Goal: Use online tool/utility: Utilize a website feature to perform a specific function

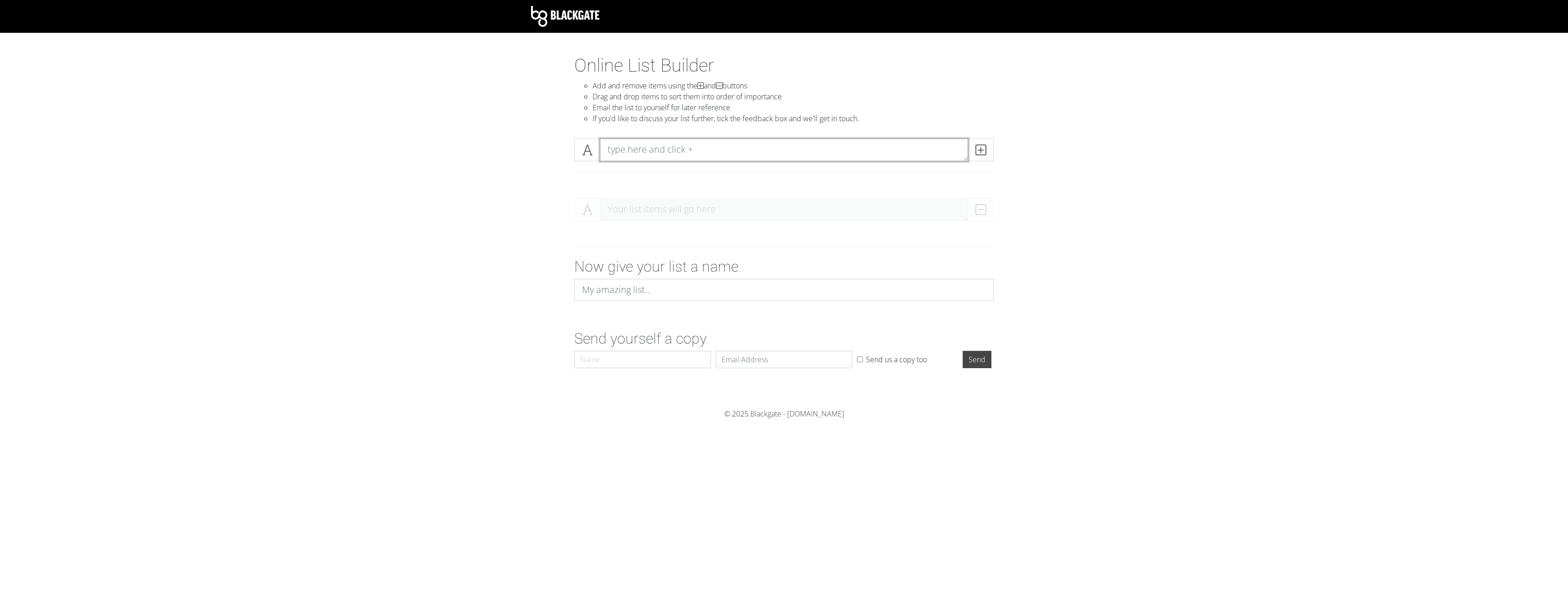
click at [655, 151] on textarea at bounding box center [783, 150] width 368 height 23
type textarea "a"
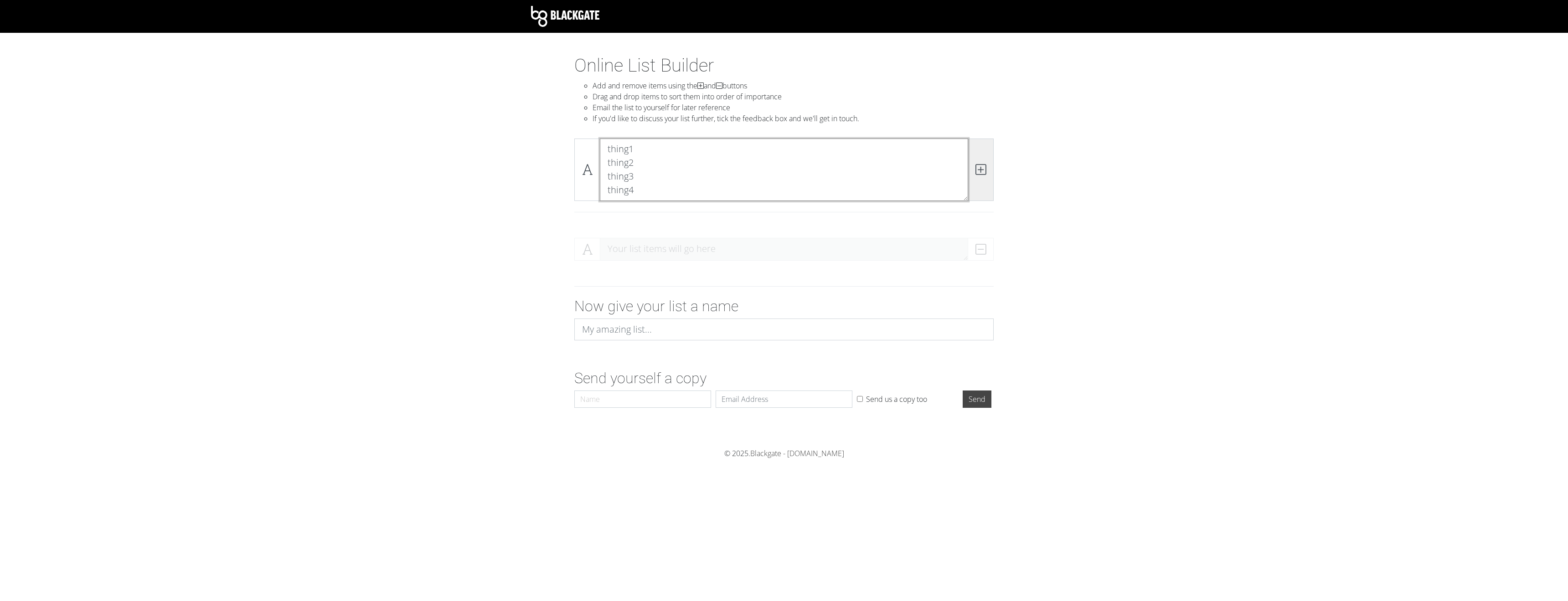
type textarea "thing1 thing2 thing3 thing4"
click at [986, 171] on span at bounding box center [981, 170] width 26 height 63
click at [1088, 264] on form "thing1 thing2 thing3 thing4 DELETE Now give your list a name Send yourself a co…" at bounding box center [784, 301] width 1568 height 221
click at [694, 326] on input at bounding box center [784, 329] width 419 height 22
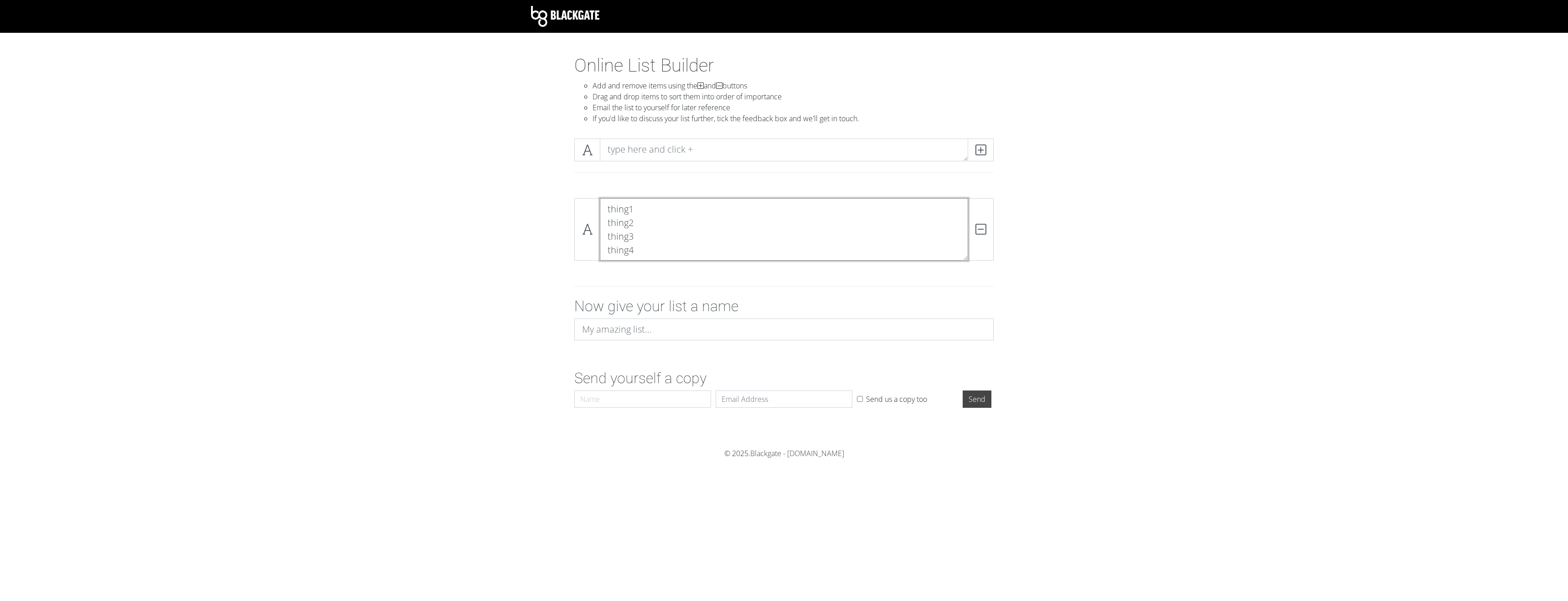
click at [621, 229] on textarea "thing1 thing2 thing3 thing4" at bounding box center [783, 229] width 368 height 63
click at [865, 148] on textarea at bounding box center [783, 150] width 368 height 23
type textarea "asd"
click at [981, 153] on icon at bounding box center [981, 150] width 10 height 9
drag, startPoint x: 860, startPoint y: 283, endPoint x: 518, endPoint y: 268, distance: 342.3
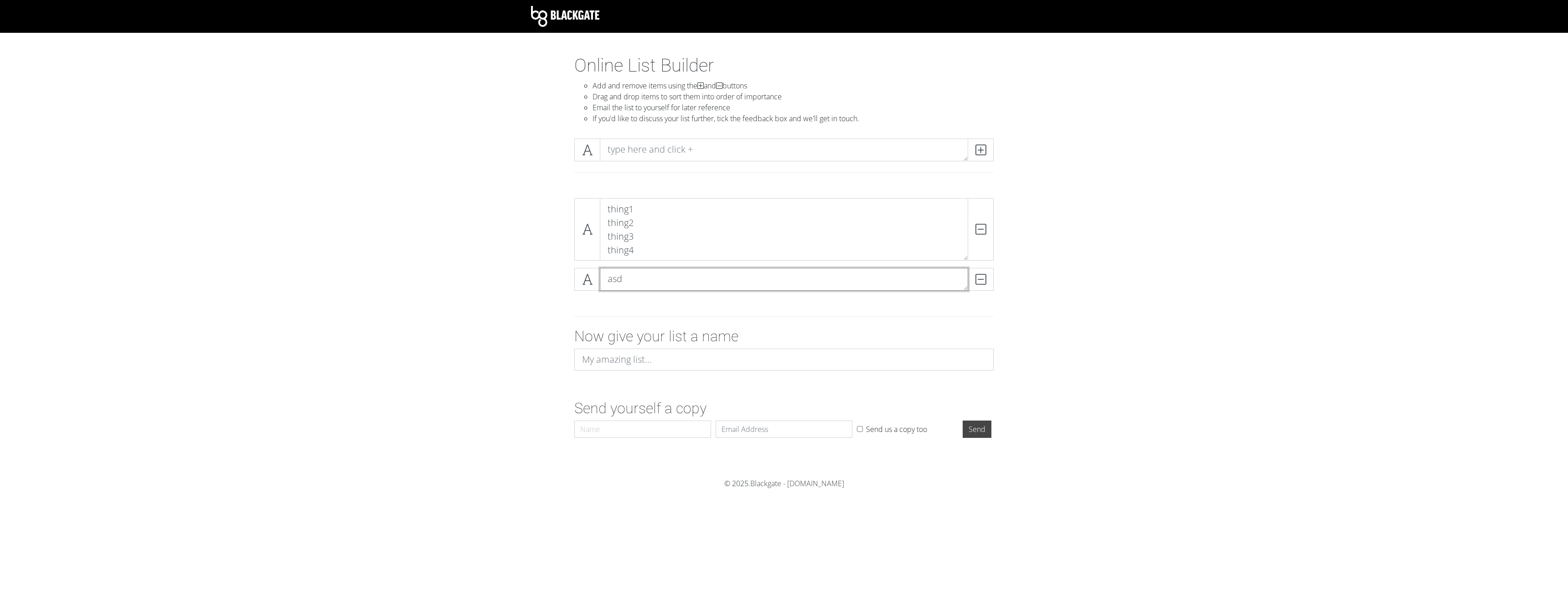
click at [860, 283] on textarea "asd" at bounding box center [783, 279] width 368 height 23
click at [658, 251] on textarea "thing1 thing2 thing3 thing4" at bounding box center [783, 259] width 368 height 63
click at [707, 267] on textarea "thing1 thing2 thing3 thing4" at bounding box center [783, 259] width 368 height 63
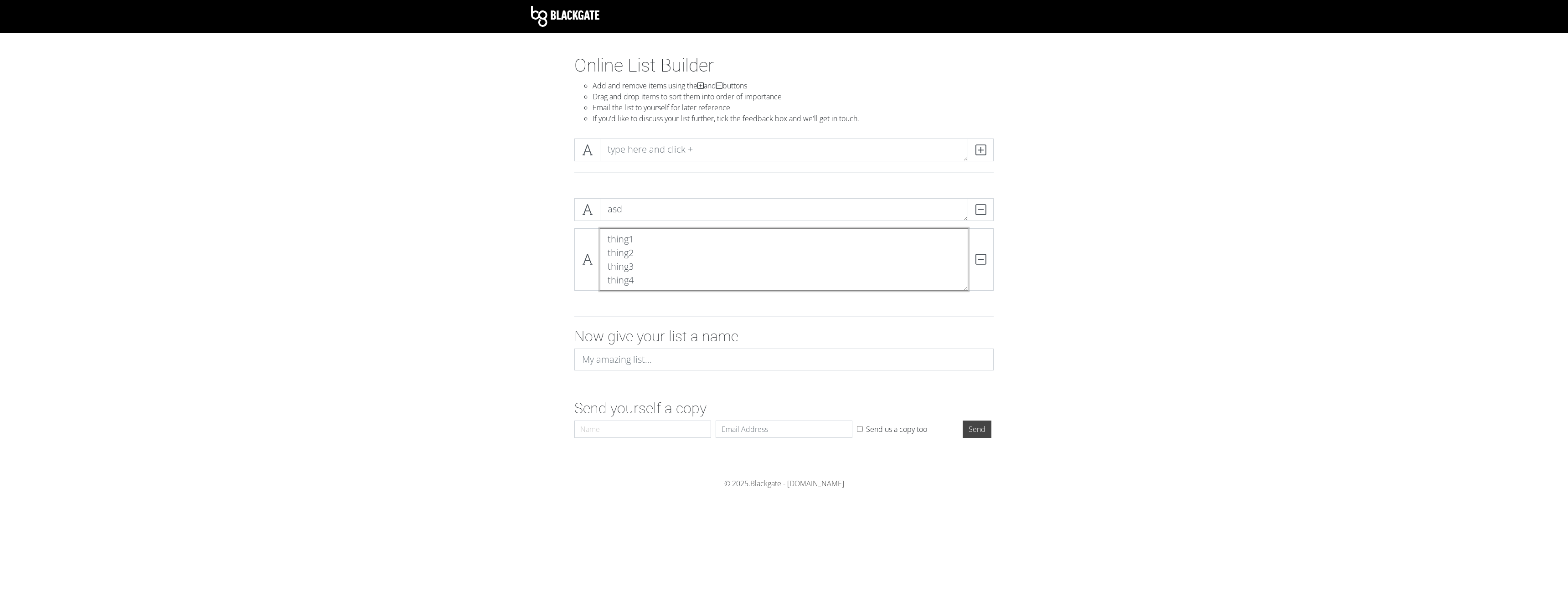
click at [674, 240] on textarea "thing1 thing2 thing3 thing4" at bounding box center [783, 259] width 368 height 63
click at [667, 248] on textarea "thing1 thing2 thing3 thing4" at bounding box center [783, 259] width 368 height 63
click at [672, 293] on input at bounding box center [784, 290] width 419 height 22
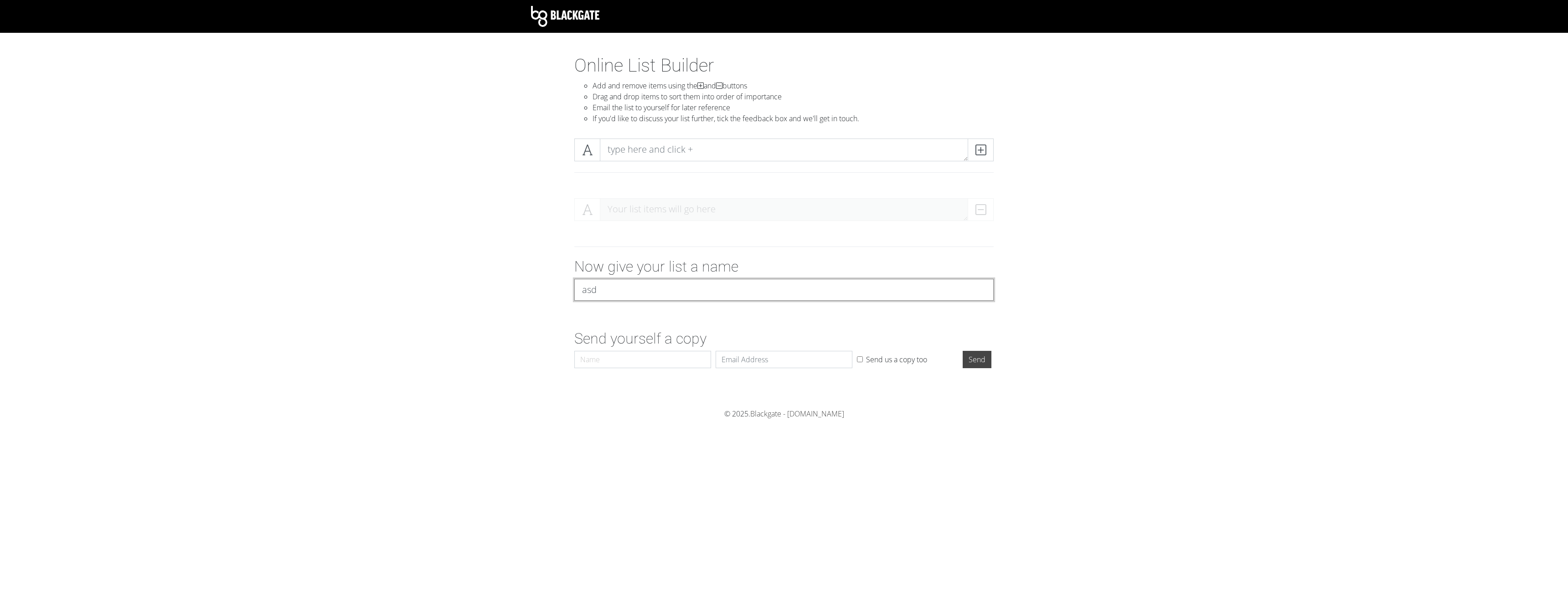
type input "asd"
click at [484, 266] on form "Your list items will go here Now give your list a name asd Send yourself a copy…" at bounding box center [784, 282] width 1568 height 181
click at [648, 146] on textarea at bounding box center [783, 150] width 368 height 23
type textarea "a"
type textarea "thing1"
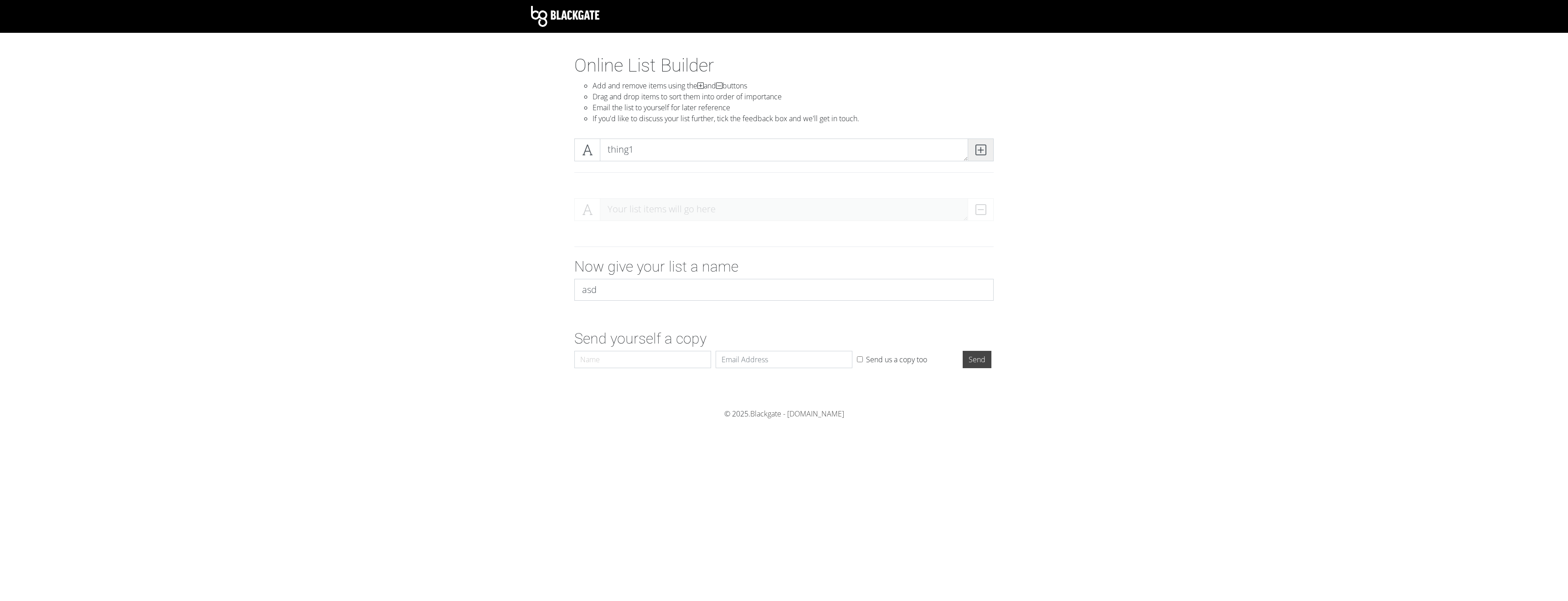
click at [978, 153] on icon at bounding box center [981, 150] width 10 height 9
type textarea "thing2"
click at [992, 151] on span at bounding box center [981, 150] width 26 height 23
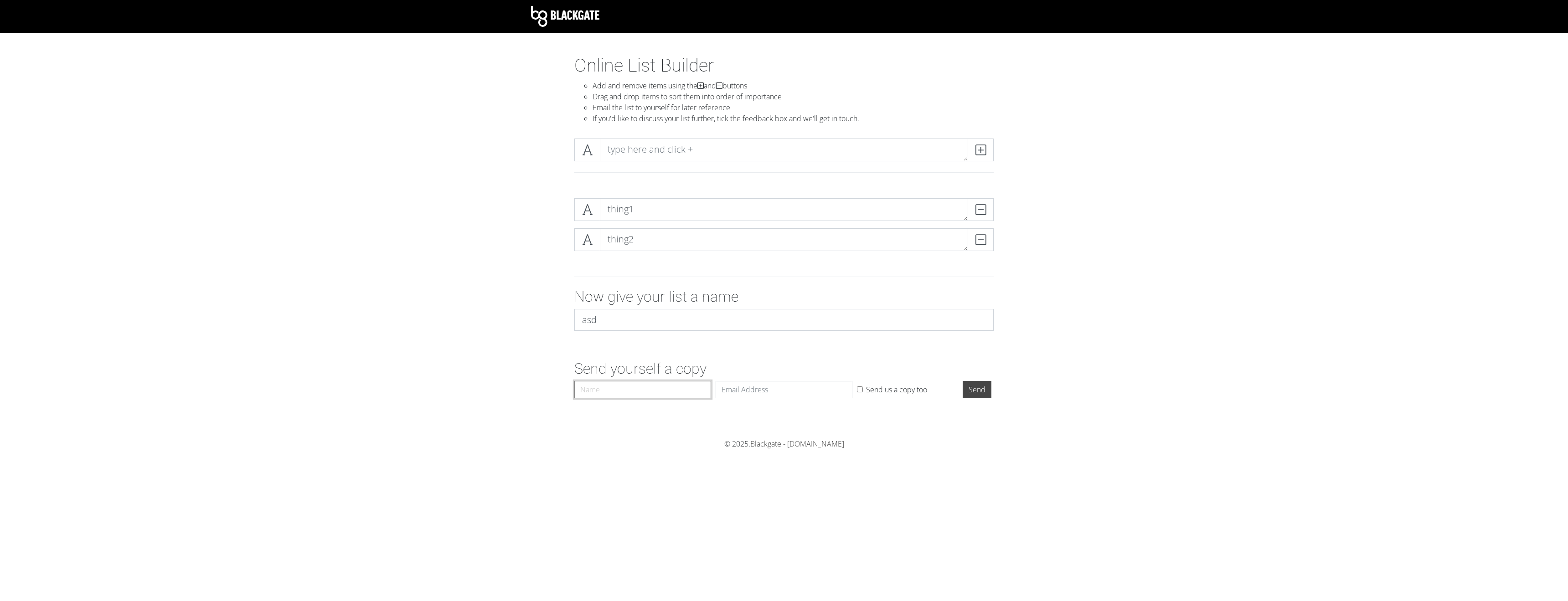
click at [682, 388] on input "Name" at bounding box center [643, 389] width 137 height 17
click at [850, 420] on section "Online List Builder Add and remove items using the and buttons Drag and drop it…" at bounding box center [784, 246] width 1568 height 384
click at [690, 146] on textarea at bounding box center [783, 150] width 368 height 23
click at [1077, 274] on form "thing1 DELETE thing2 DELETE Now give your list a name asd Send yourself a copy …" at bounding box center [784, 296] width 1568 height 211
click at [663, 159] on textarea at bounding box center [783, 150] width 368 height 23
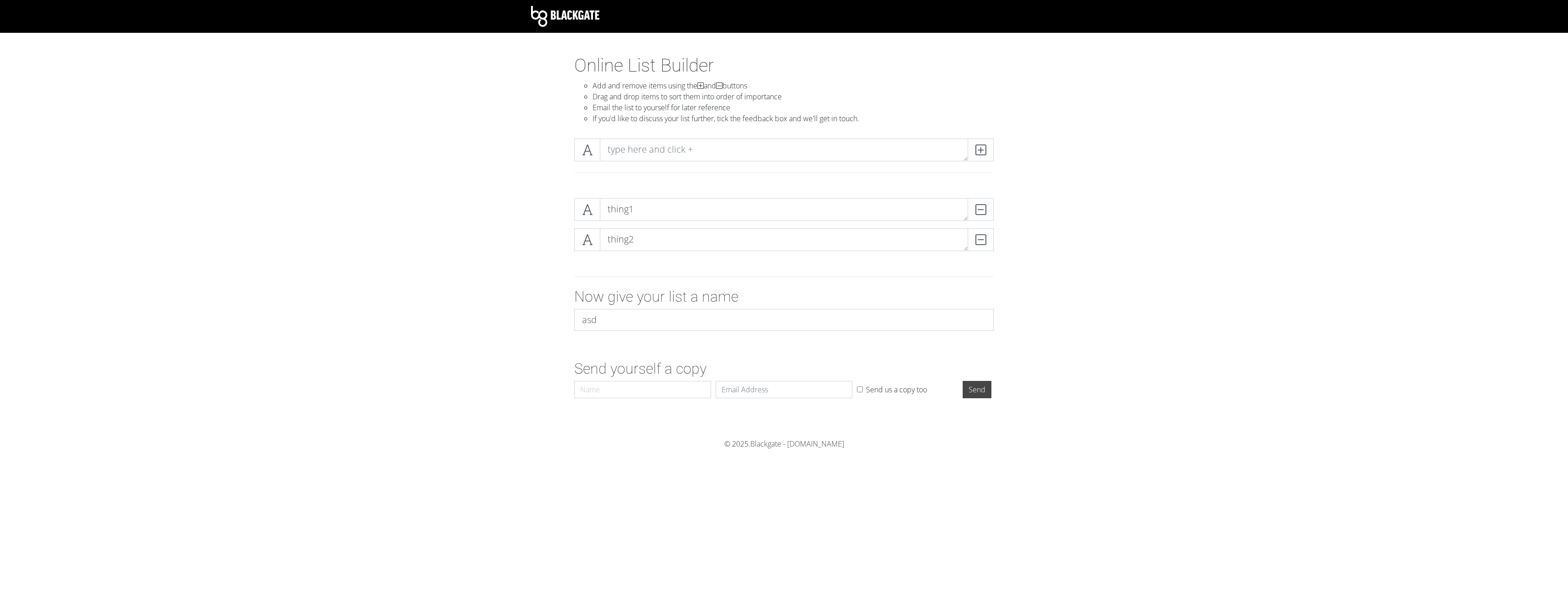
click at [651, 117] on li "If you'd like to discuss your list further, tick the feedback box and we'll get…" at bounding box center [793, 119] width 401 height 11
click at [651, 117] on li "If you'd like to discuss your list further, tick the feedback box and we'll get…" at bounding box center [793, 119] width 401 height 11
click at [665, 117] on li "If you'd like to discuss your list further, tick the feedback box and we'll get…" at bounding box center [793, 119] width 401 height 11
click at [654, 117] on li "If you'd like to discuss your list further, tick the feedback box and we'll get…" at bounding box center [793, 119] width 401 height 11
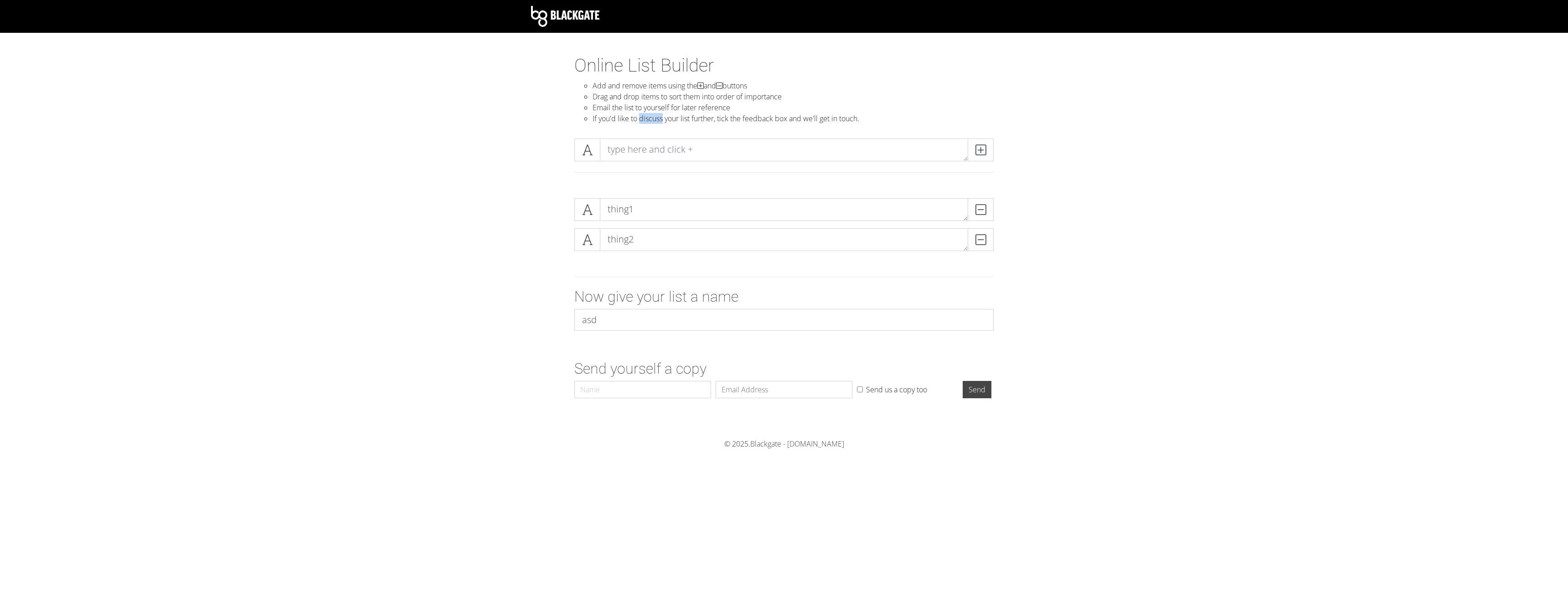
click at [654, 117] on li "If you'd like to discuss your list further, tick the feedback box and we'll get…" at bounding box center [793, 119] width 401 height 11
click at [670, 117] on li "If you'd like to discuss your list further, tick the feedback box and we'll get…" at bounding box center [793, 119] width 401 height 11
click at [655, 117] on li "If you'd like to discuss your list further, tick the feedback box and we'll get…" at bounding box center [793, 119] width 401 height 11
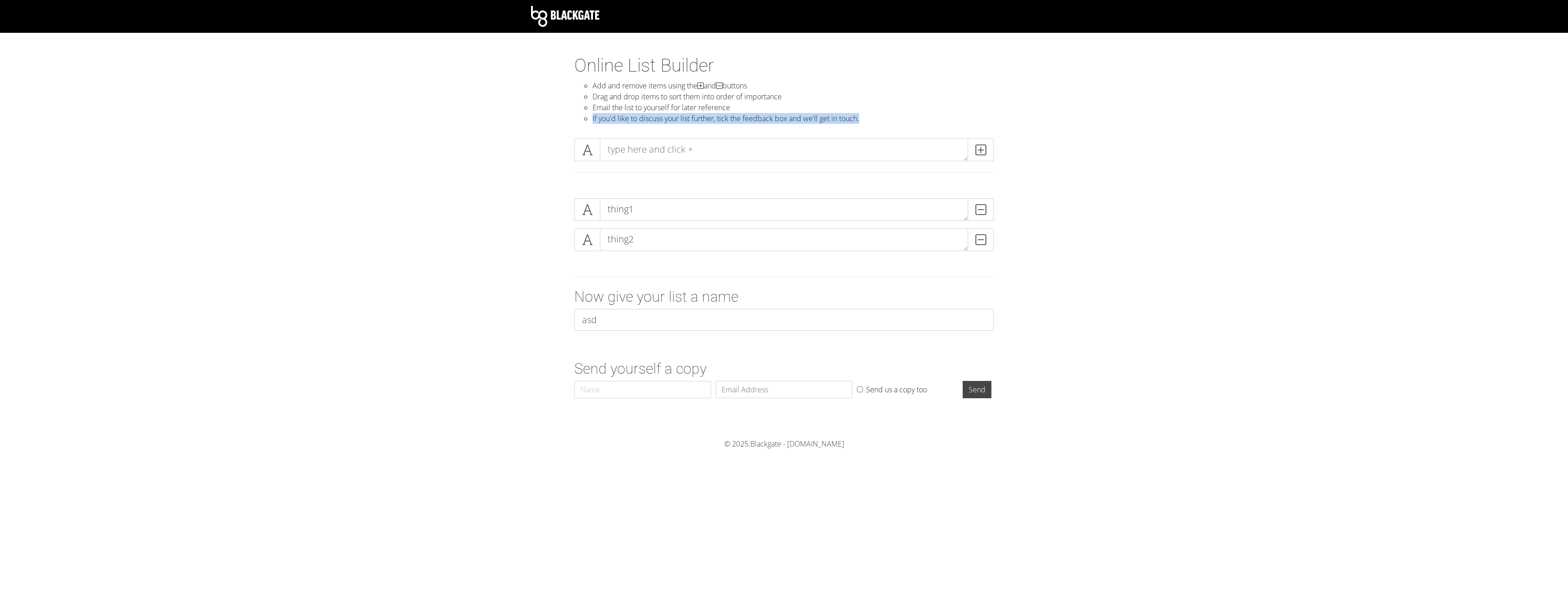
click at [655, 117] on li "If you'd like to discuss your list further, tick the feedback box and we'll get…" at bounding box center [793, 119] width 401 height 11
click at [656, 109] on li "Email the list to yourself for later reference" at bounding box center [793, 108] width 401 height 11
click at [665, 108] on li "Email the list to yourself for later reference" at bounding box center [793, 108] width 401 height 11
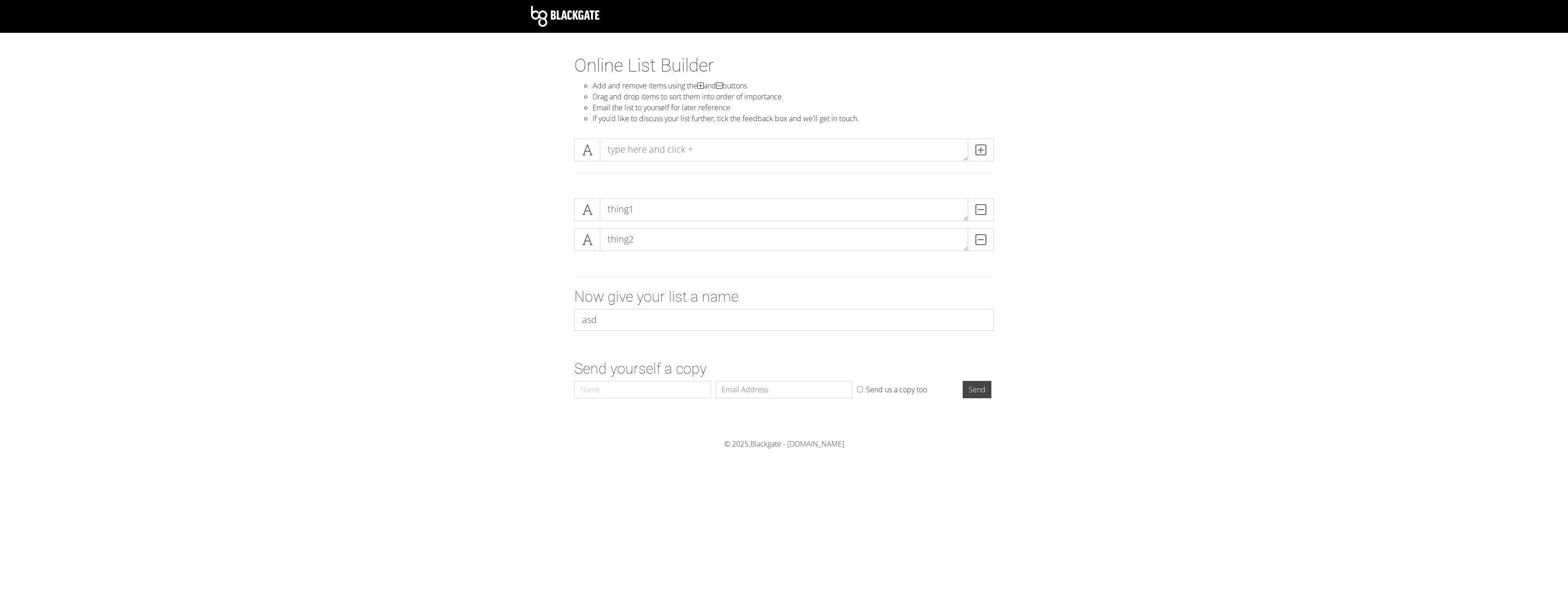
click at [660, 108] on li "Email the list to yourself for later reference" at bounding box center [793, 108] width 401 height 11
click at [678, 111] on li "Email the list to yourself for later reference" at bounding box center [793, 108] width 401 height 11
click at [671, 110] on li "Email the list to yourself for later reference" at bounding box center [793, 108] width 401 height 11
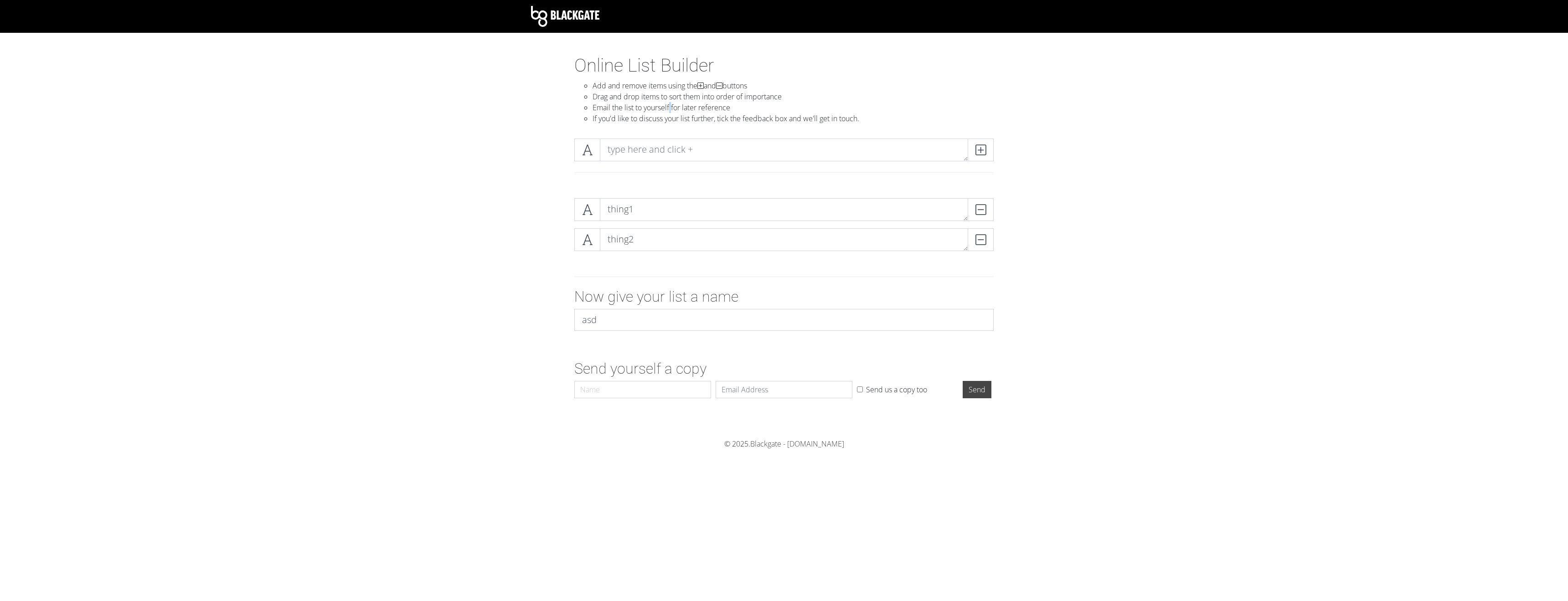
click at [671, 110] on li "Email the list to yourself for later reference" at bounding box center [793, 108] width 401 height 11
click at [677, 109] on li "Email the list to yourself for later reference" at bounding box center [793, 108] width 401 height 11
click at [672, 109] on li "Email the list to yourself for later reference" at bounding box center [793, 108] width 401 height 11
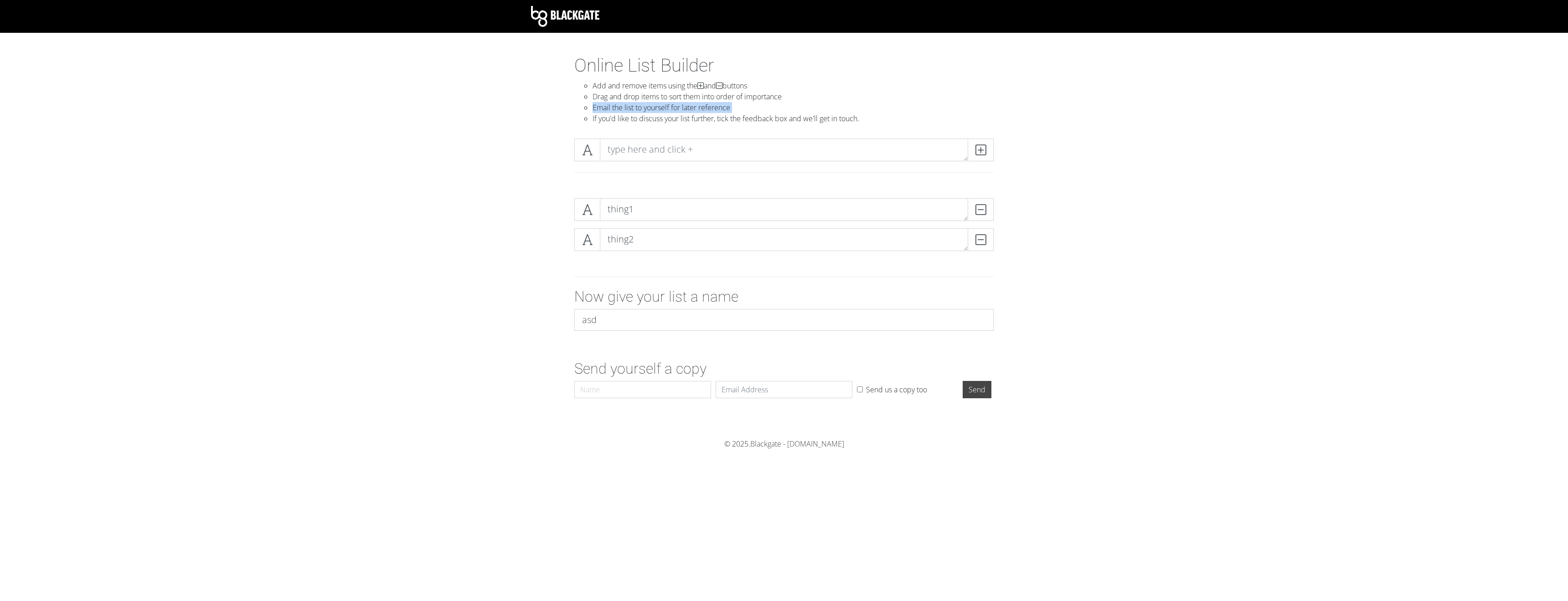
click at [672, 109] on li "Email the list to yourself for later reference" at bounding box center [793, 108] width 401 height 11
click at [685, 108] on li "Email the list to yourself for later reference" at bounding box center [793, 108] width 401 height 11
click at [671, 108] on li "Email the list to yourself for later reference" at bounding box center [793, 108] width 401 height 11
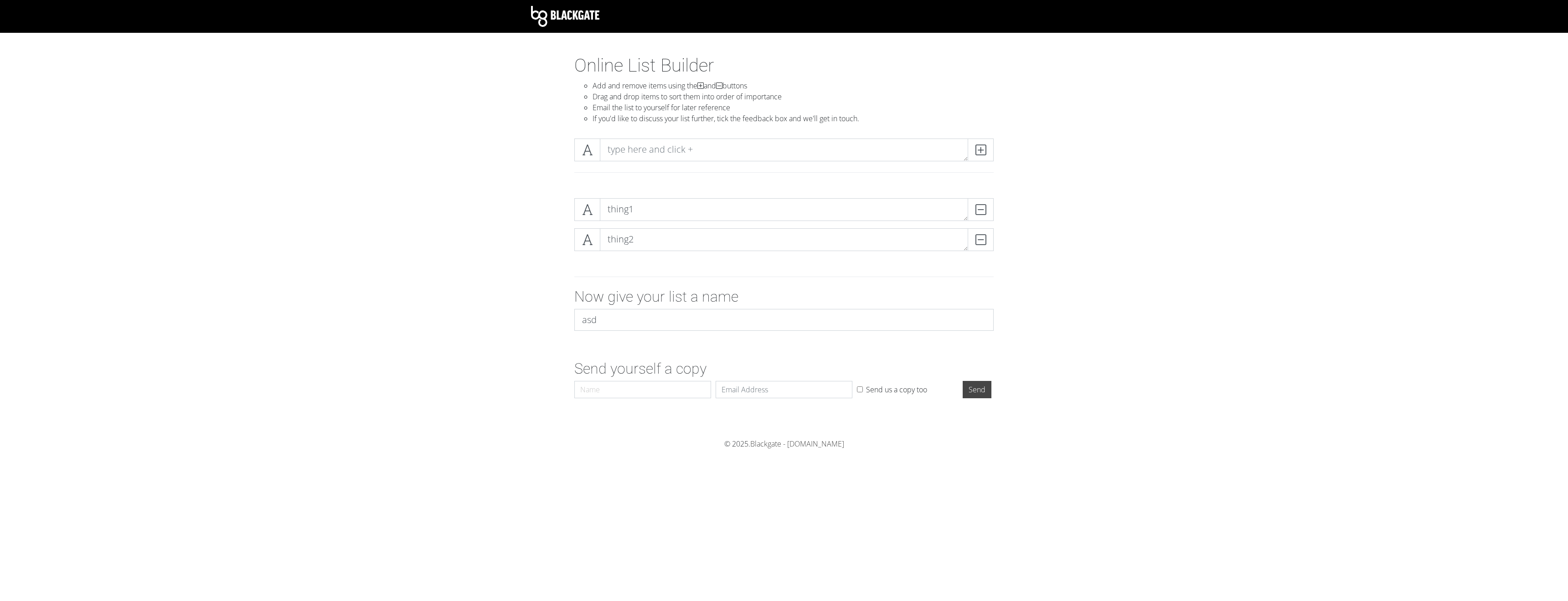
click at [699, 101] on li "Drag and drop items to sort them into order of importance" at bounding box center [793, 97] width 401 height 11
click at [625, 210] on textarea "thing1" at bounding box center [783, 209] width 368 height 23
paste textarea "APIs for workload scheduling"
type textarea "APIs for workload scheduling"
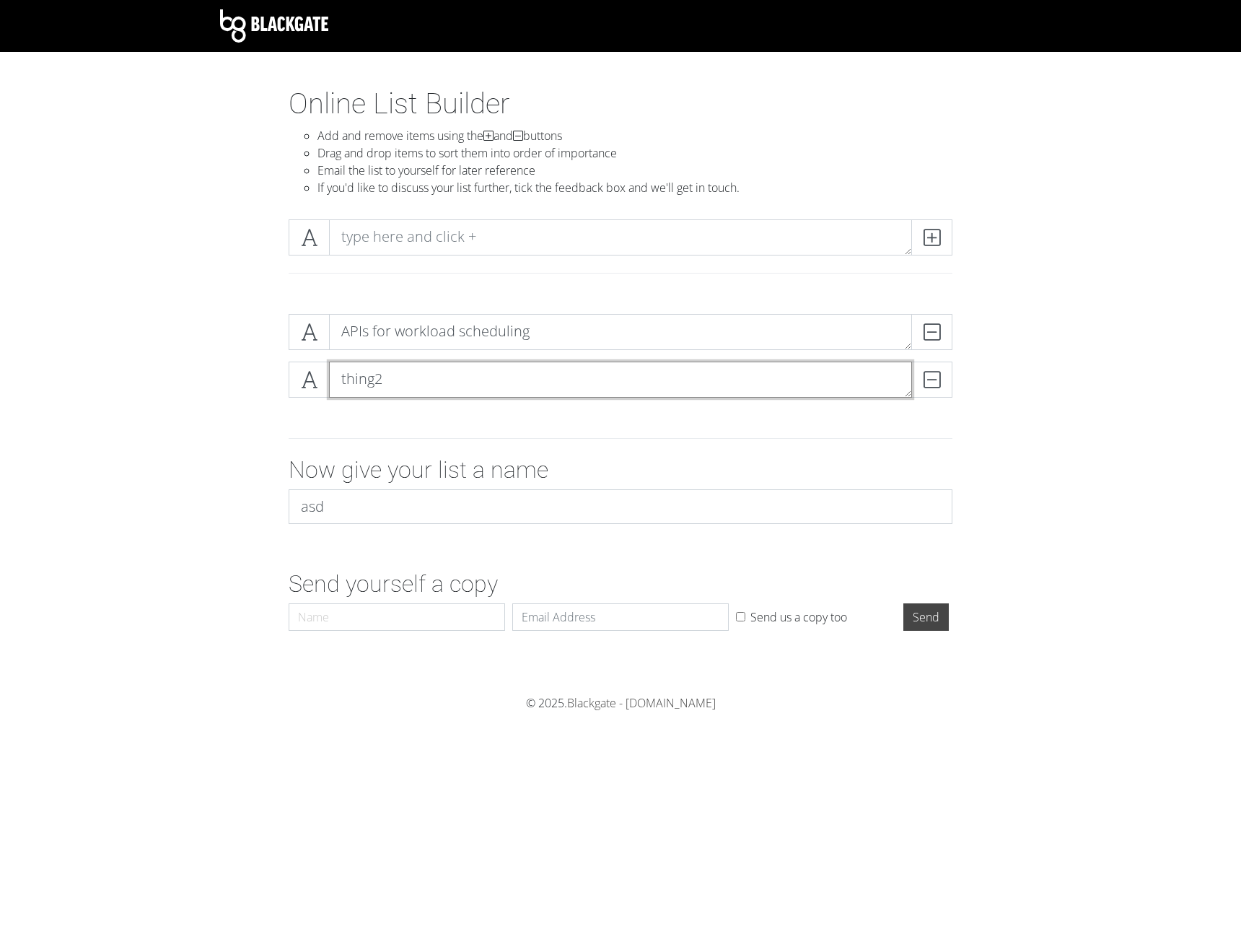
click at [401, 383] on textarea "thing2" at bounding box center [620, 379] width 583 height 36
paste textarea "Own deployment of kube-proxy"
type textarea "Own deployment of kube-proxy"
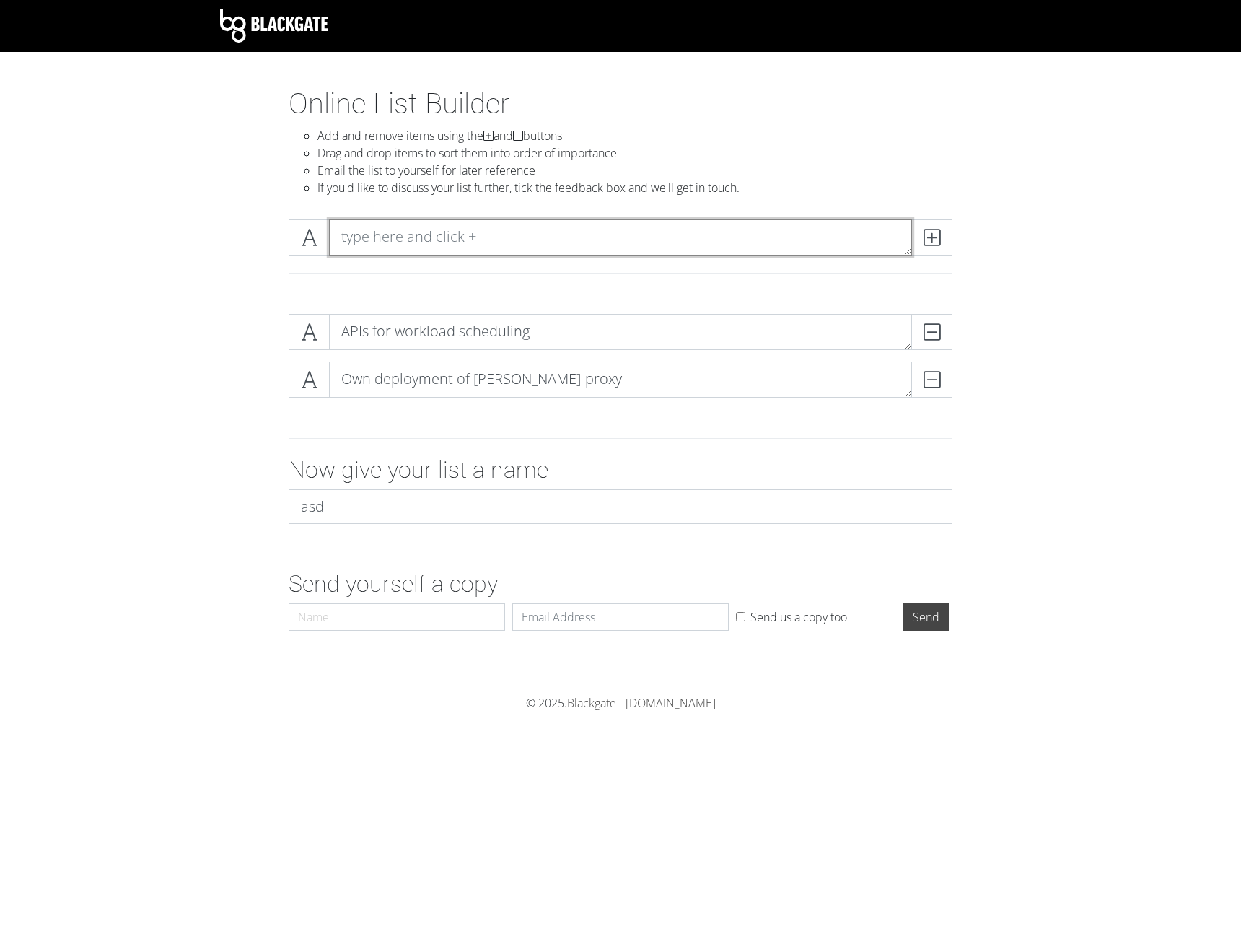
click at [470, 237] on textarea at bounding box center [620, 237] width 583 height 36
paste textarea "Alert enhancements"
type textarea "Alert enhancements"
click at [930, 239] on icon at bounding box center [932, 237] width 16 height 14
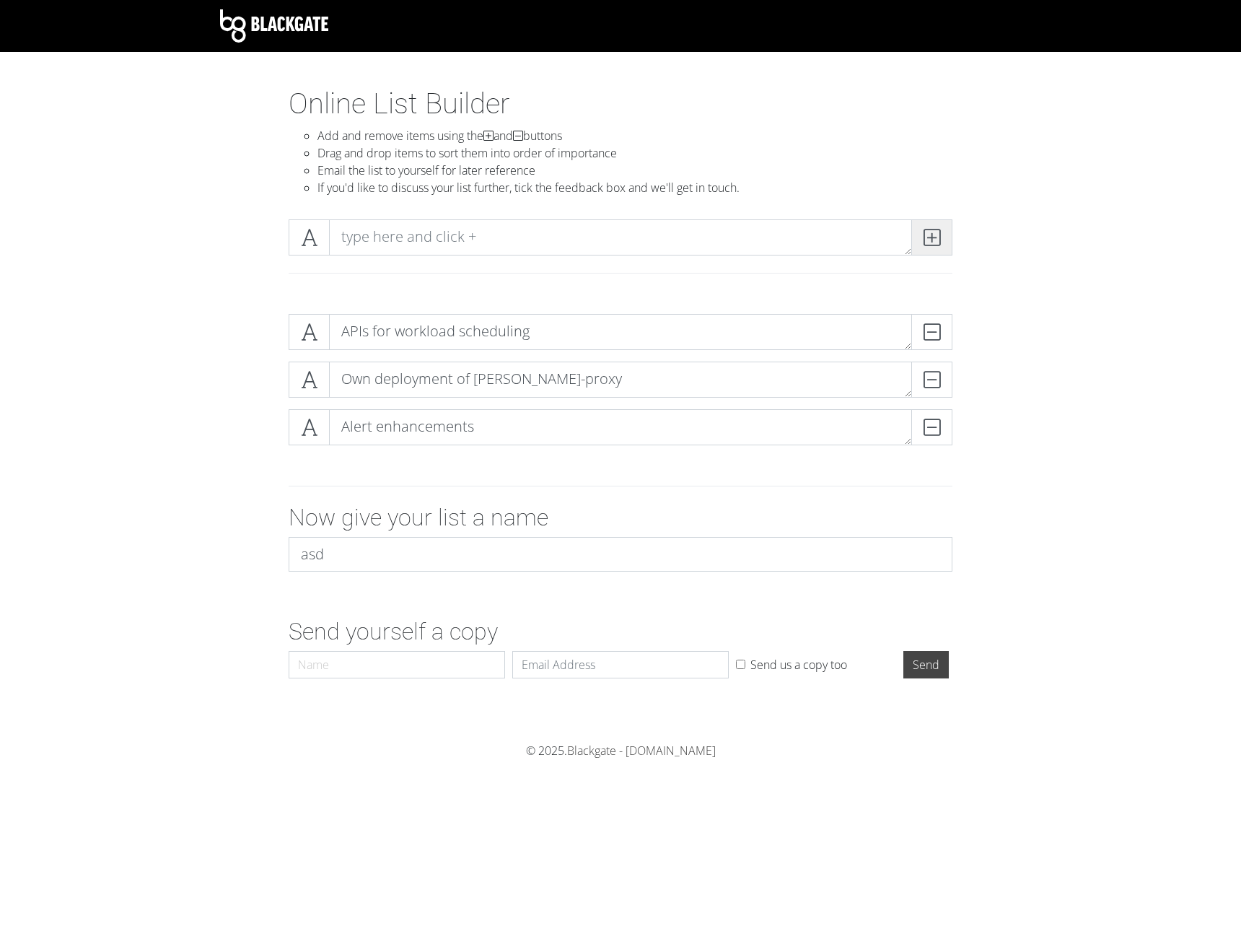
click at [945, 232] on span at bounding box center [932, 237] width 41 height 36
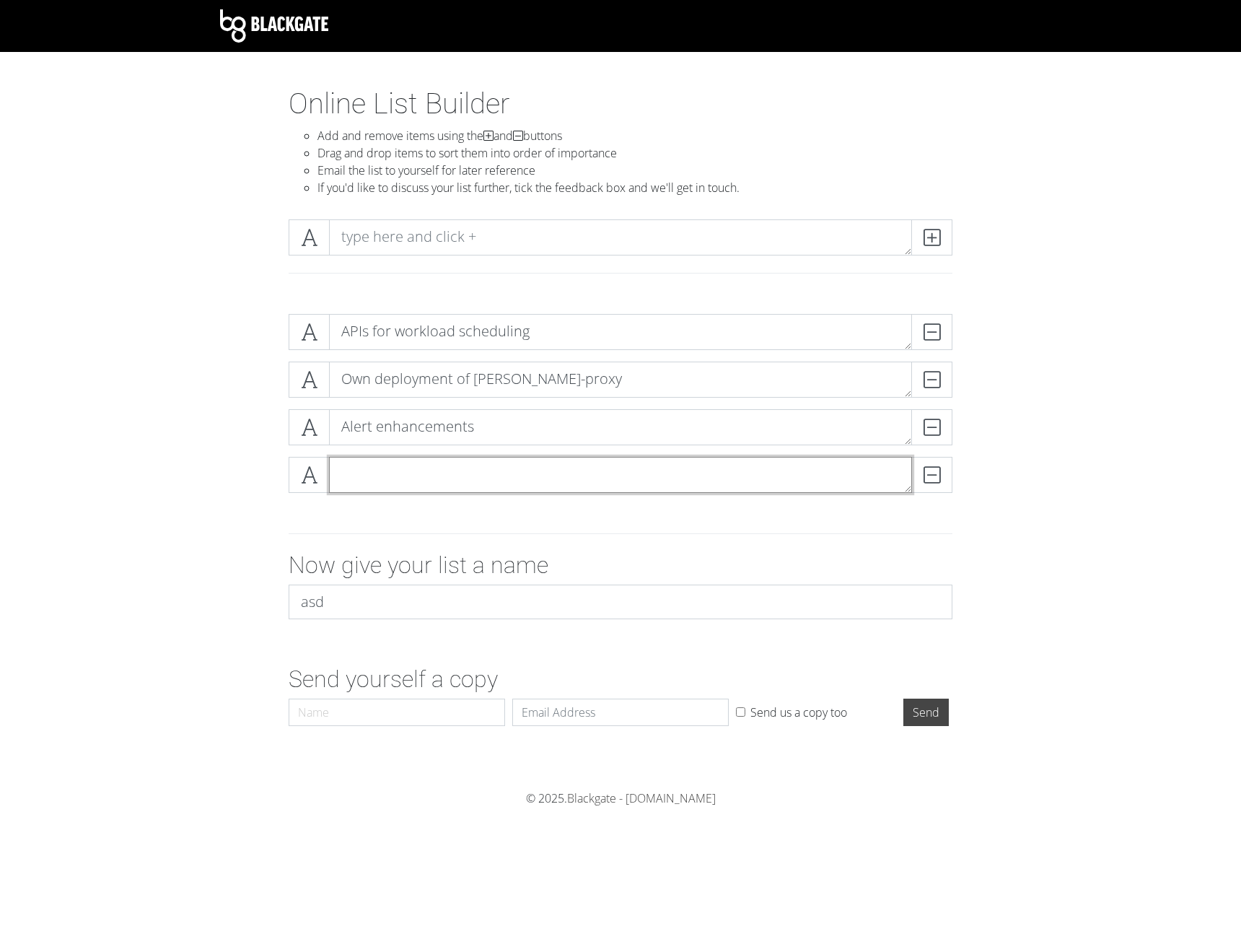
click at [421, 469] on textarea at bounding box center [620, 474] width 583 height 36
paste textarea "SWNA pipeline improvements"
type textarea "SWNA pipeline improvements"
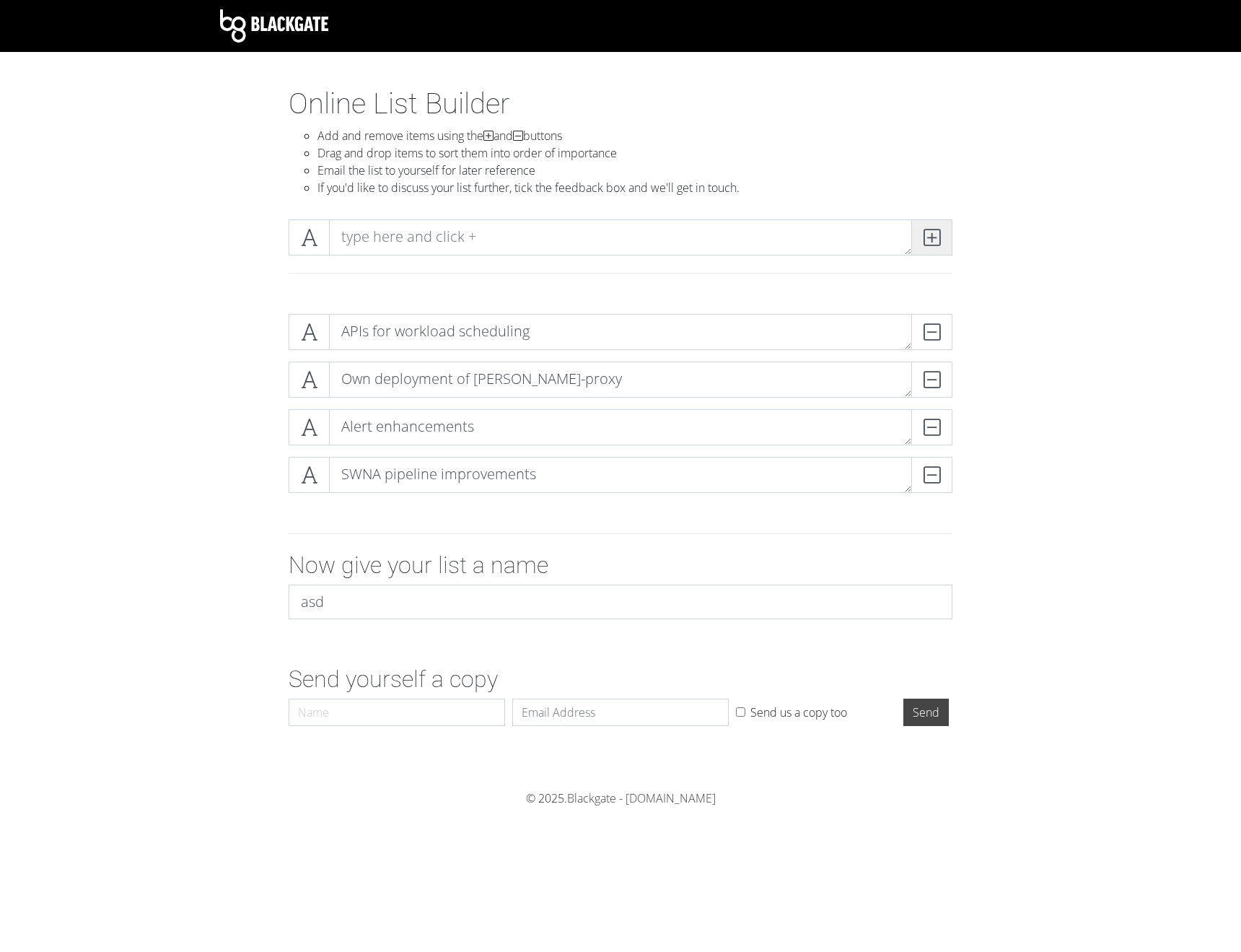
click at [937, 233] on icon at bounding box center [932, 237] width 16 height 14
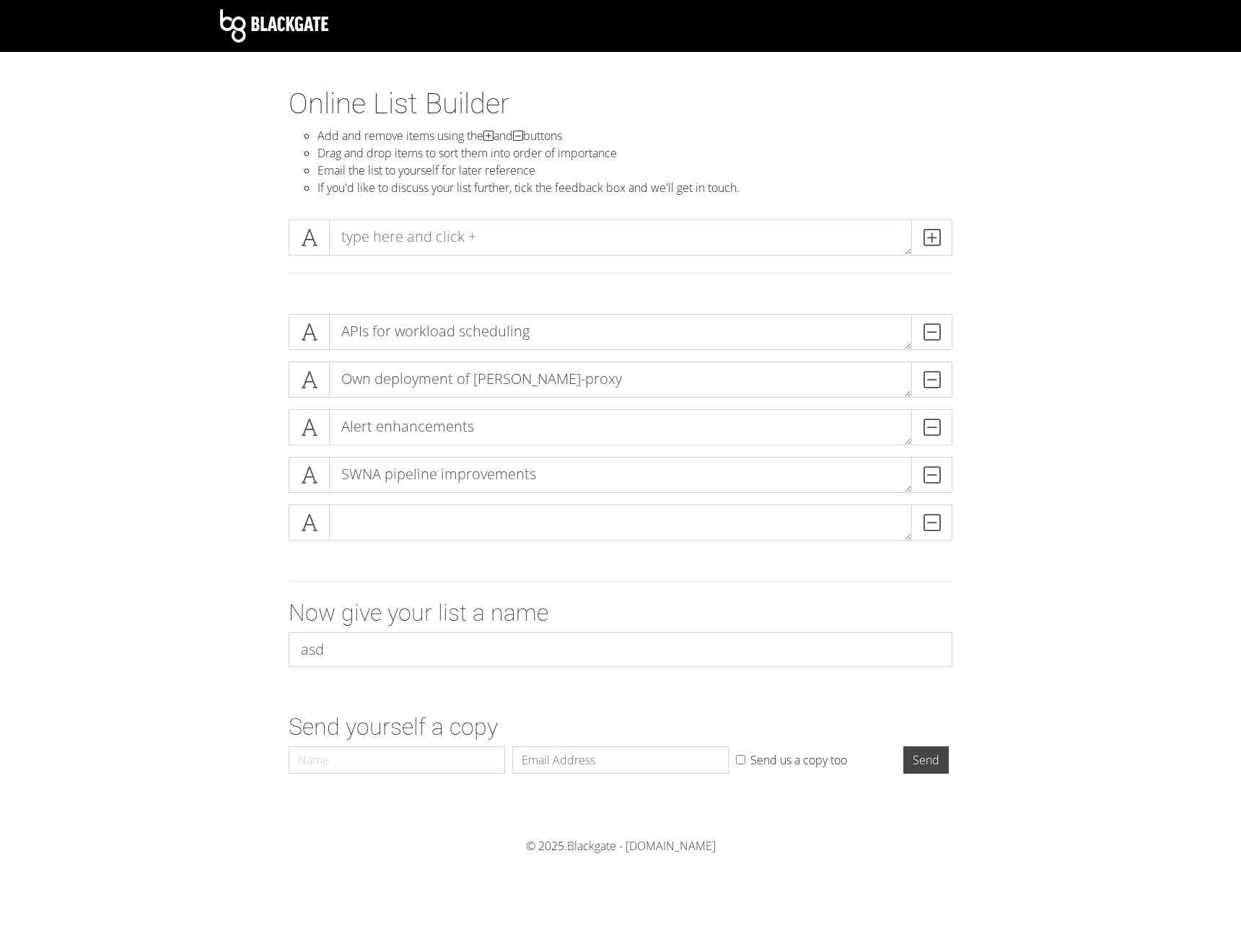
click at [351, 540] on div "DELETE" at bounding box center [620, 527] width 671 height 47
click at [363, 530] on textarea at bounding box center [620, 521] width 583 height 36
paste textarea "Uniform NodePool configurations"
type textarea "Uniform NodePool configurations"
click at [933, 237] on icon at bounding box center [932, 237] width 16 height 14
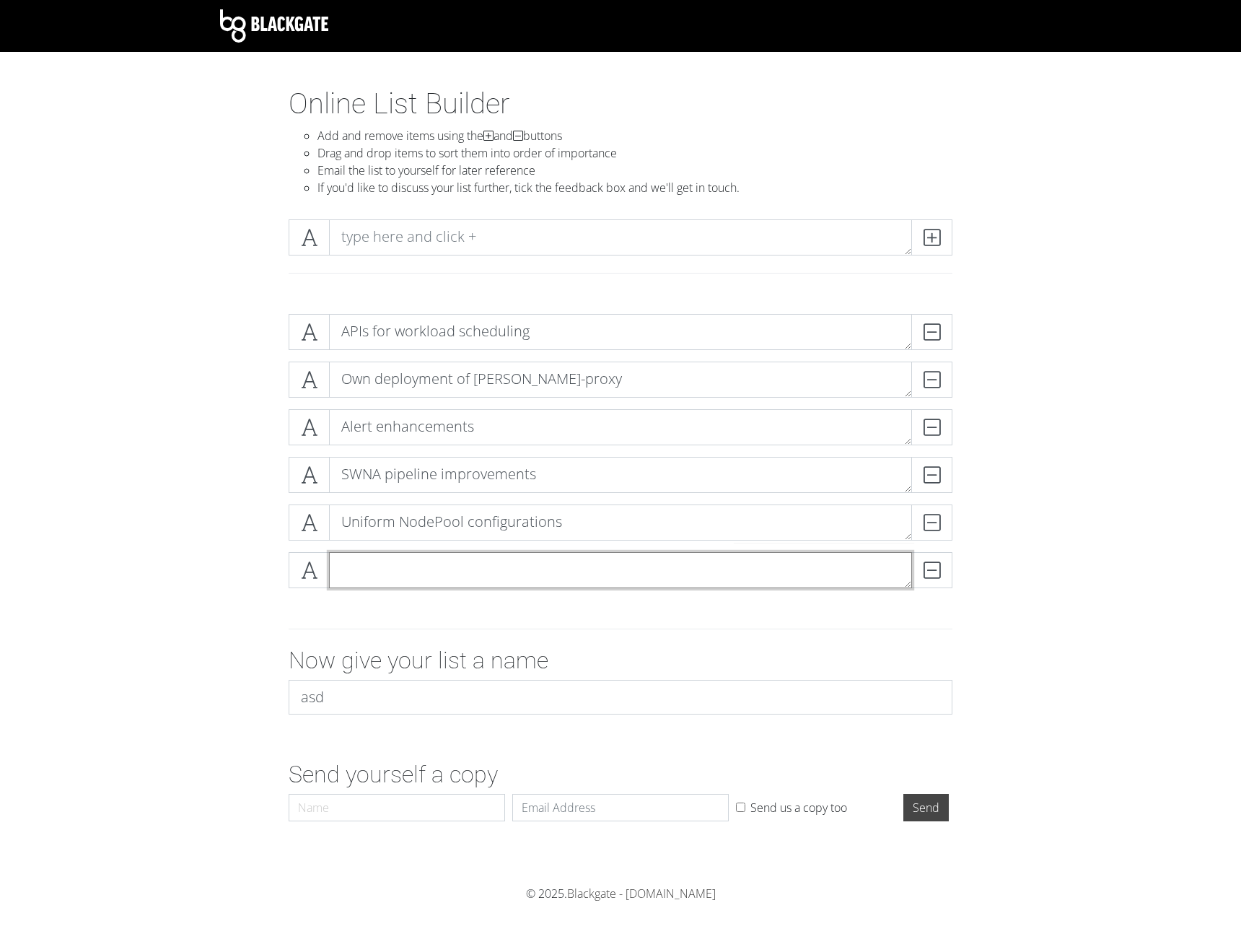
click at [572, 570] on textarea at bounding box center [620, 569] width 583 height 36
paste textarea "Detangling the clusters repo"
type textarea "Detangling the clusters repo"
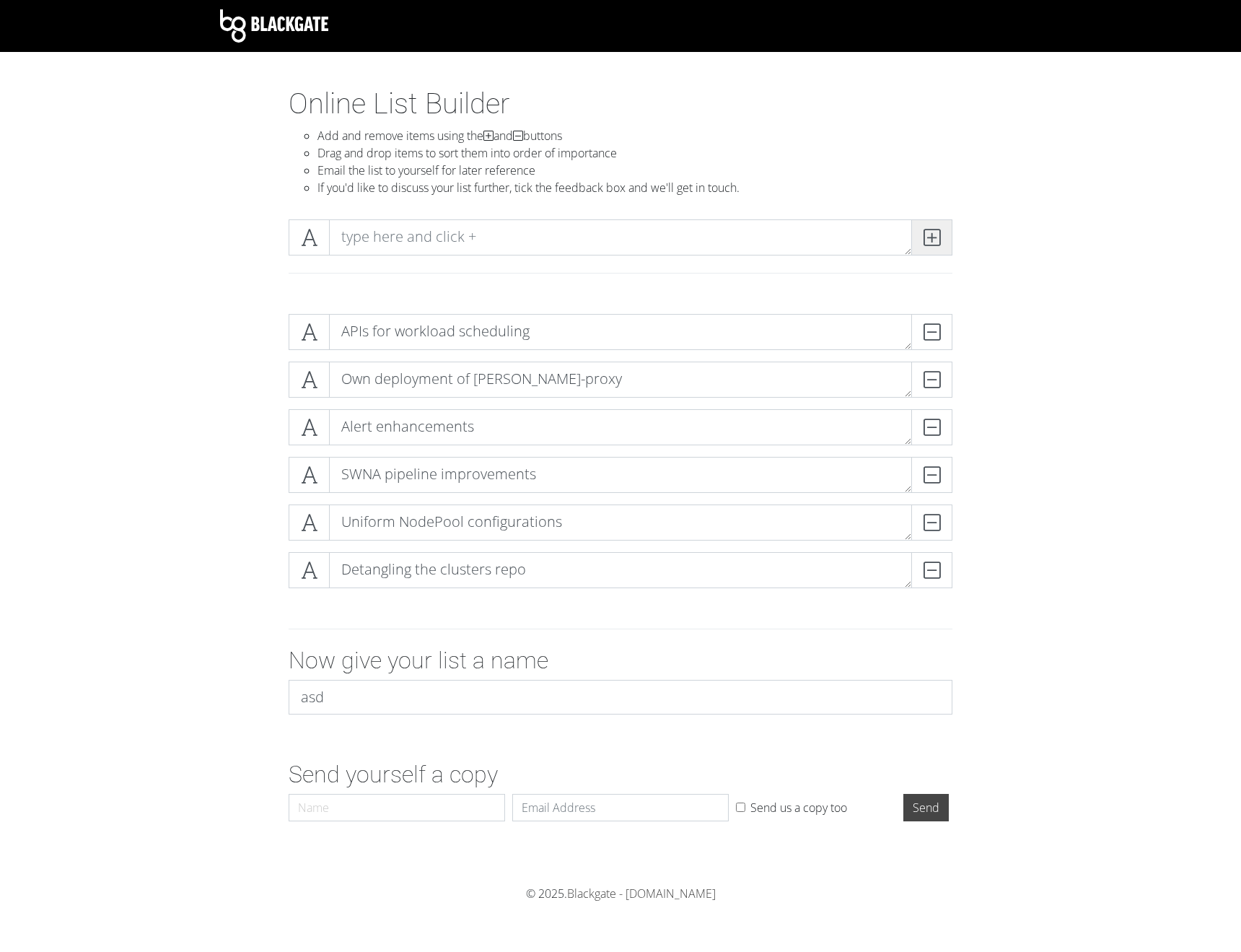
click at [938, 244] on icon at bounding box center [932, 237] width 16 height 14
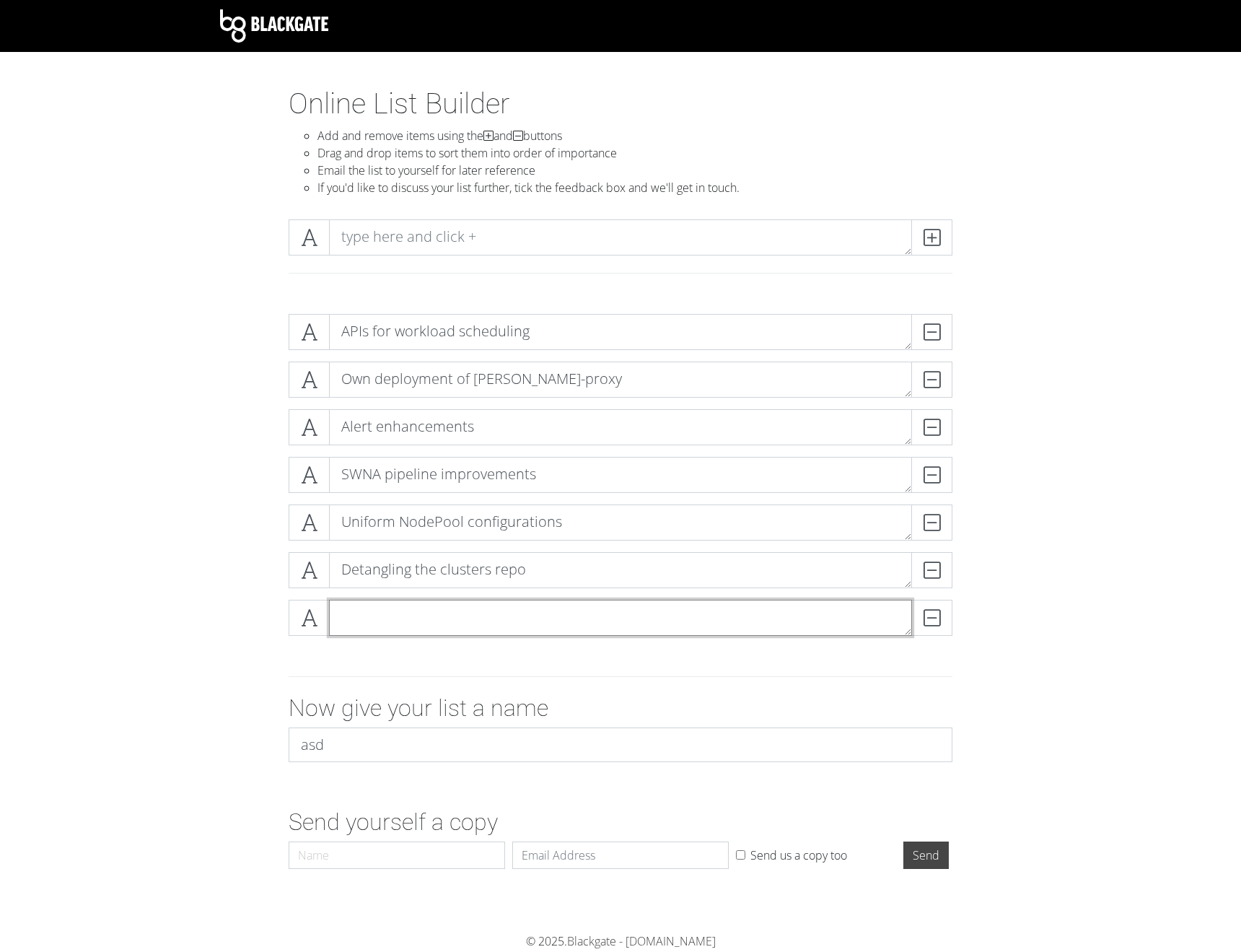
click at [522, 615] on textarea at bounding box center [620, 617] width 583 height 36
paste textarea "Extracting our Applications from clusters-services repo"
type textarea "Extracting our Applications from clusters-services repo"
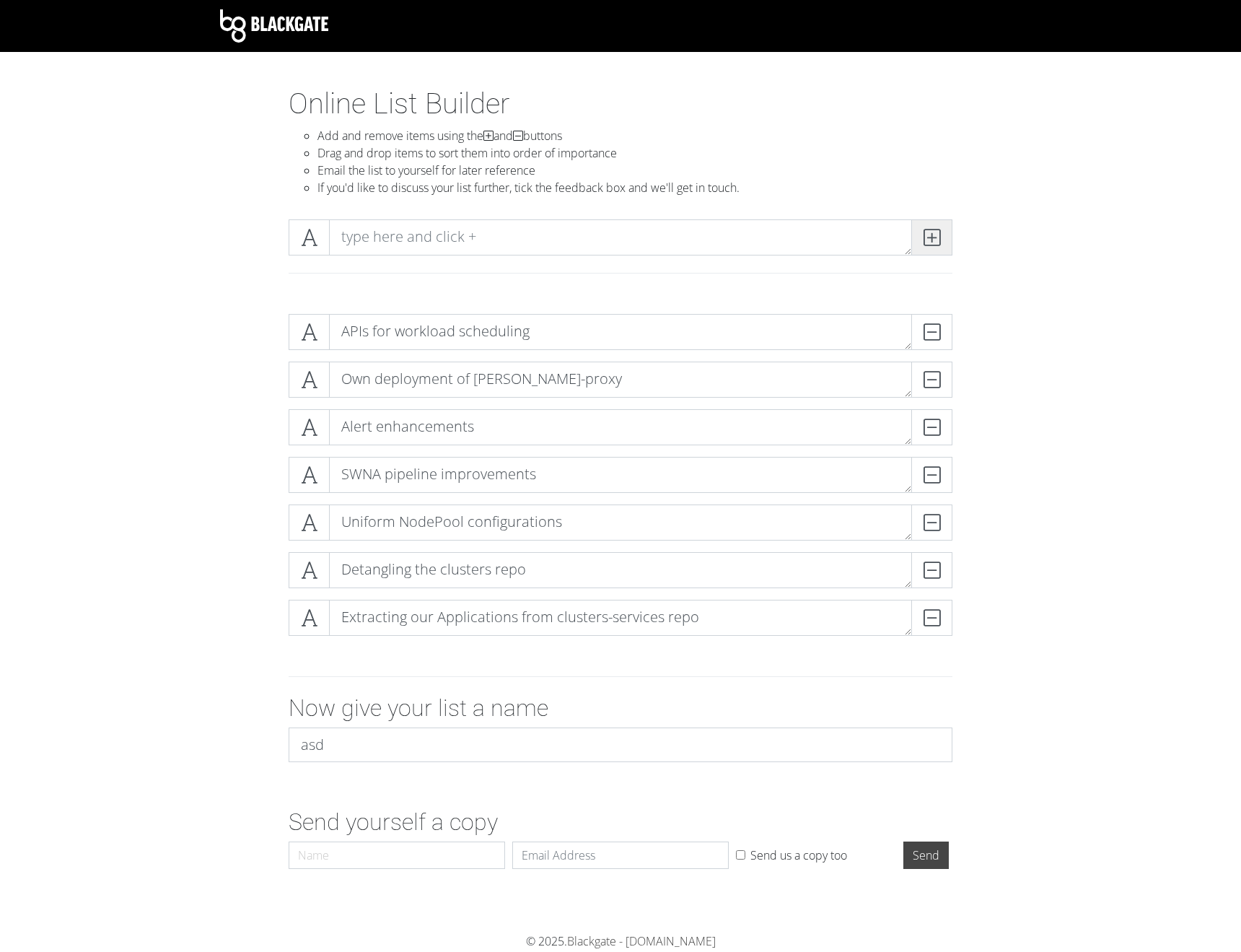
click at [935, 233] on icon at bounding box center [932, 237] width 16 height 14
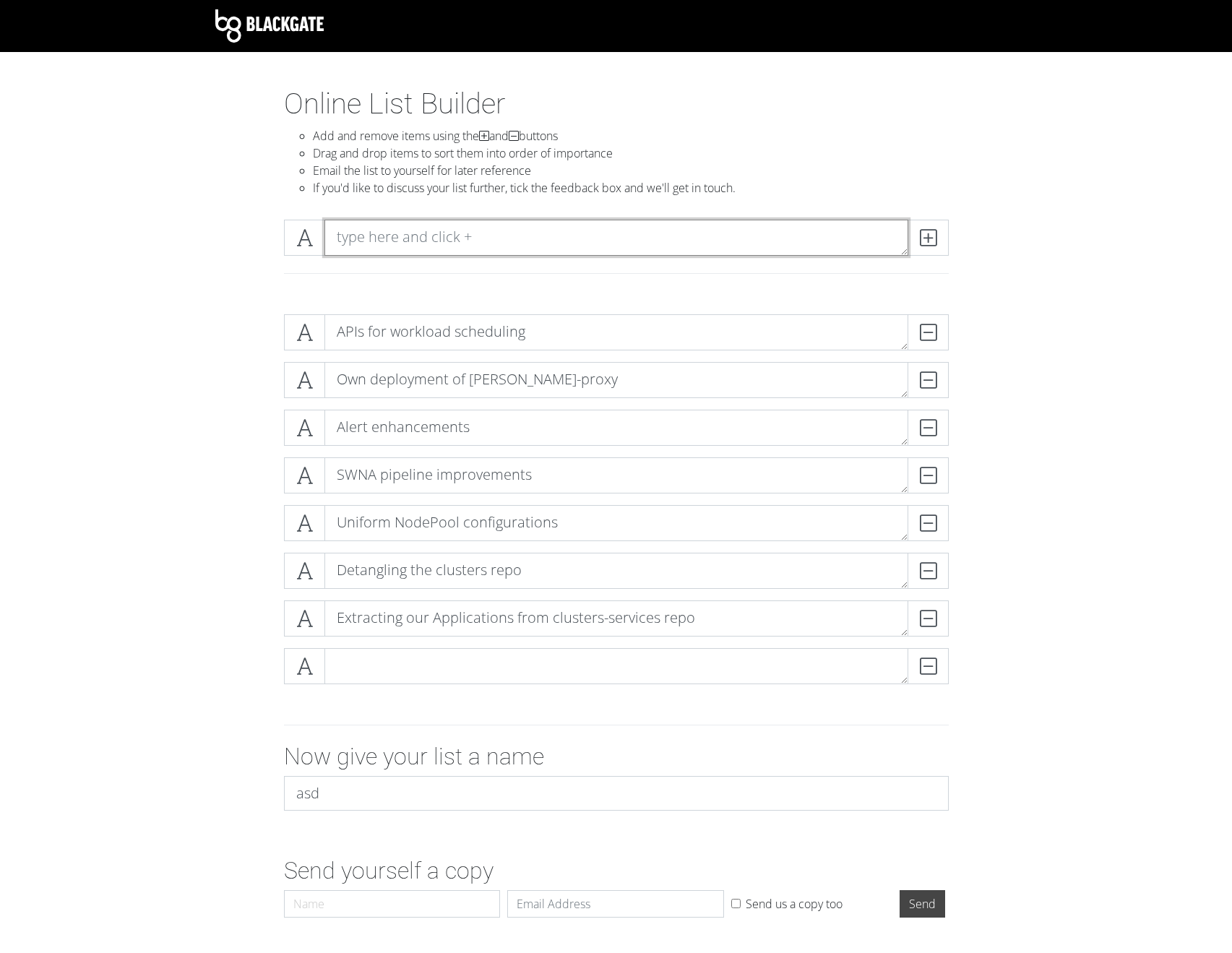
paste textarea "Refining labels for Cilium identities"
type textarea "Refining labels for Cilium identities"
click at [927, 249] on span at bounding box center [928, 237] width 41 height 36
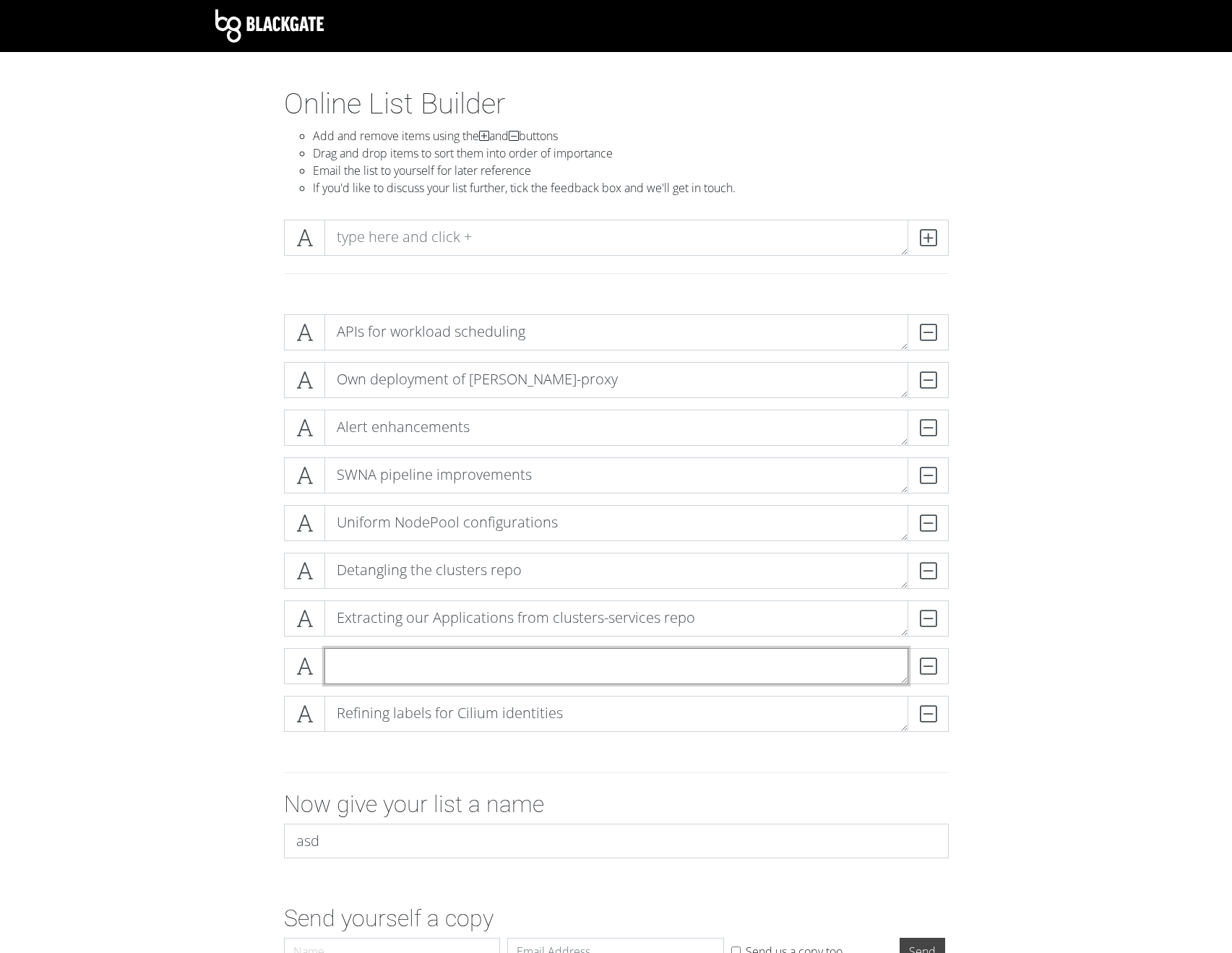
click at [786, 666] on textarea at bounding box center [616, 666] width 584 height 36
click at [341, 670] on textarea "Cluster Capacity Webhook" at bounding box center [616, 666] width 584 height 36
type textarea "Implement the Cluster Capacity Webhook"
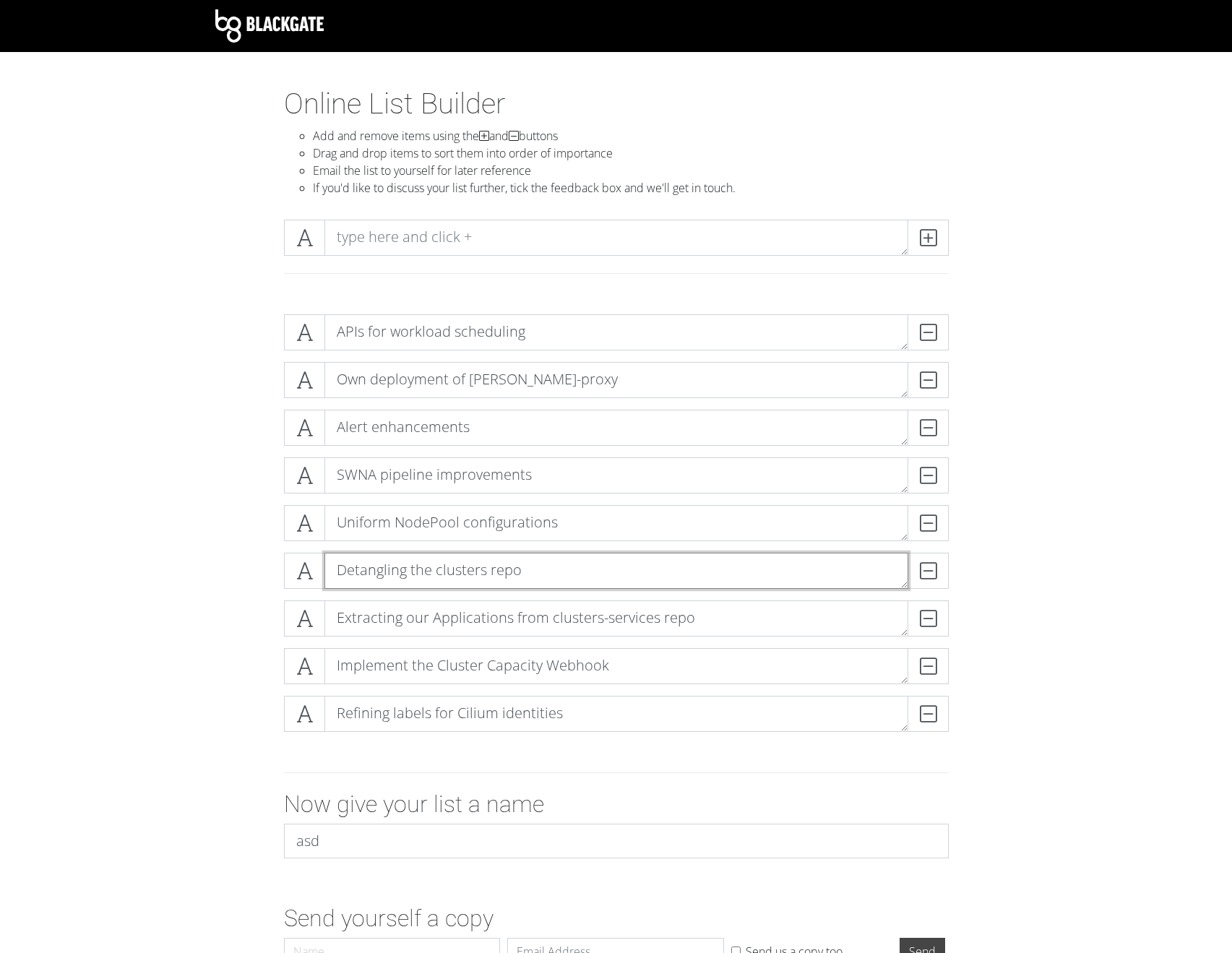
click at [548, 585] on textarea "Detangling the clusters repo" at bounding box center [616, 570] width 584 height 36
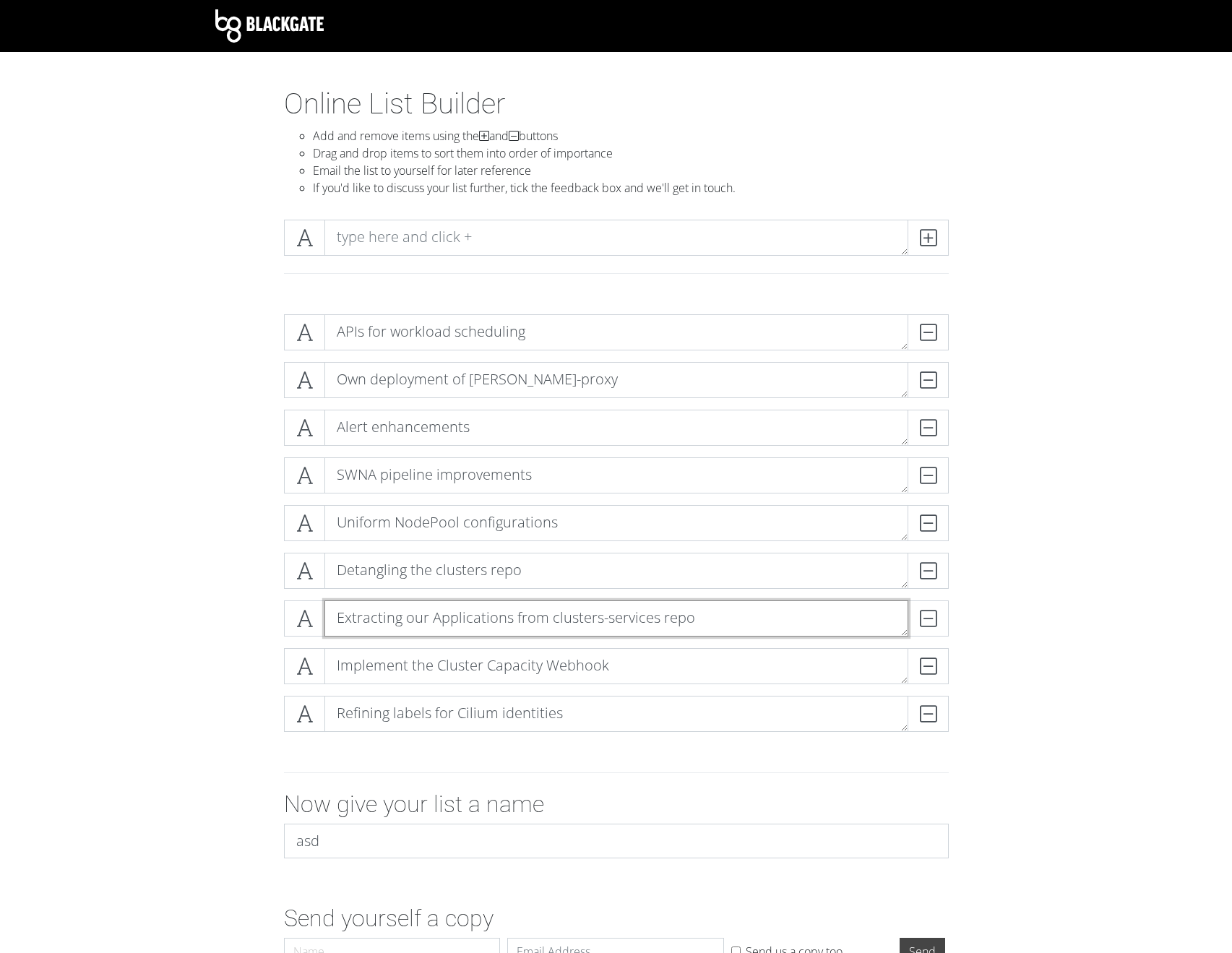
click at [652, 612] on textarea "Extracting our Applications from clusters-services repo" at bounding box center [616, 617] width 584 height 36
click at [637, 616] on textarea "Extracting our Applications from clusters-services repo" at bounding box center [616, 617] width 584 height 36
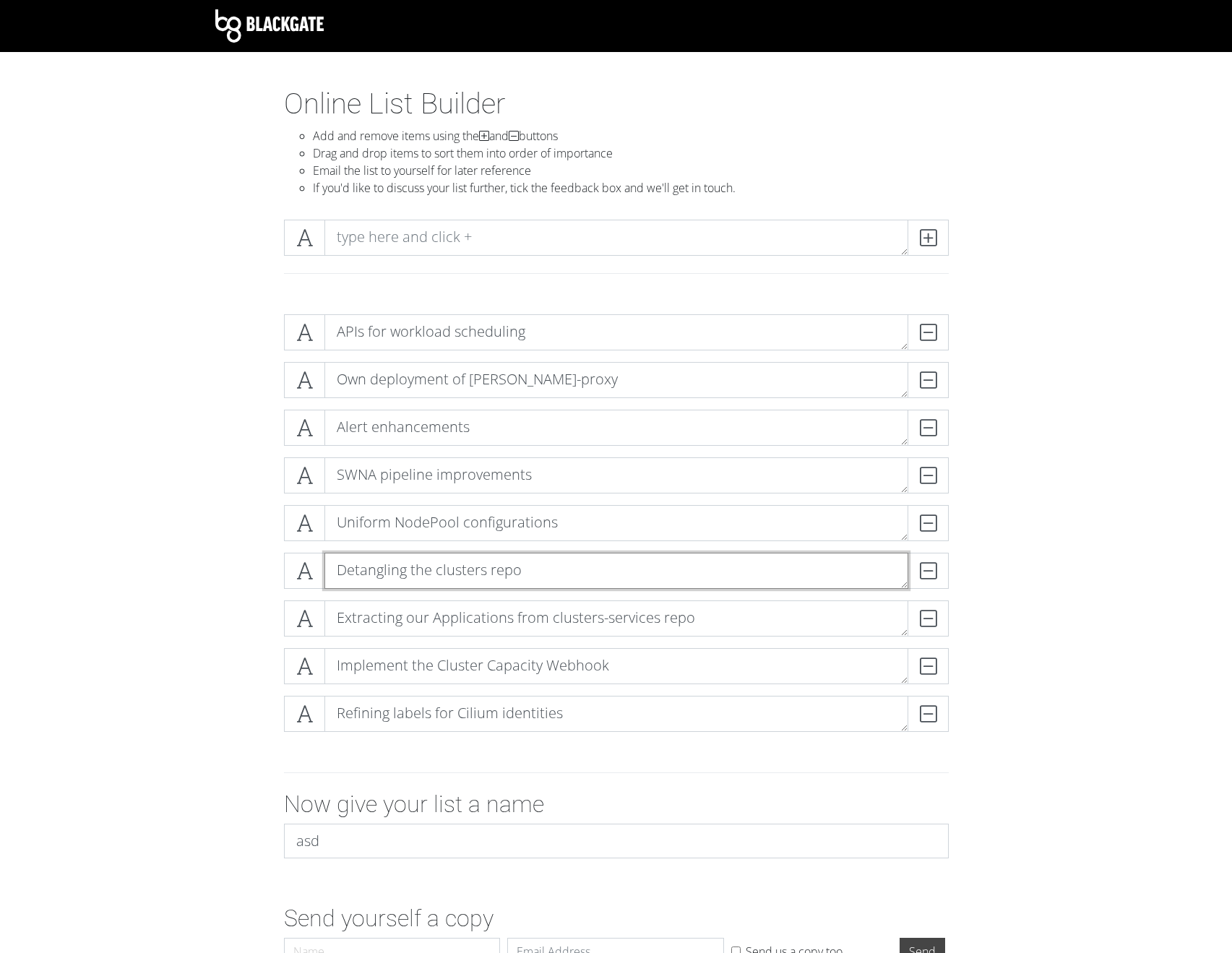
click at [522, 581] on textarea "Detangling the clusters repo" at bounding box center [616, 570] width 584 height 36
click at [528, 576] on textarea "Detangling the clusters repo" at bounding box center [616, 570] width 584 height 36
click at [534, 571] on textarea "Detangling the clusters repo" at bounding box center [616, 570] width 584 height 36
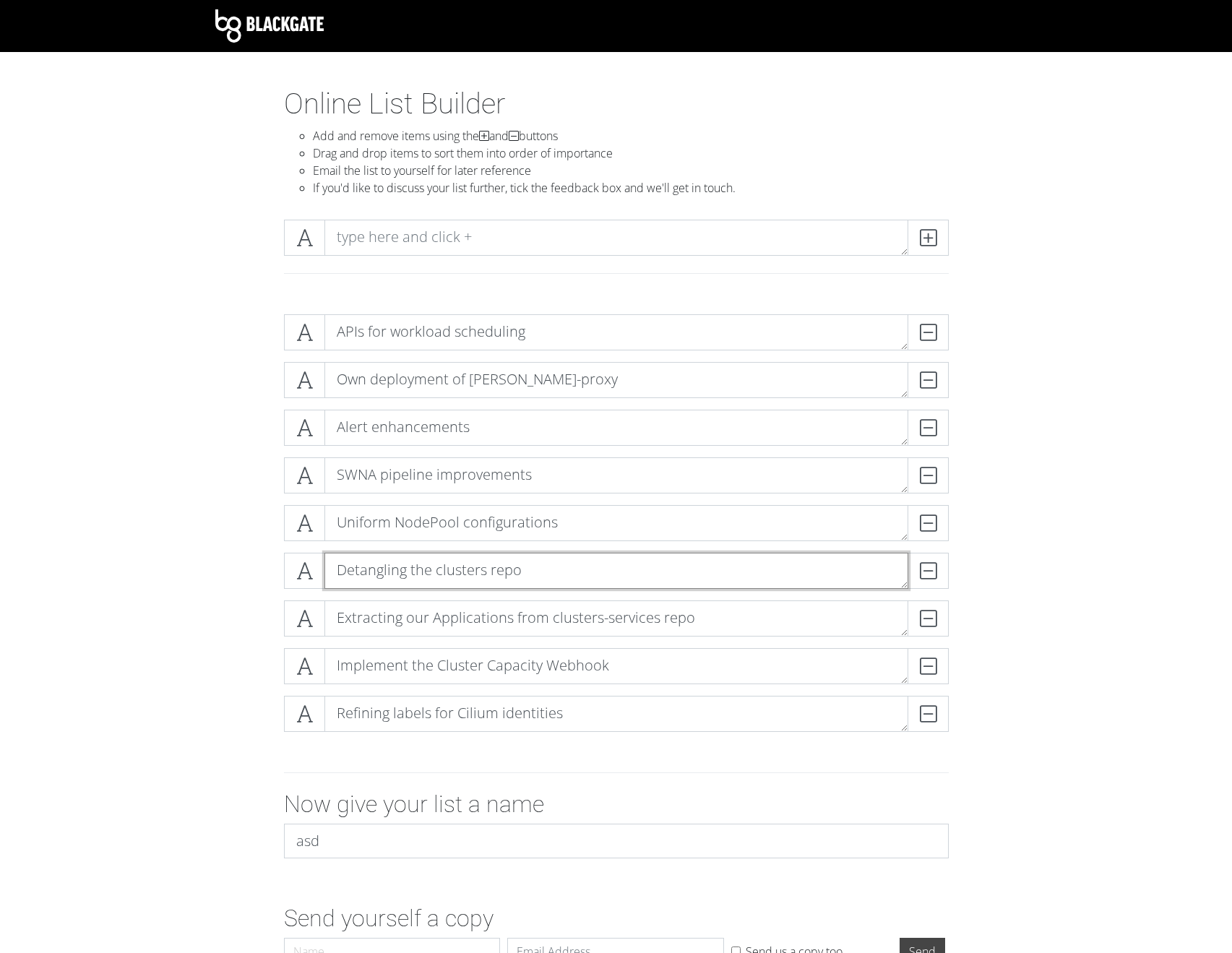
click at [603, 577] on textarea "Detangling the clusters repo" at bounding box center [616, 570] width 584 height 36
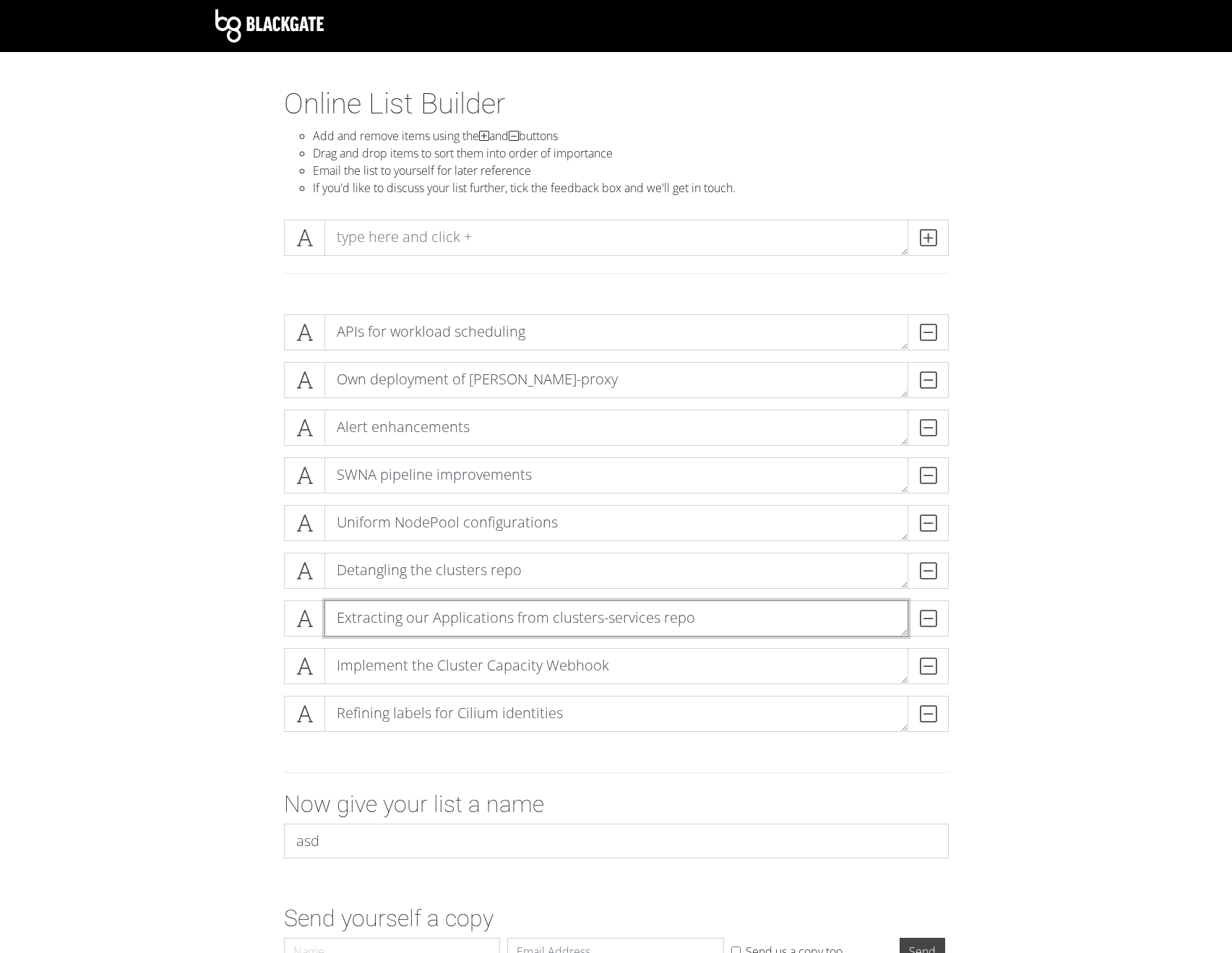
click at [604, 605] on textarea "Extracting our Applications from clusters-services repo" at bounding box center [616, 617] width 584 height 36
click at [612, 613] on textarea "Extracting our Applications from clusters-services repo" at bounding box center [616, 617] width 584 height 36
click at [1040, 742] on form "APIs for workload scheduling DELETE Own deployment of kube-proxy DELETE Alert e…" at bounding box center [616, 637] width 1232 height 668
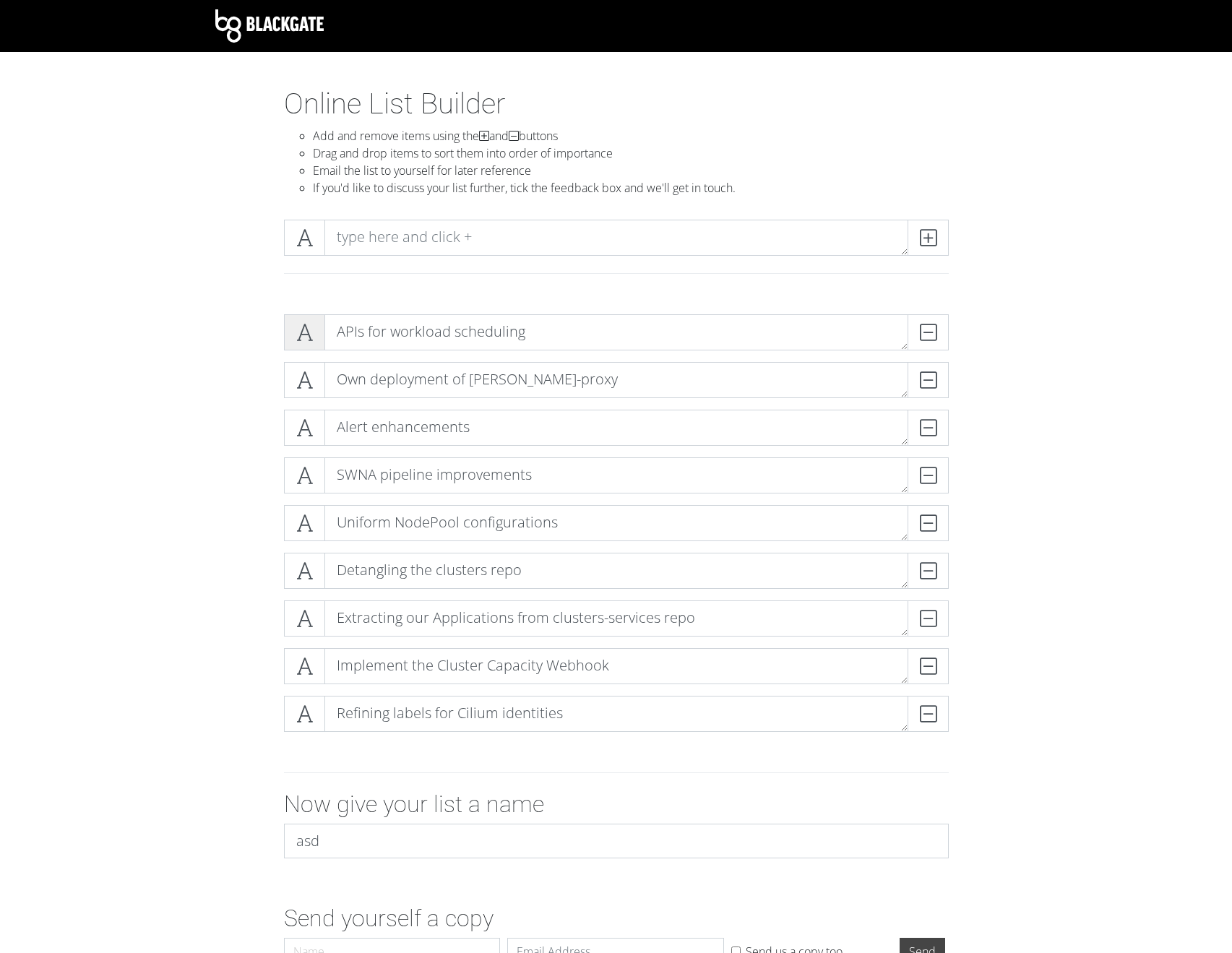
click at [301, 347] on span at bounding box center [304, 332] width 41 height 36
click at [240, 340] on div "APIs for workload scheduling DELETE Own deployment of kube-proxy DELETE Alert e…" at bounding box center [616, 529] width 824 height 452
click at [298, 340] on icon at bounding box center [304, 332] width 16 height 14
click at [308, 338] on icon at bounding box center [304, 332] width 16 height 14
click at [304, 372] on icon at bounding box center [304, 379] width 16 height 14
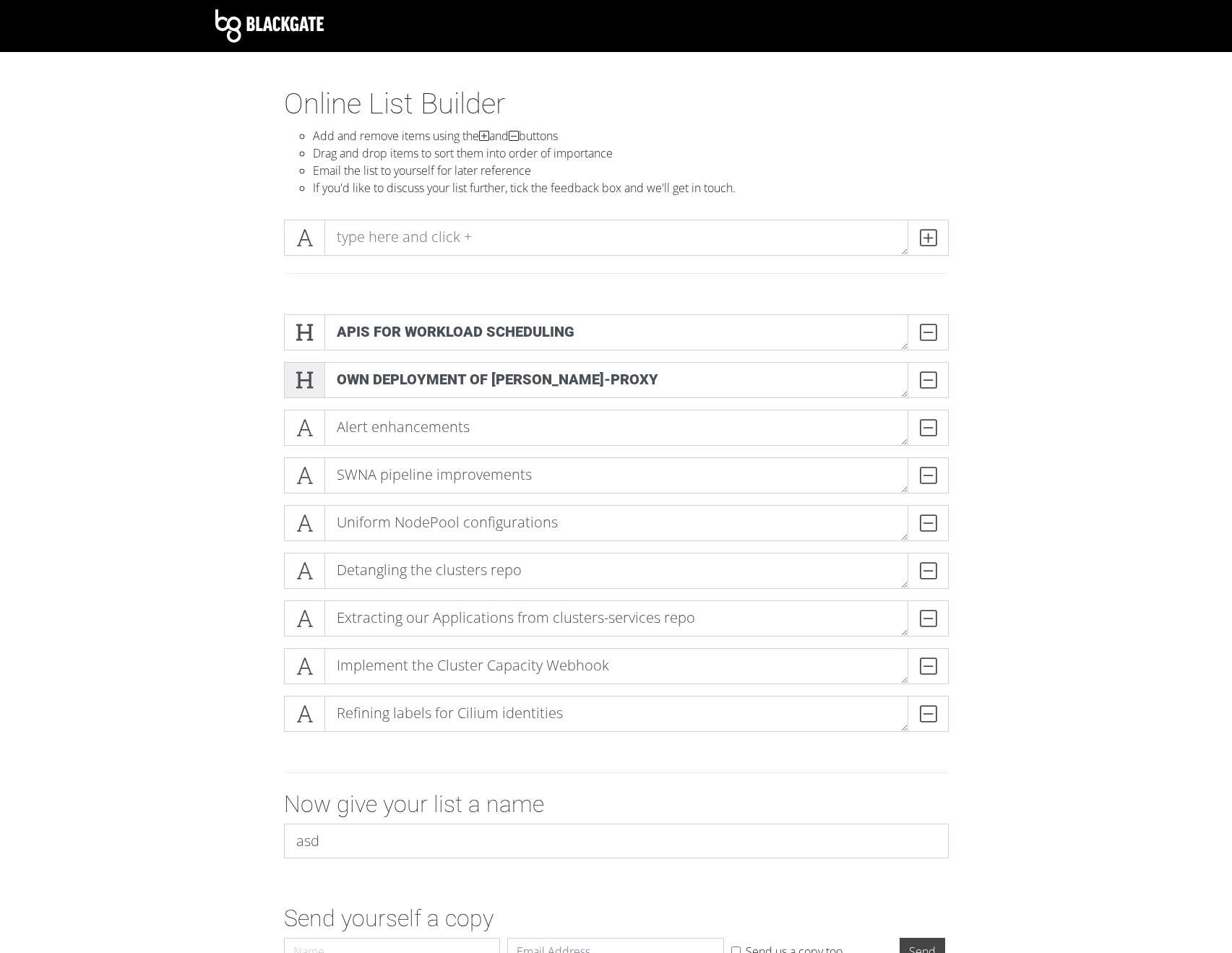
click at [302, 387] on icon at bounding box center [304, 379] width 16 height 14
click at [304, 343] on span at bounding box center [304, 332] width 41 height 36
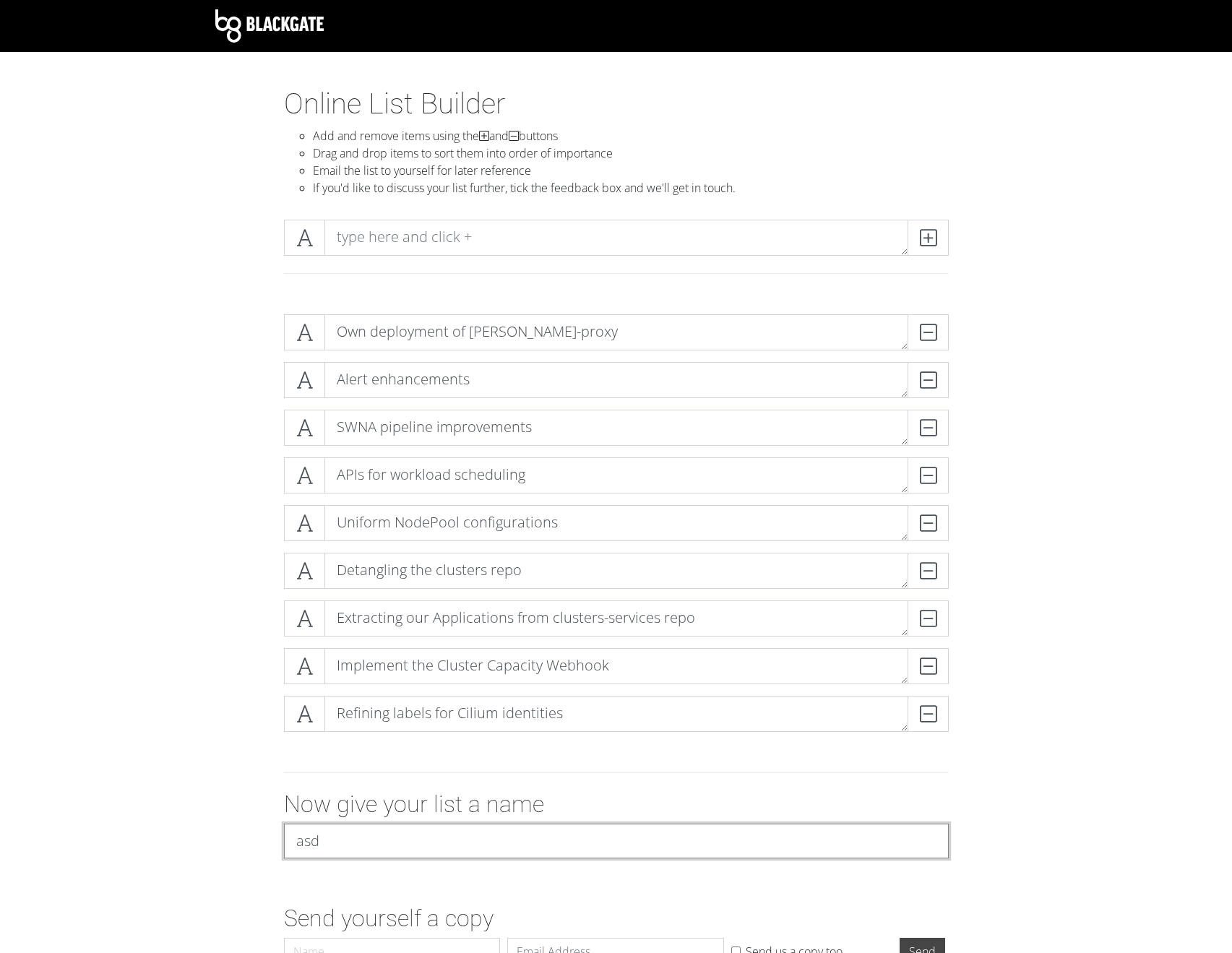
click at [302, 835] on input "asd" at bounding box center [616, 841] width 665 height 35
click at [301, 835] on input "asd" at bounding box center [616, 841] width 665 height 35
paste input "Internal Project Grooming"
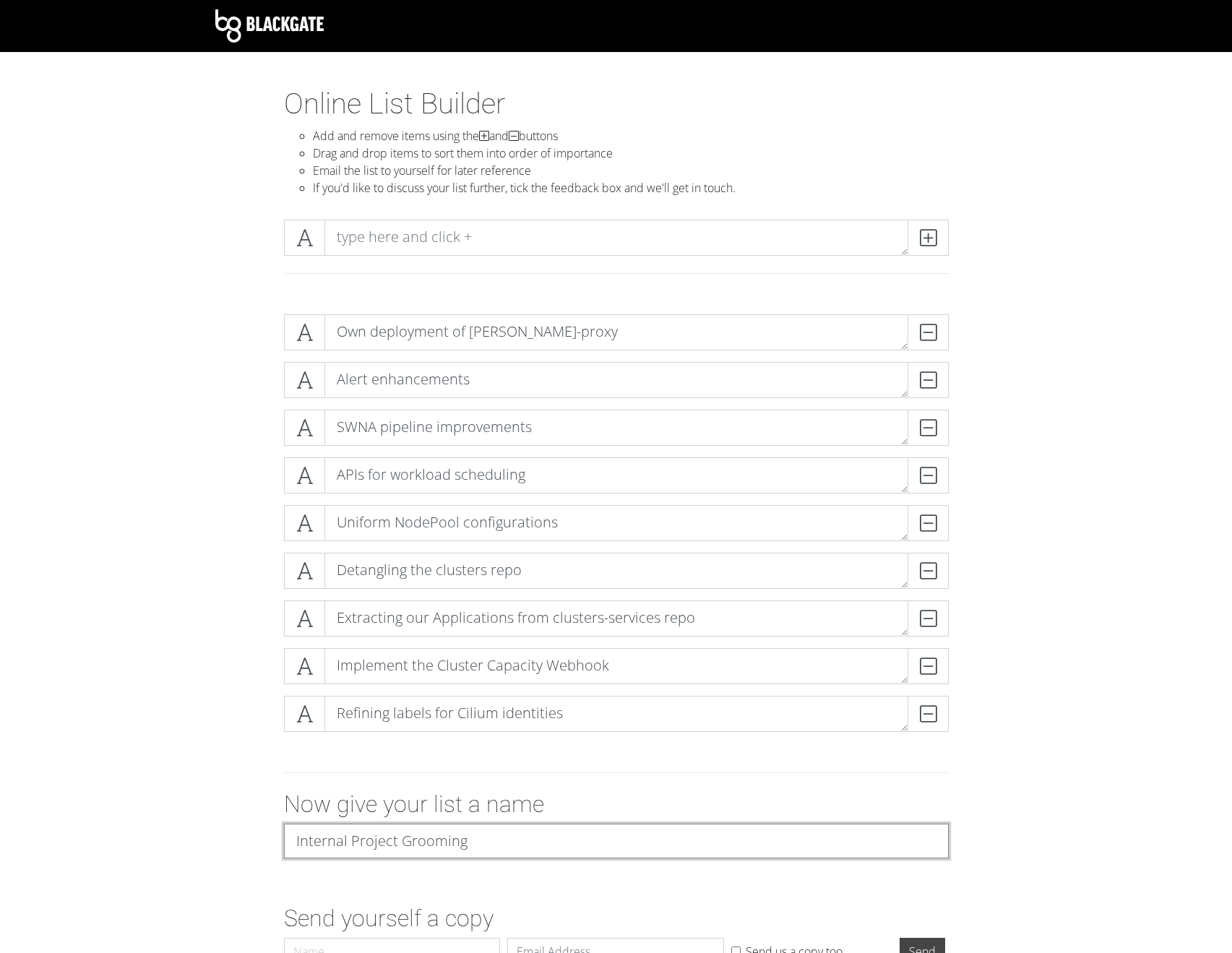
type input "Internal Project Grooming"
click at [220, 809] on div "Now give your list a name Internal Project Grooming" at bounding box center [616, 830] width 824 height 79
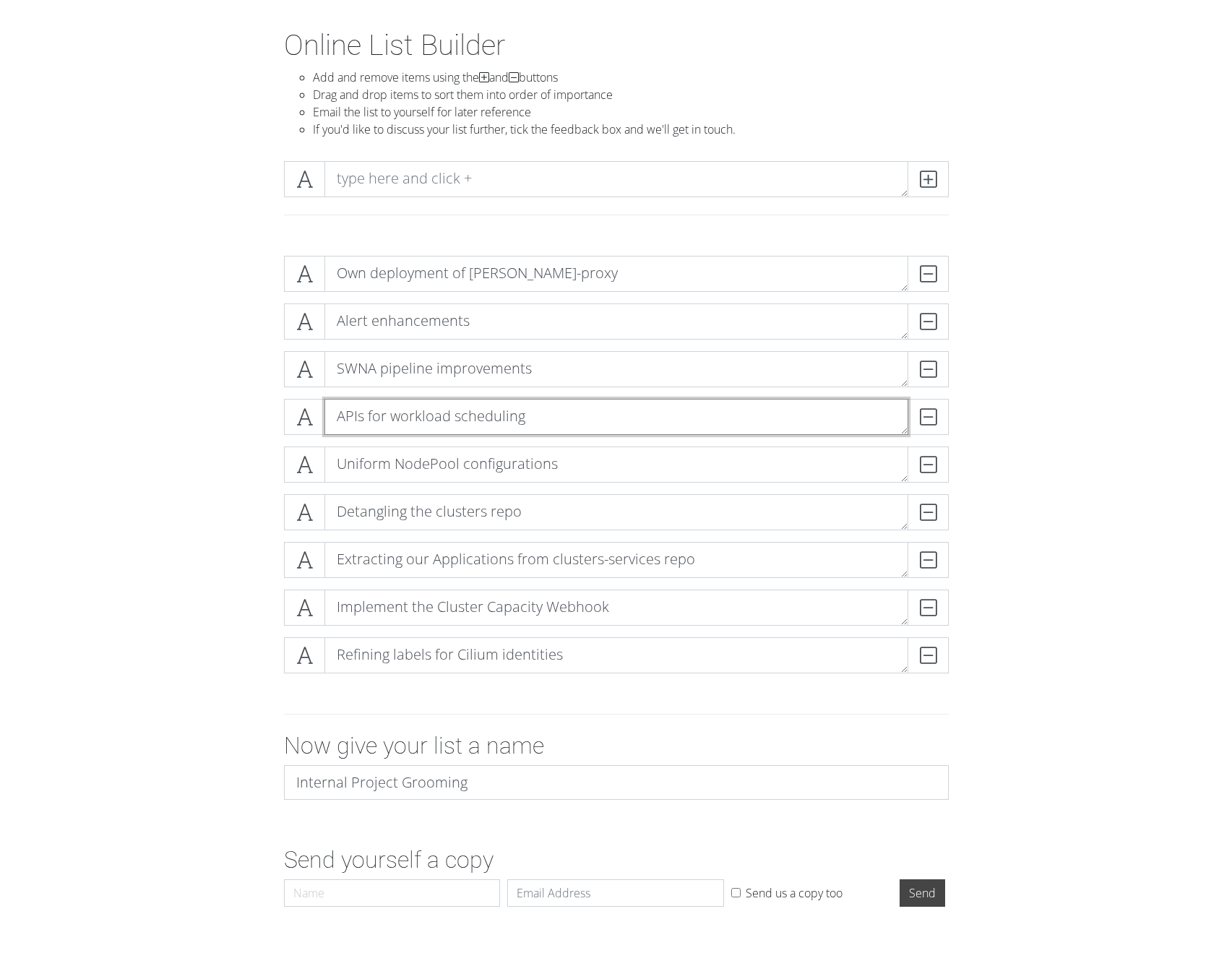
click at [428, 420] on textarea "APIs for workload scheduling" at bounding box center [616, 416] width 584 height 36
click at [447, 519] on textarea "Detangling the clusters repo" at bounding box center [616, 511] width 584 height 36
click at [439, 447] on textarea "Uniform NodePool configurations" at bounding box center [616, 464] width 584 height 36
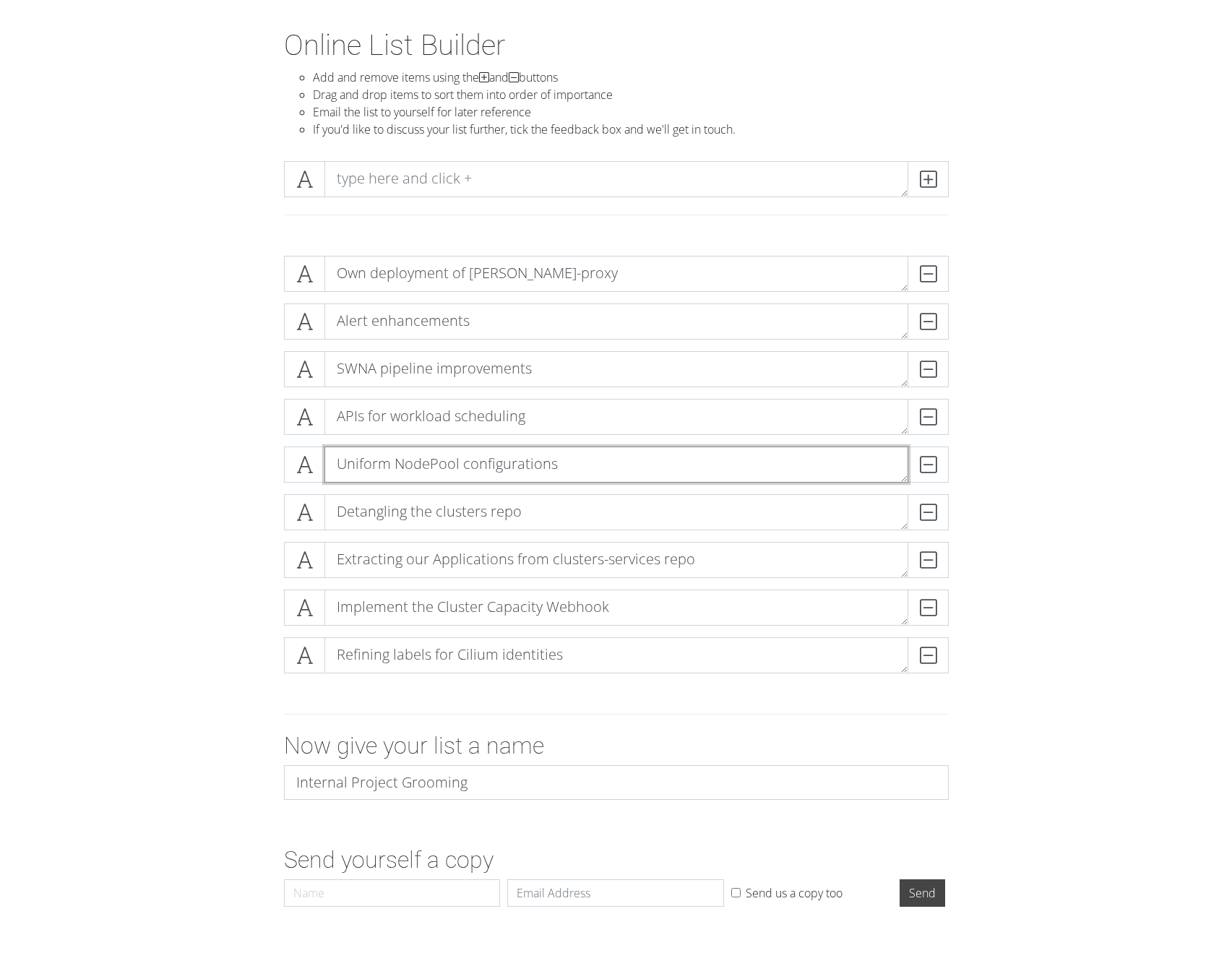
click at [439, 447] on textarea "Uniform NodePool configurations" at bounding box center [616, 464] width 584 height 36
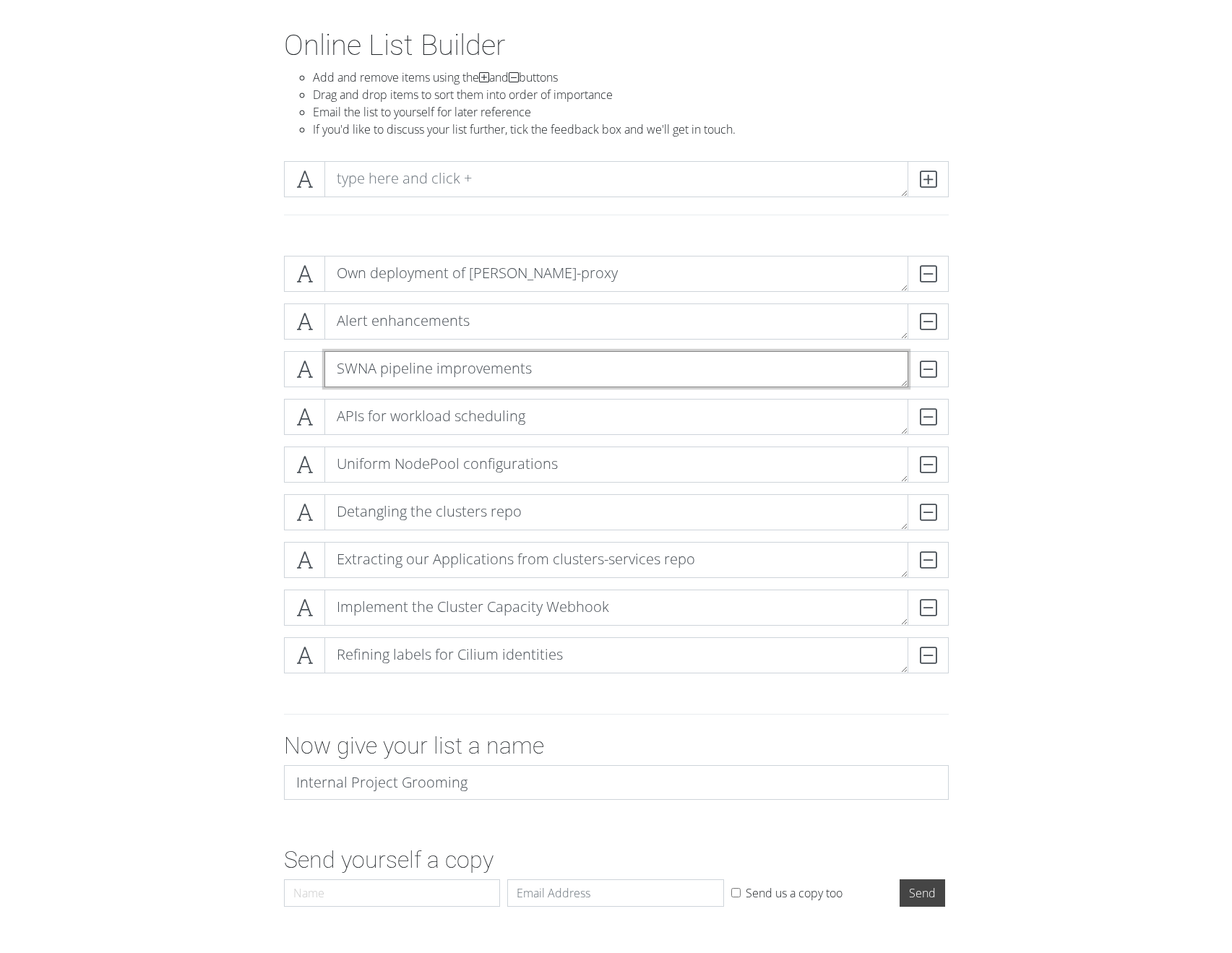
click at [442, 355] on textarea "SWNA pipeline improvements" at bounding box center [616, 368] width 584 height 36
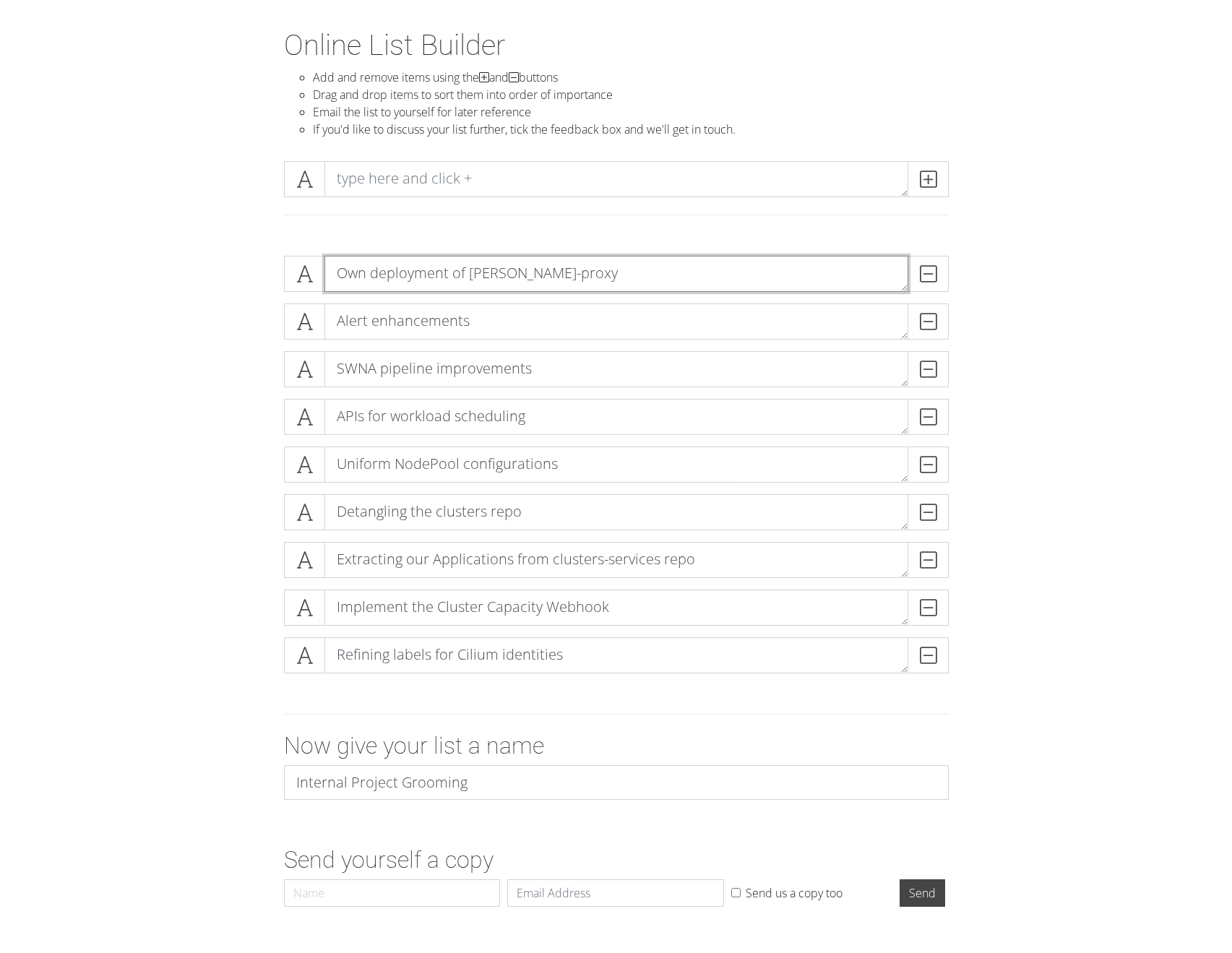
click at [442, 288] on textarea "Own deployment of kube-proxy" at bounding box center [616, 273] width 584 height 36
click at [467, 487] on div "Uniform NodePool configurations DELETE" at bounding box center [616, 470] width 671 height 47
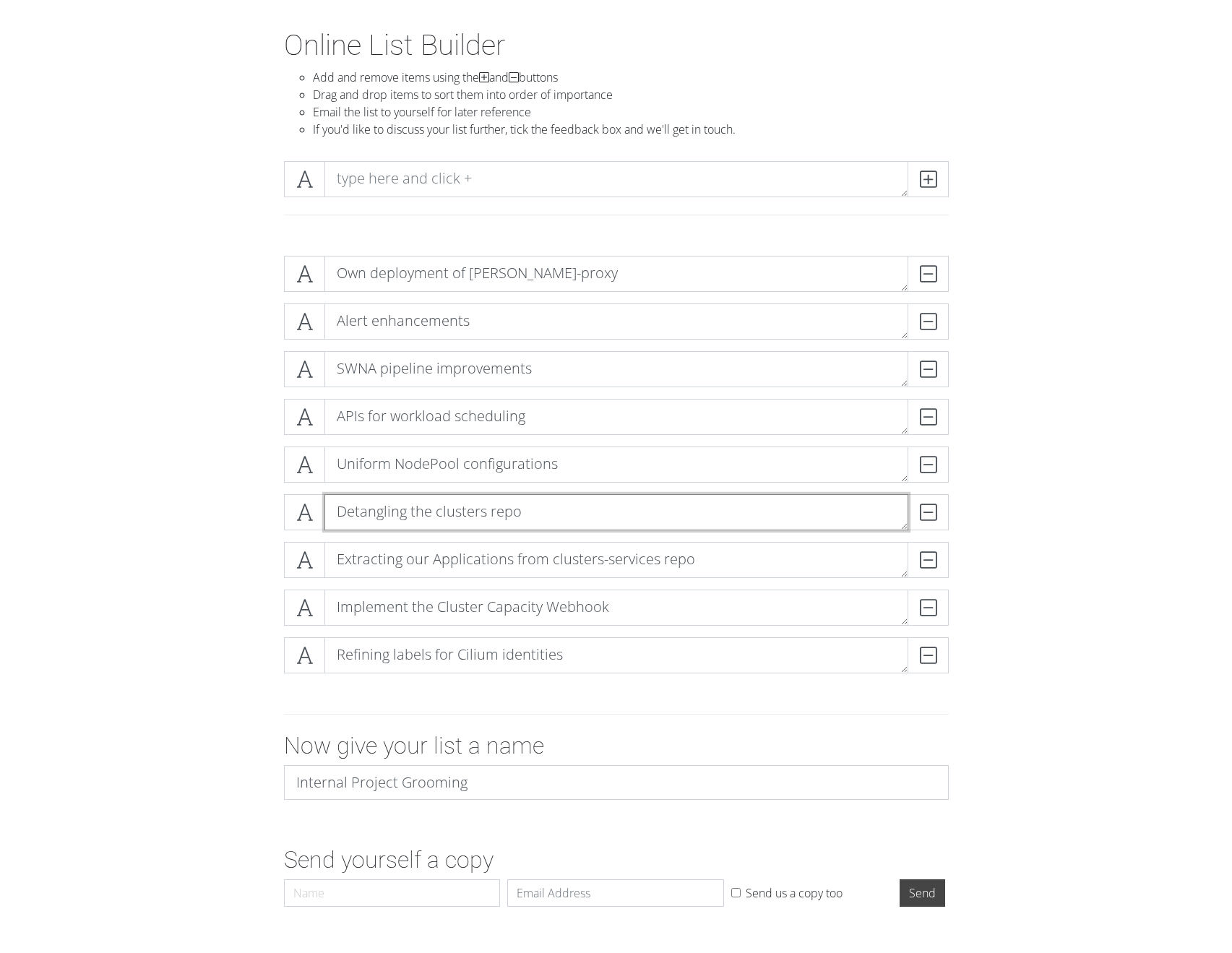
click at [459, 530] on div "Detangling the clusters repo DELETE" at bounding box center [616, 517] width 671 height 47
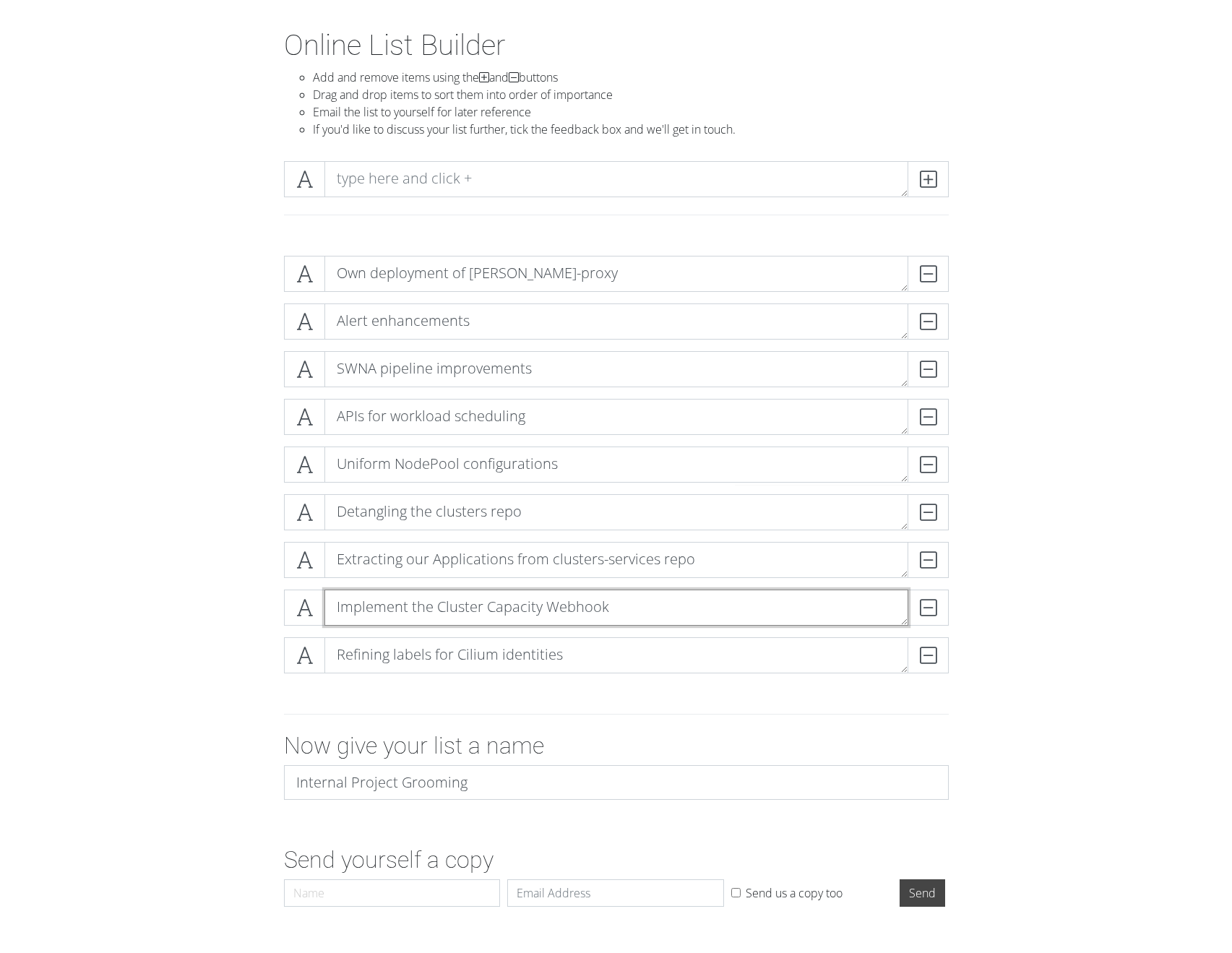
click at [490, 600] on textarea "Implement the Cluster Capacity Webhook" at bounding box center [616, 607] width 584 height 36
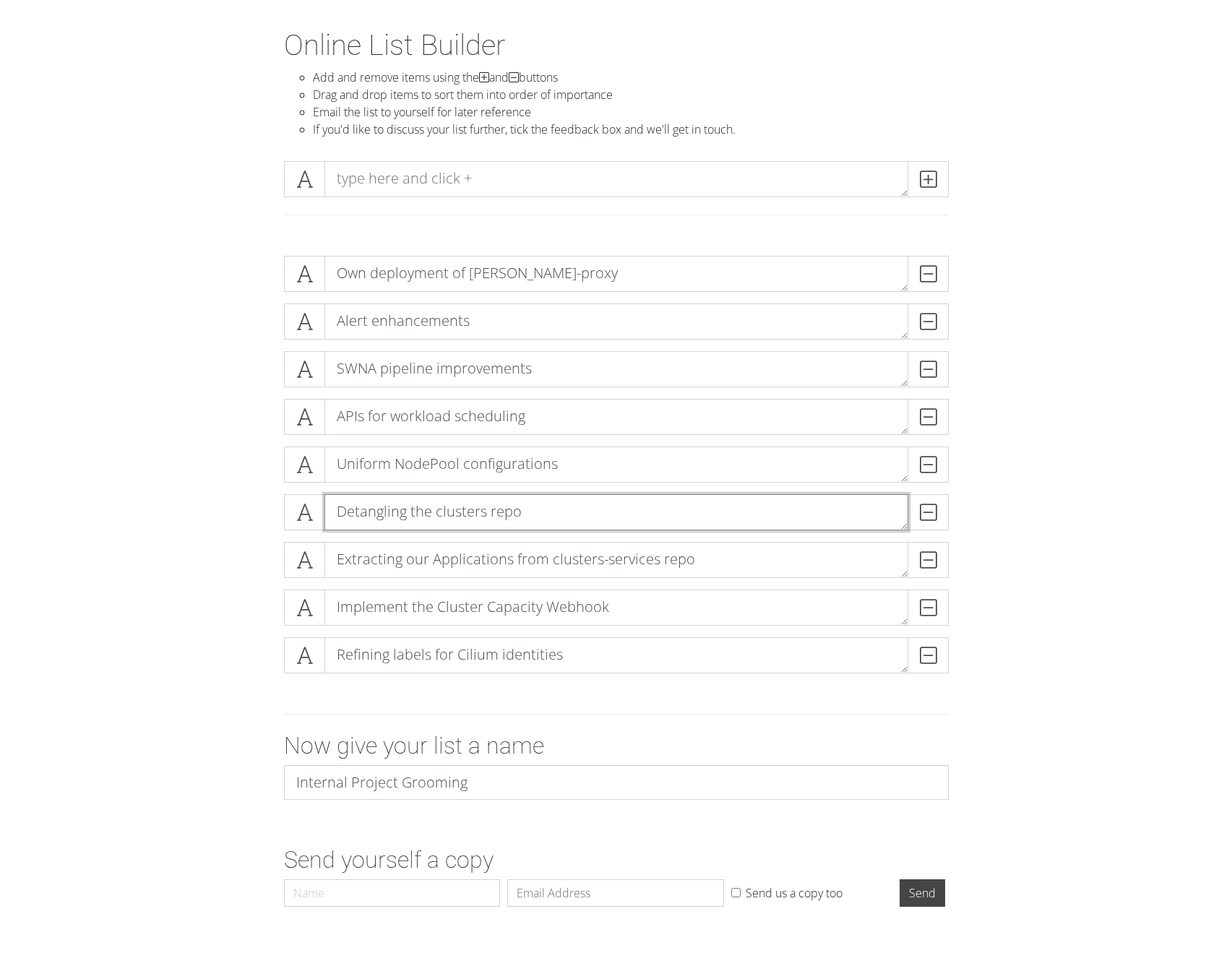
click at [440, 528] on textarea "Detangling the clusters repo" at bounding box center [616, 511] width 584 height 36
click at [444, 510] on textarea "Detangling the clusters repo" at bounding box center [616, 511] width 584 height 36
click at [442, 413] on textarea "APIs for workload scheduling" at bounding box center [616, 416] width 584 height 36
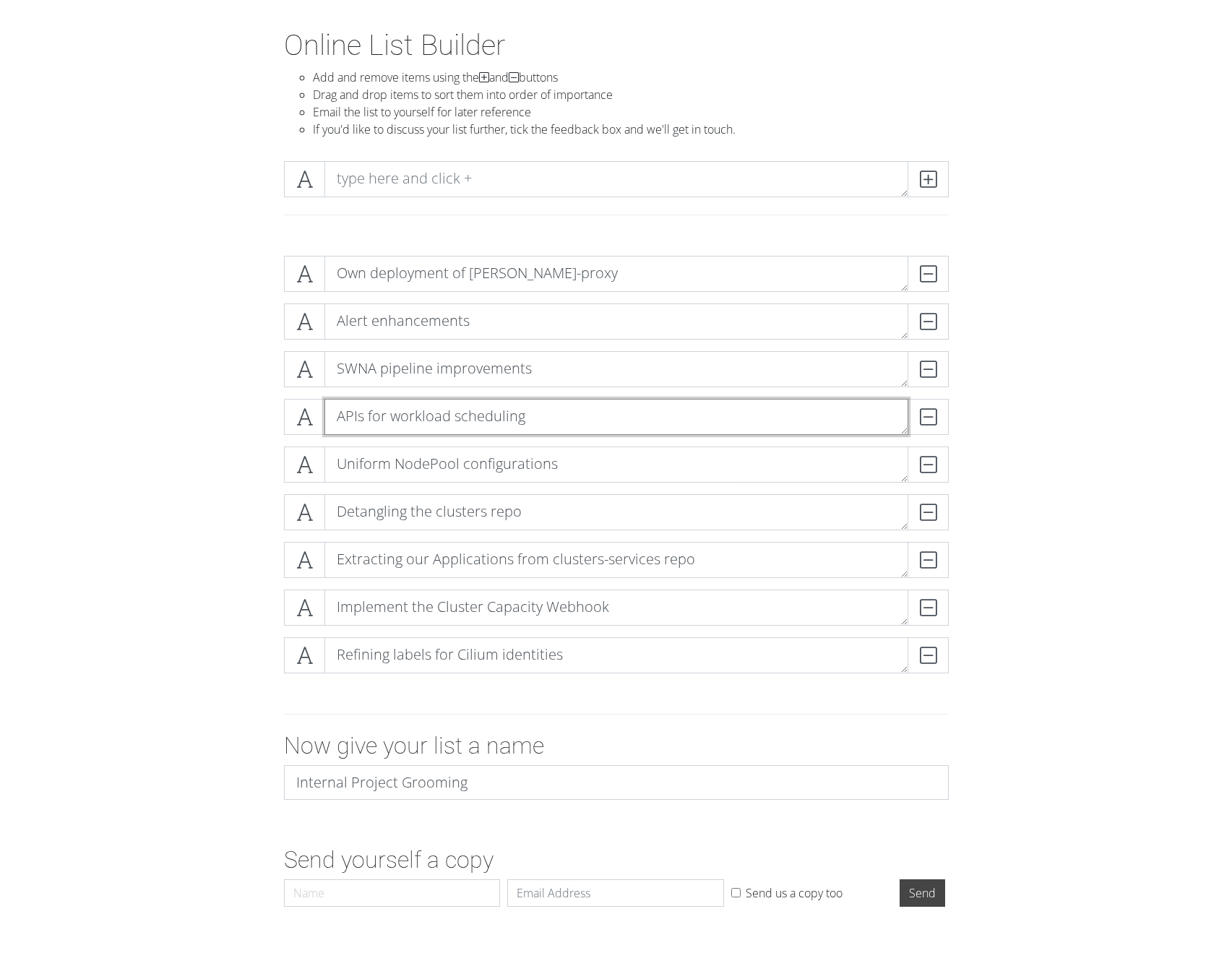
click at [432, 405] on textarea "APIs for workload scheduling" at bounding box center [616, 416] width 584 height 36
click at [420, 349] on div "Alert enhancements DELETE" at bounding box center [616, 327] width 671 height 47
click at [420, 348] on div "Alert enhancements DELETE" at bounding box center [616, 327] width 671 height 47
click at [447, 375] on textarea "SWNA pipeline improvements" at bounding box center [616, 368] width 584 height 36
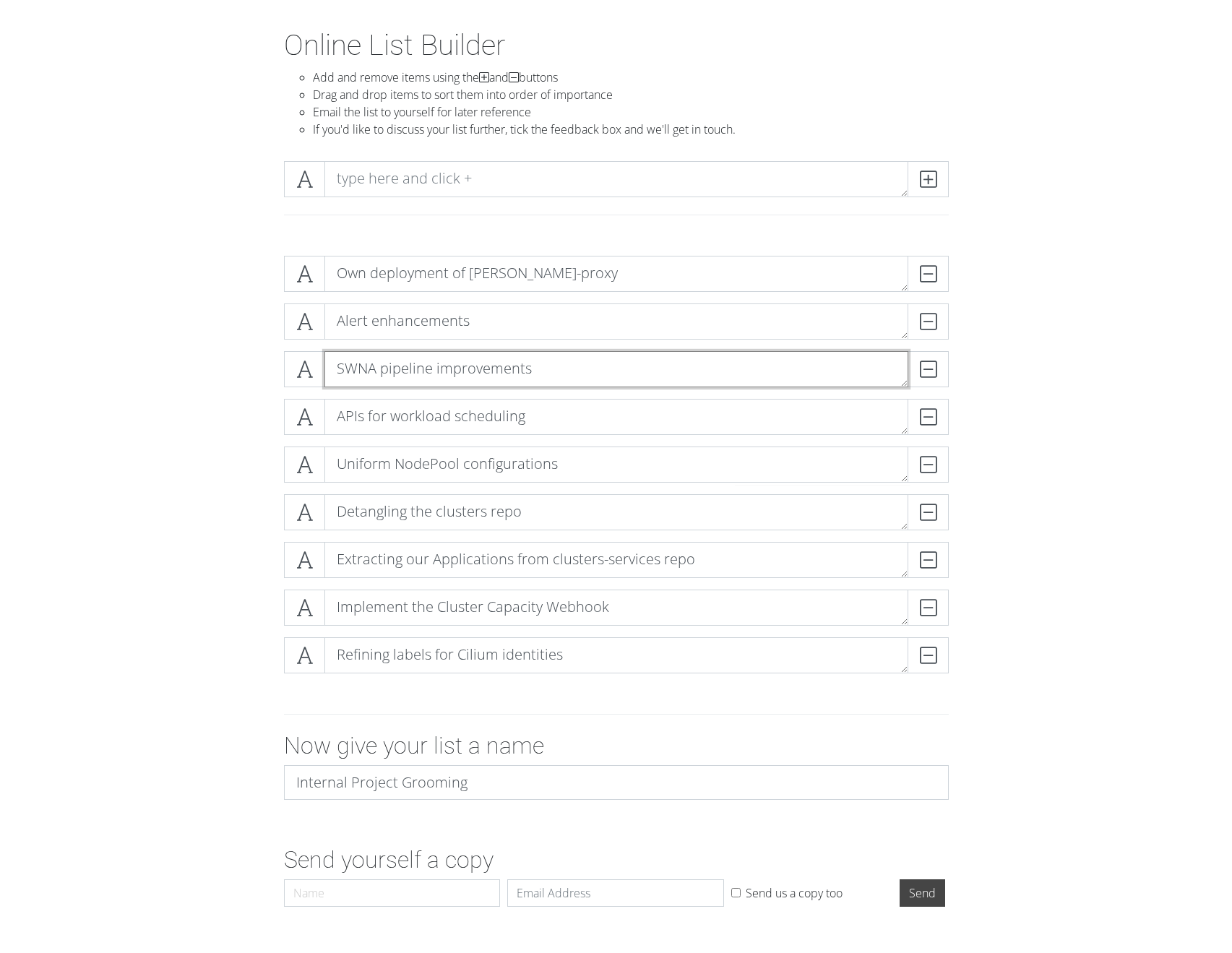
click at [463, 371] on textarea "SWNA pipeline improvements" at bounding box center [616, 368] width 584 height 36
click at [462, 368] on textarea "SWNA pipeline improvements" at bounding box center [616, 368] width 584 height 36
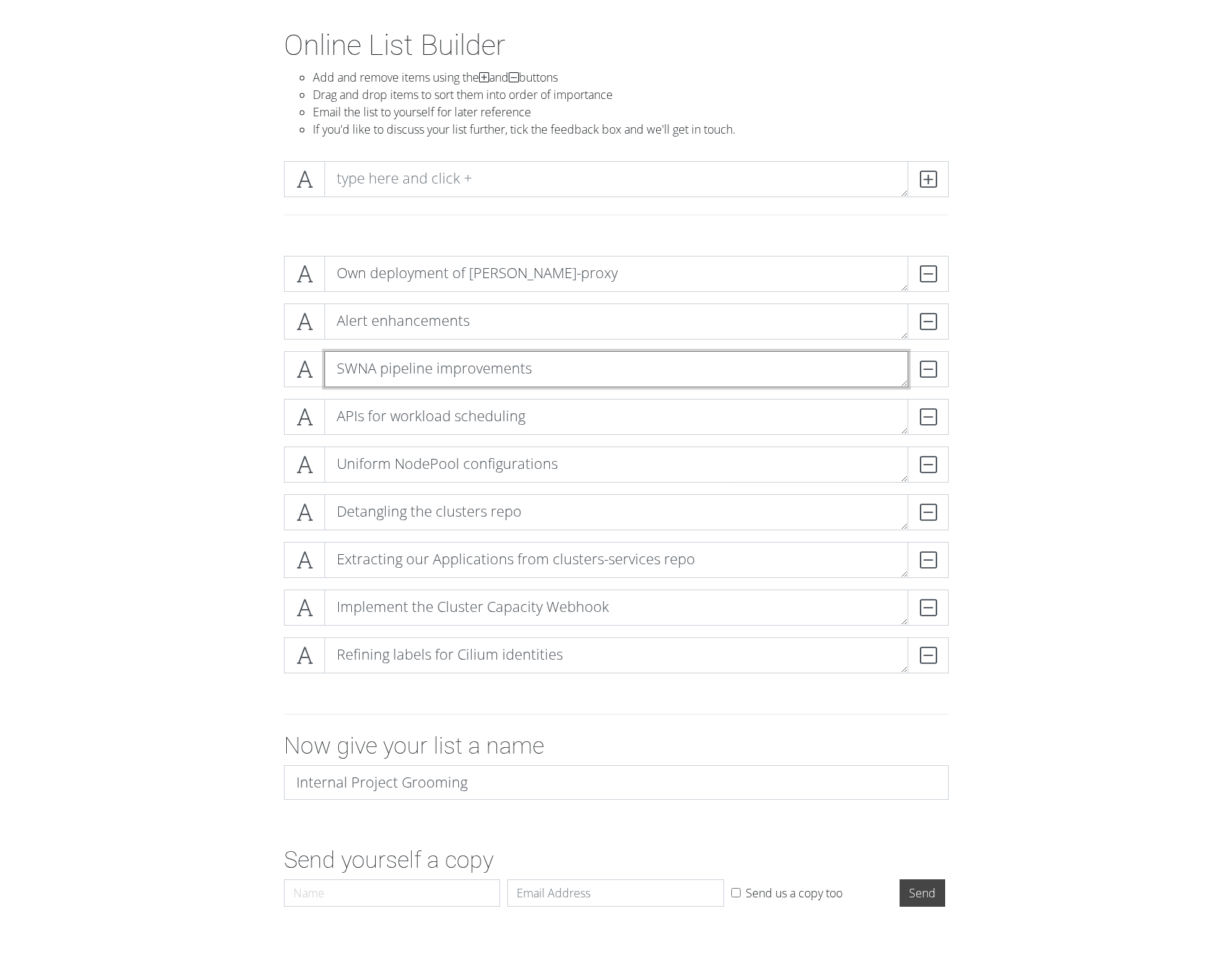
click at [462, 368] on textarea "SWNA pipeline improvements" at bounding box center [616, 368] width 584 height 36
click at [441, 369] on textarea "SWNA pipeline improvements" at bounding box center [616, 368] width 584 height 36
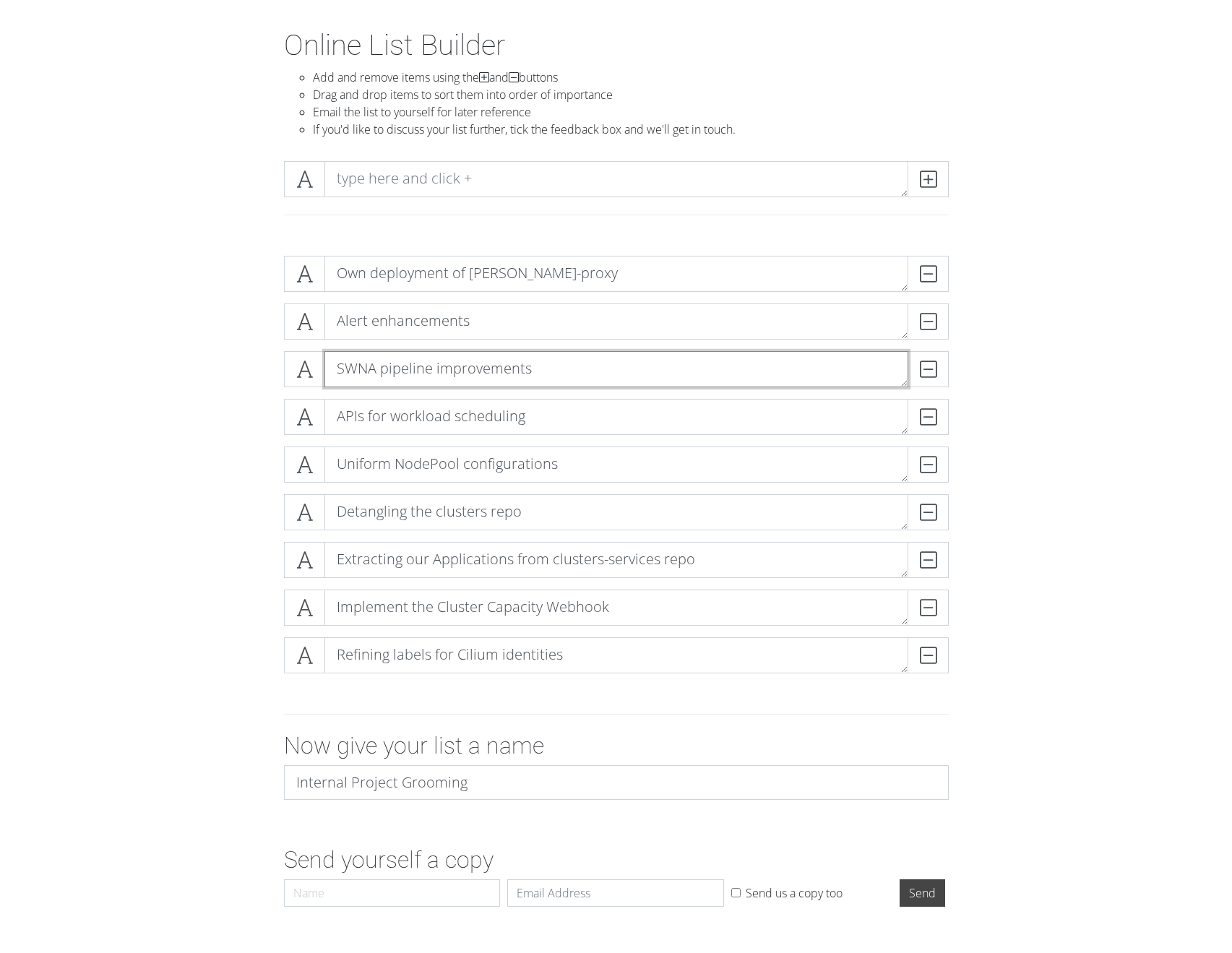
click at [459, 368] on textarea "SWNA pipeline improvements" at bounding box center [616, 368] width 584 height 36
click at [455, 368] on textarea "SWNA pipeline improvements" at bounding box center [616, 368] width 584 height 36
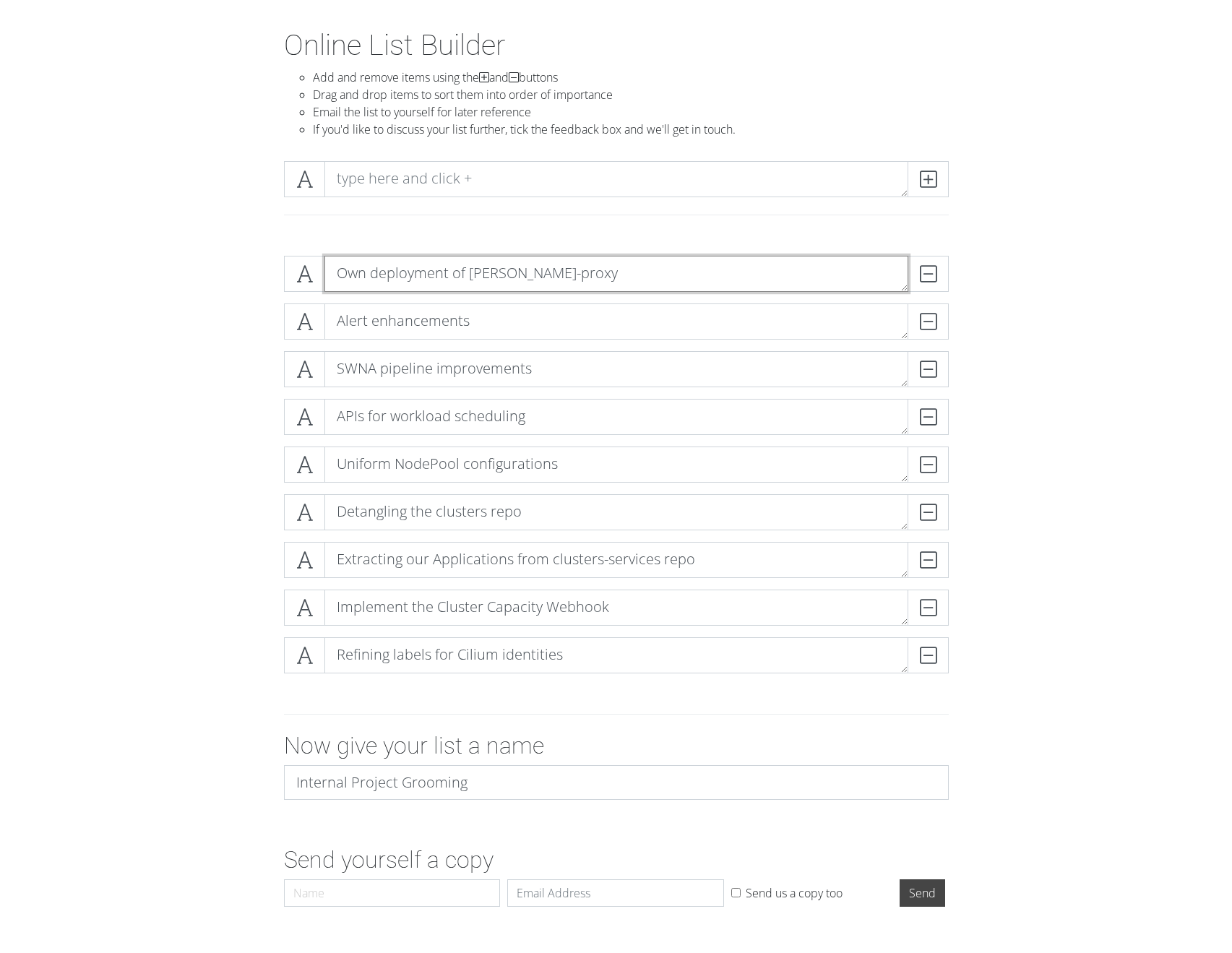
click at [448, 260] on textarea "Own deployment of kube-proxy" at bounding box center [616, 273] width 584 height 36
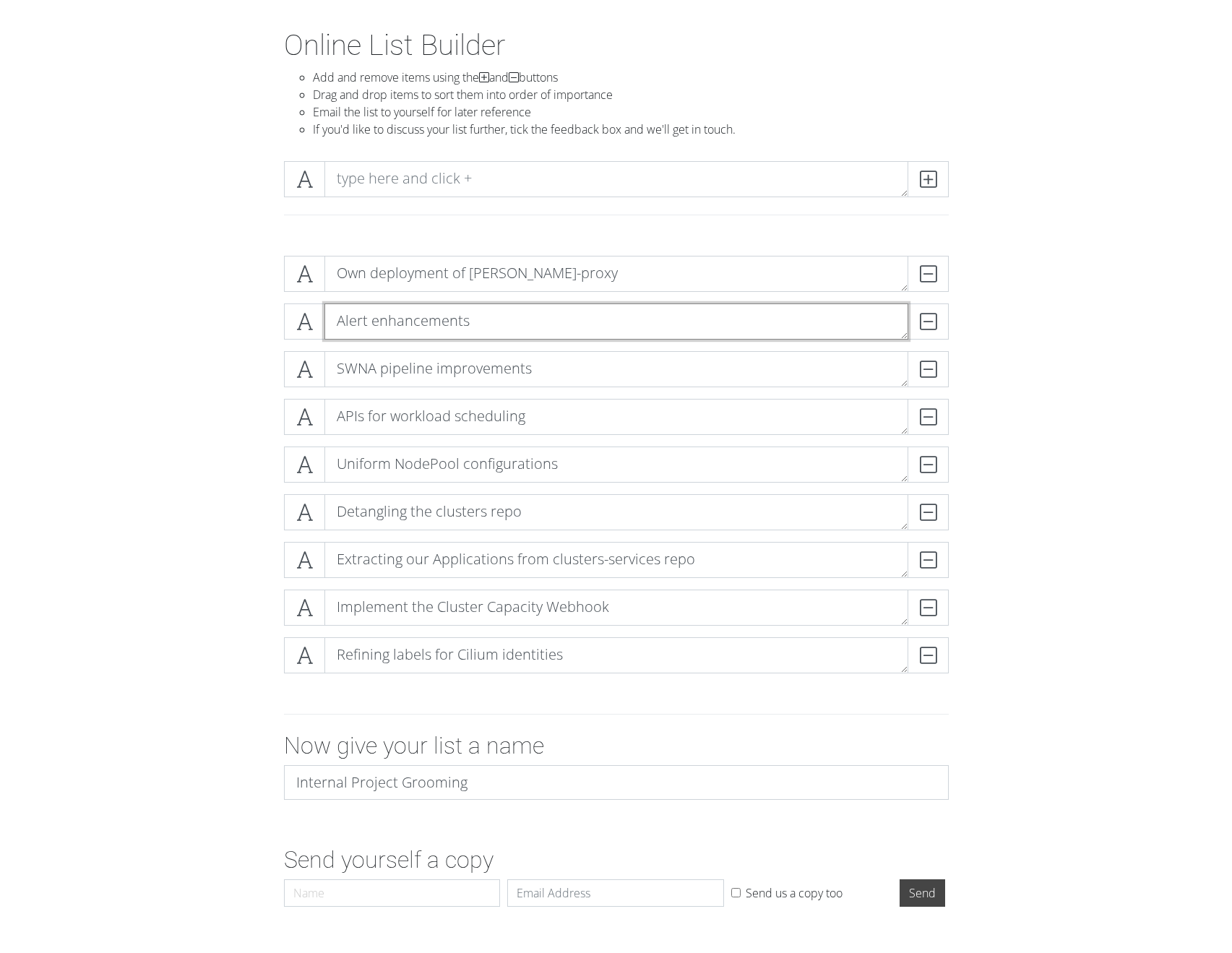
click at [430, 323] on textarea "Alert enhancements" at bounding box center [616, 321] width 584 height 36
click at [446, 369] on textarea "SWNA pipeline improvements" at bounding box center [616, 368] width 584 height 36
click at [451, 416] on textarea "APIs for workload scheduling" at bounding box center [616, 416] width 584 height 36
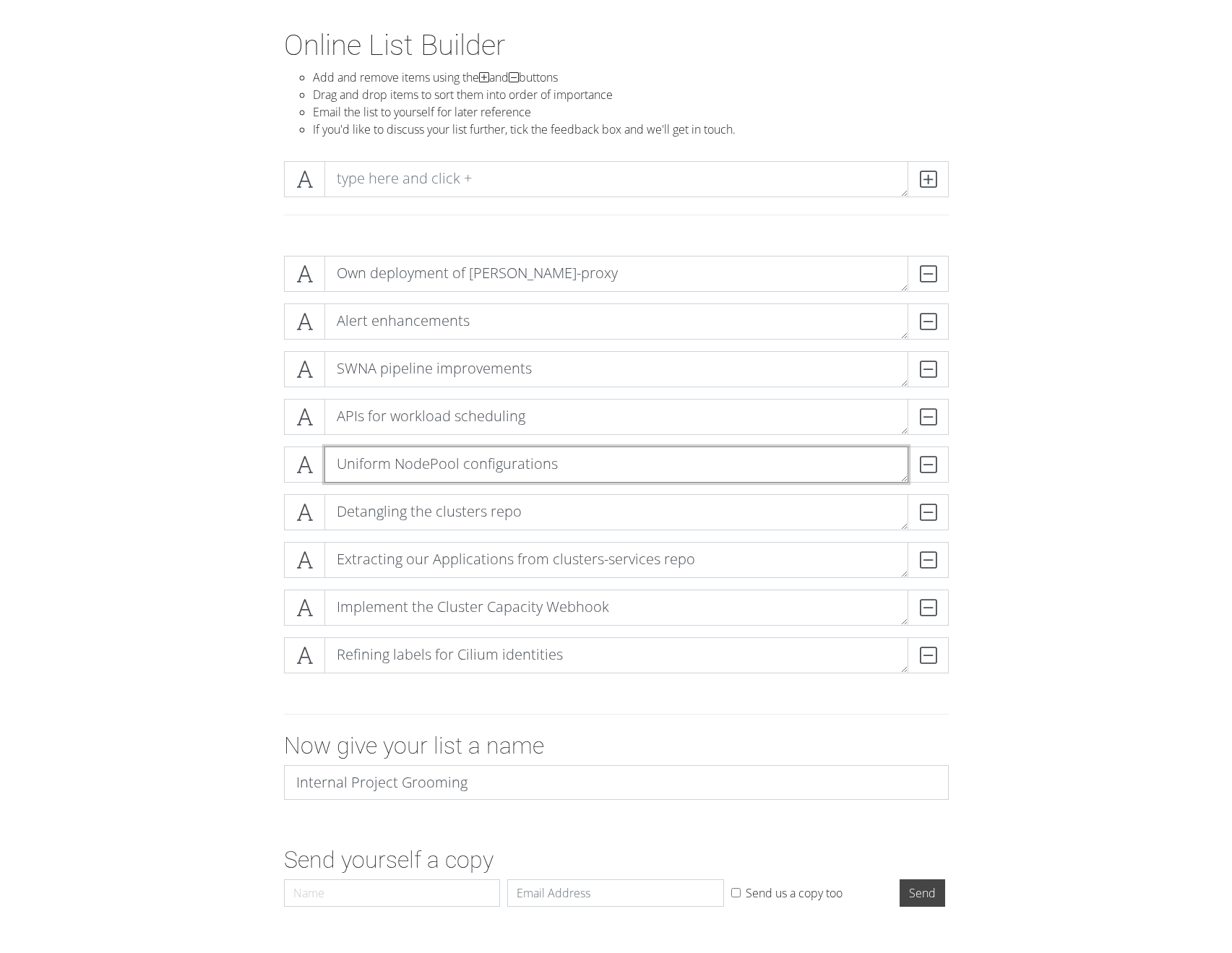
click at [453, 456] on textarea "Uniform NodePool configurations" at bounding box center [616, 464] width 584 height 36
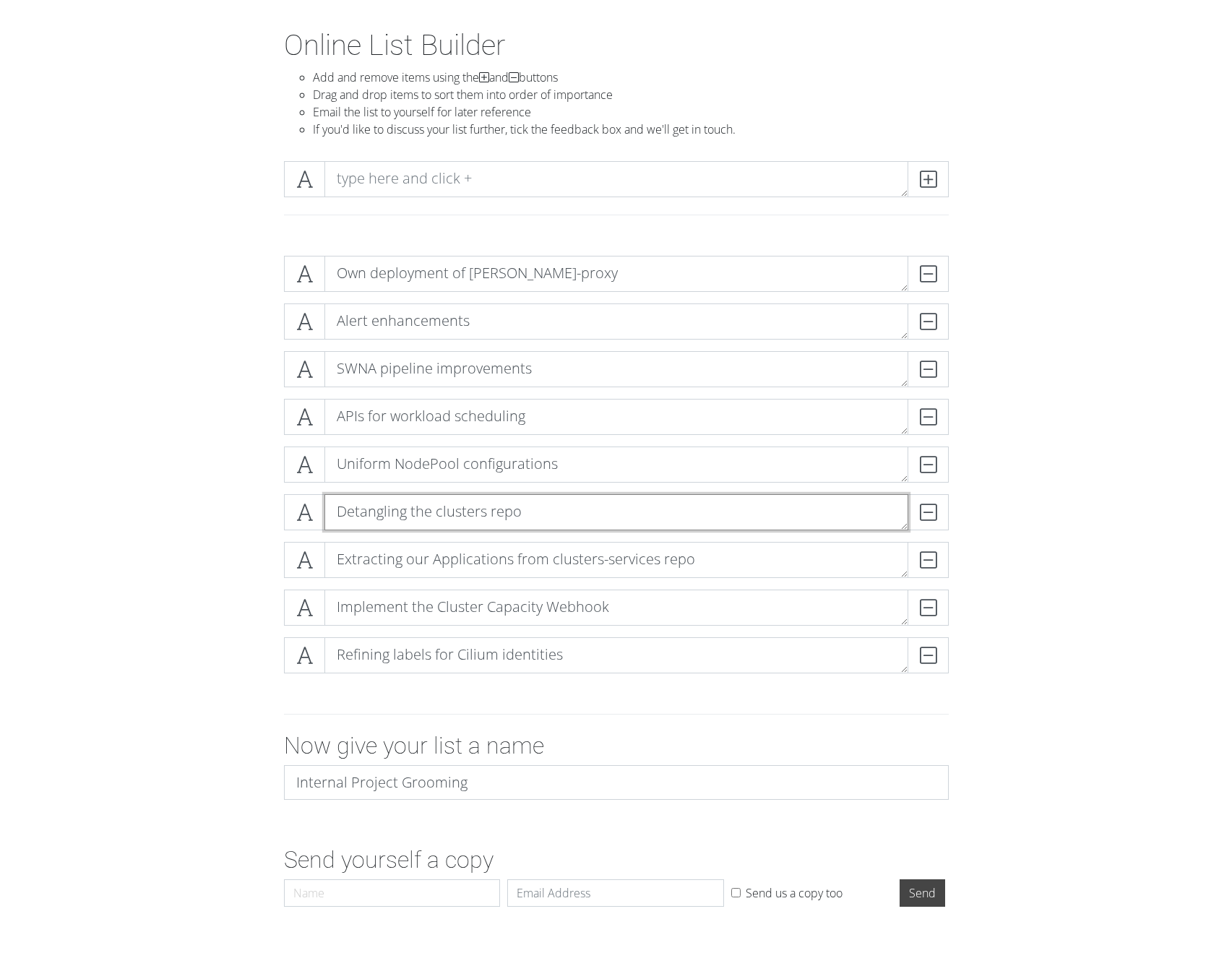
click at [453, 507] on textarea "Detangling the clusters repo" at bounding box center [616, 511] width 584 height 36
click at [473, 552] on textarea "Extracting our Applications from clusters-services repo" at bounding box center [616, 559] width 584 height 36
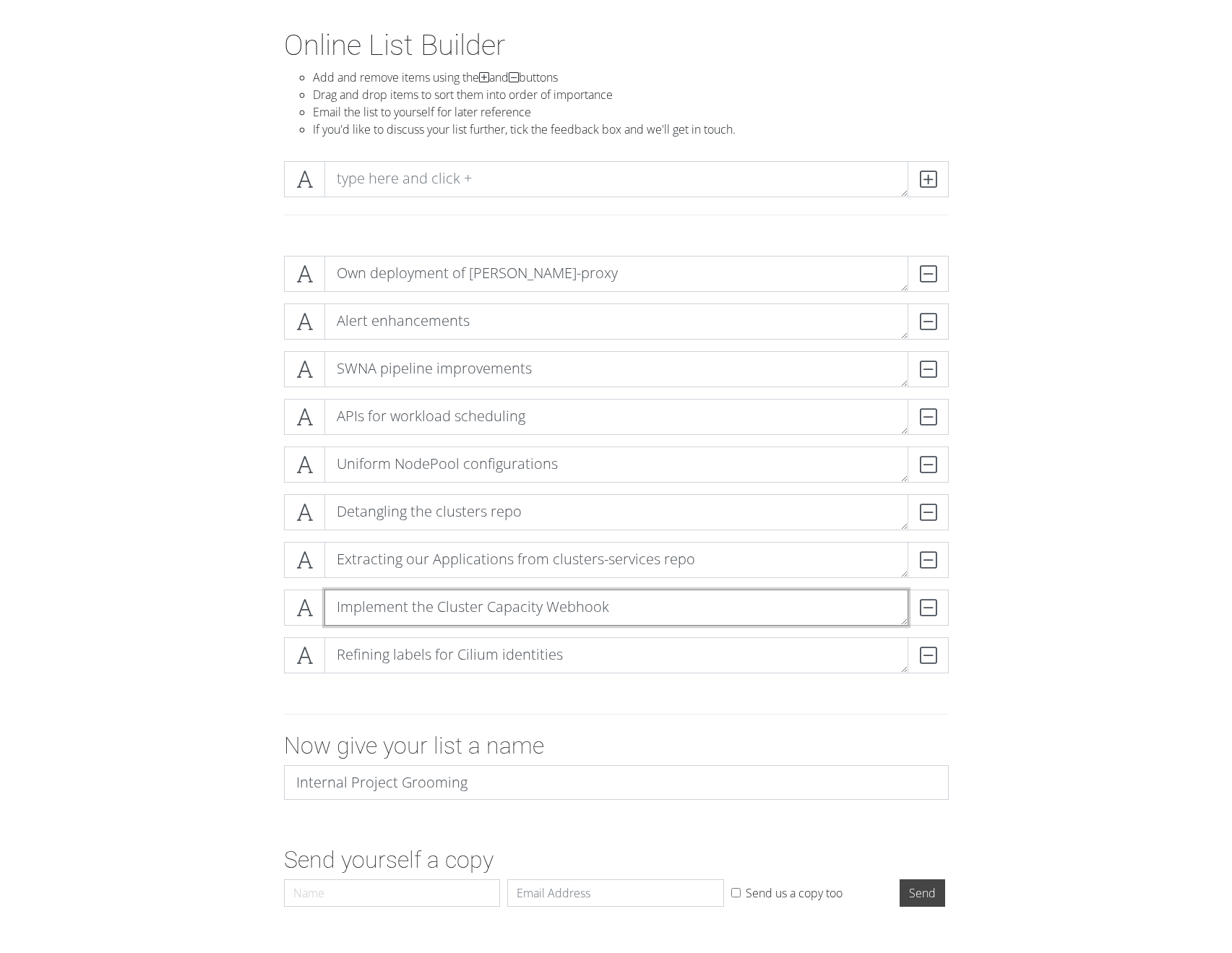
click at [492, 602] on textarea "Implement the Cluster Capacity Webhook" at bounding box center [616, 607] width 584 height 36
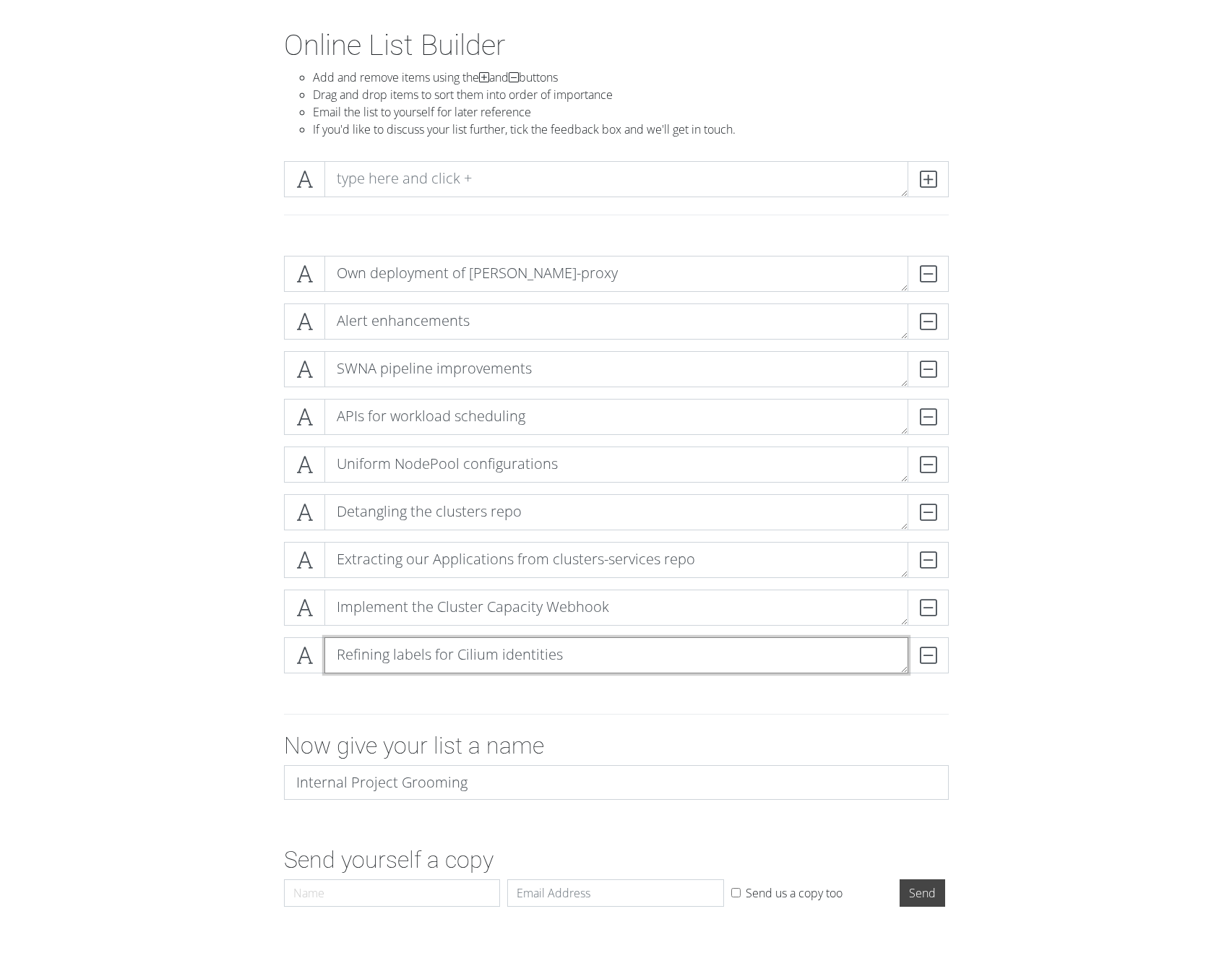
click at [492, 651] on textarea "Refining labels for Cilium identities" at bounding box center [616, 654] width 584 height 36
click at [475, 663] on textarea "Refining labels for Cilium identities" at bounding box center [616, 654] width 584 height 36
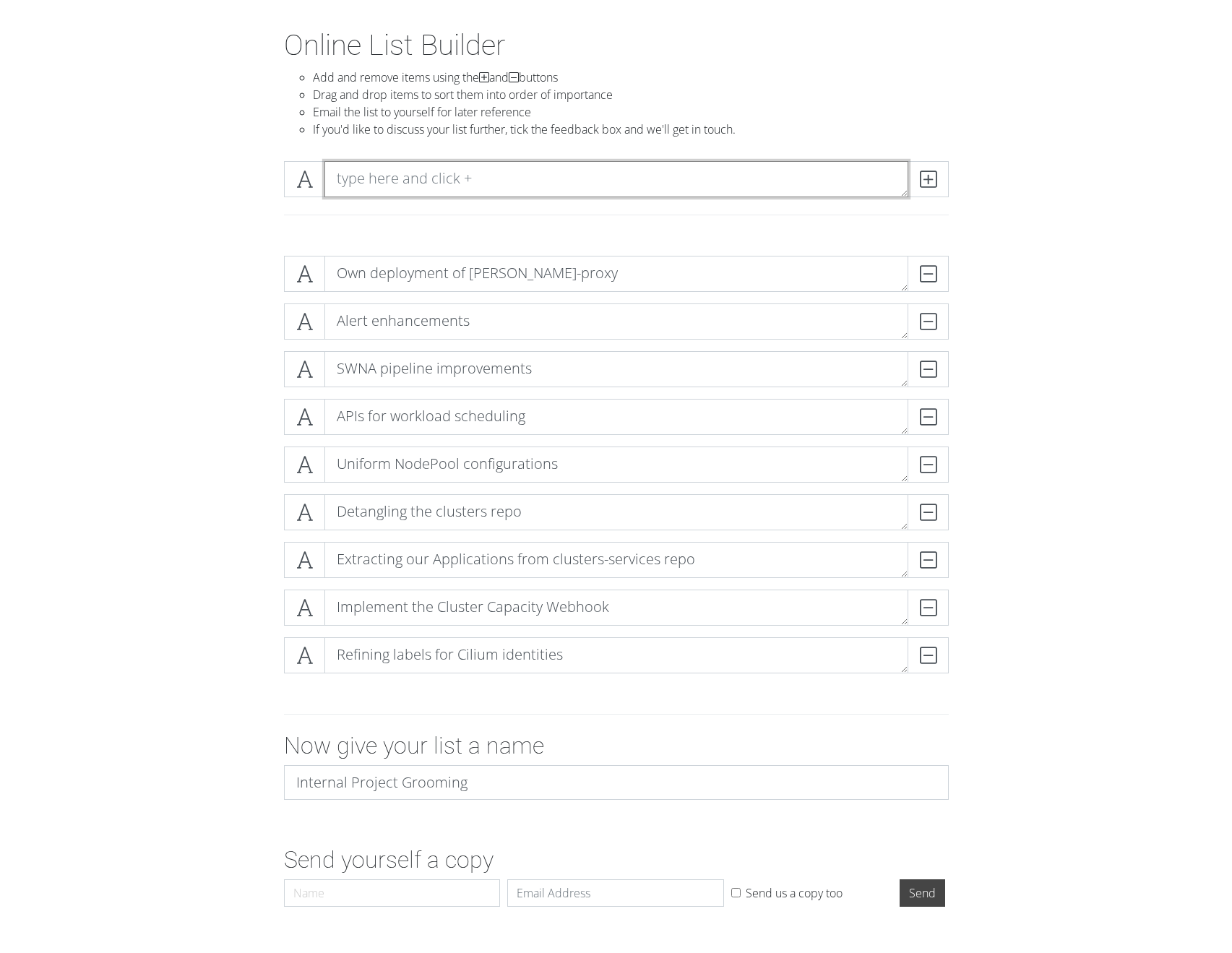
click at [405, 181] on textarea at bounding box center [616, 178] width 584 height 36
type textarea "Network visibility (Datadog/Hubble metrics)"
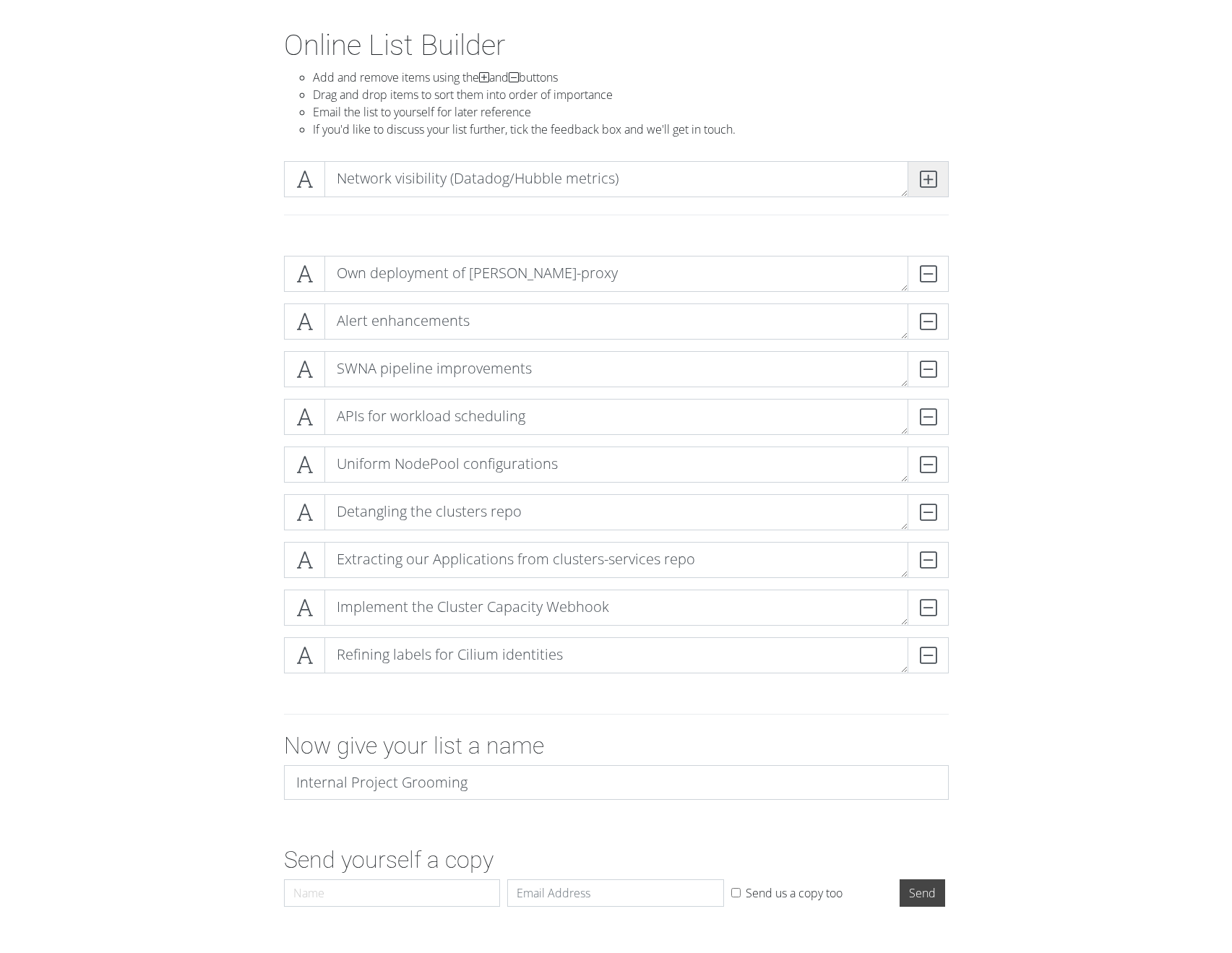
click at [922, 182] on icon at bounding box center [927, 178] width 16 height 14
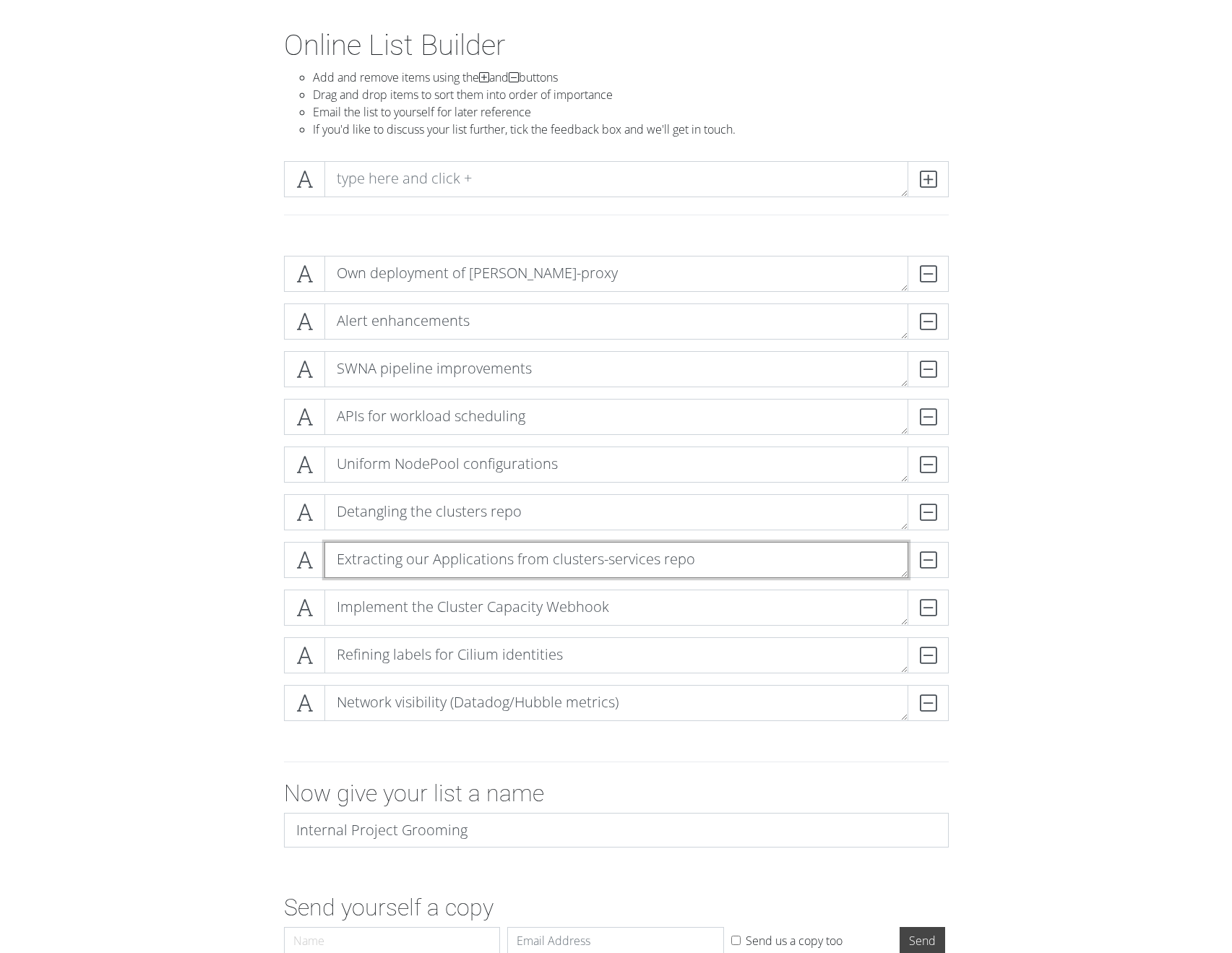
click at [390, 560] on textarea "Extracting our Applications from clusters-services repo" at bounding box center [616, 559] width 584 height 36
click at [393, 513] on textarea "Detangling the clusters repo" at bounding box center [616, 511] width 584 height 36
click at [396, 476] on textarea "Uniform NodePool configurations" at bounding box center [616, 464] width 584 height 36
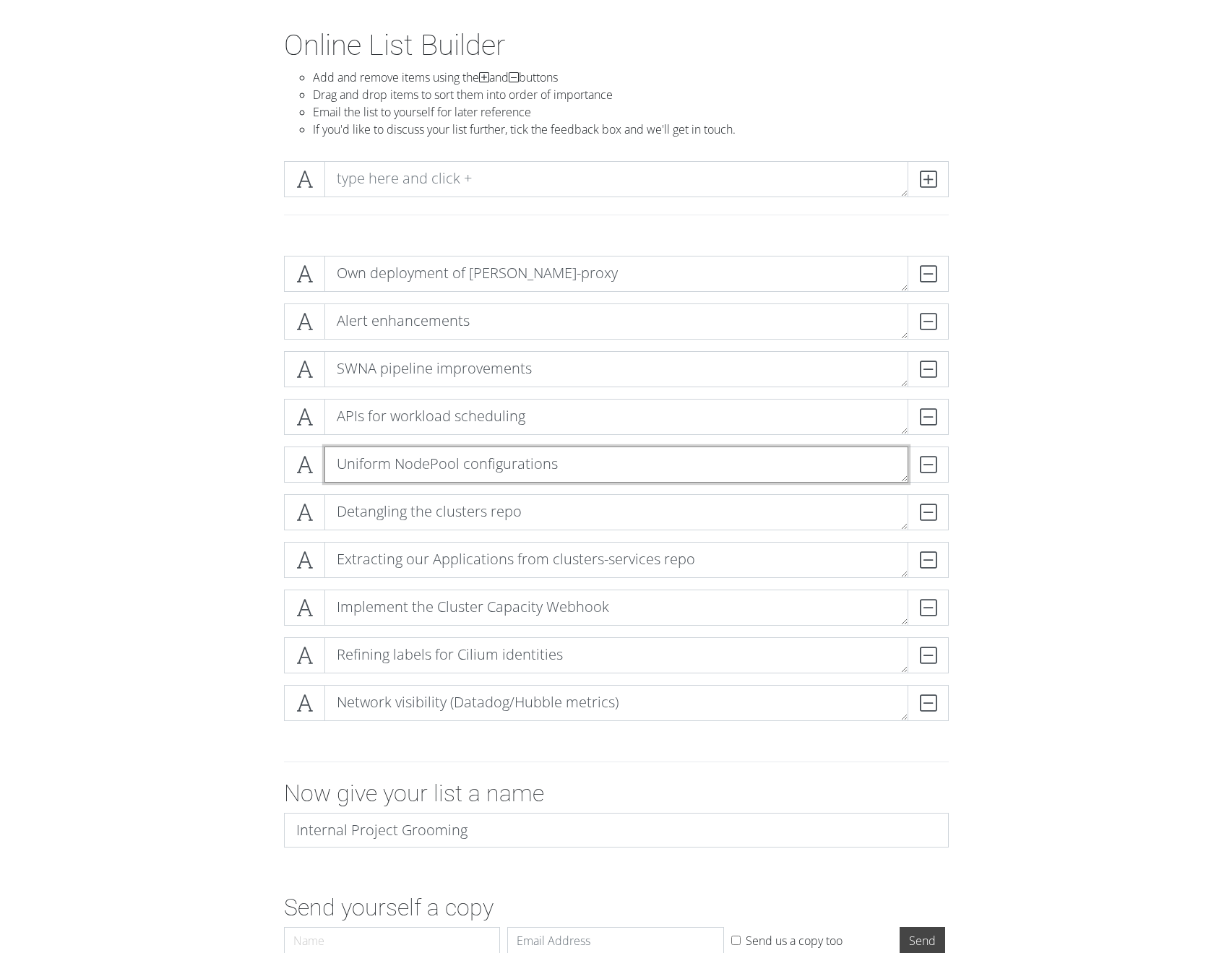
click at [394, 472] on textarea "Uniform NodePool configurations" at bounding box center [616, 464] width 584 height 36
click at [360, 472] on textarea "Uniform NodePool configurations" at bounding box center [616, 464] width 584 height 36
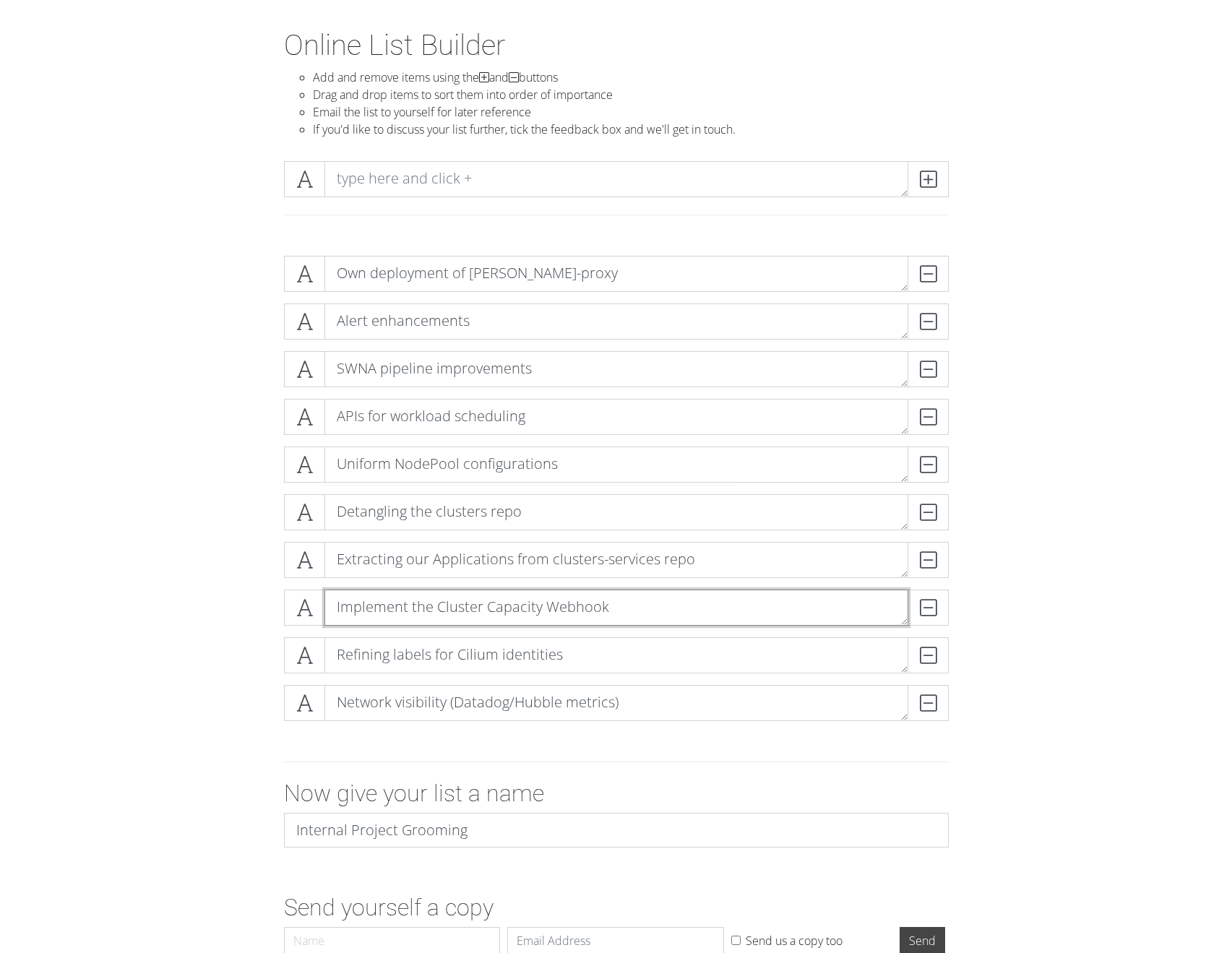
click at [434, 602] on textarea "Implement the Cluster Capacity Webhook" at bounding box center [616, 607] width 584 height 36
drag, startPoint x: 436, startPoint y: 605, endPoint x: 298, endPoint y: 608, distance: 138.0
click at [298, 608] on div "Implement the Cluster Capacity Webhook DELETE" at bounding box center [616, 607] width 665 height 36
type textarea "Cluster Capacity Webhook"
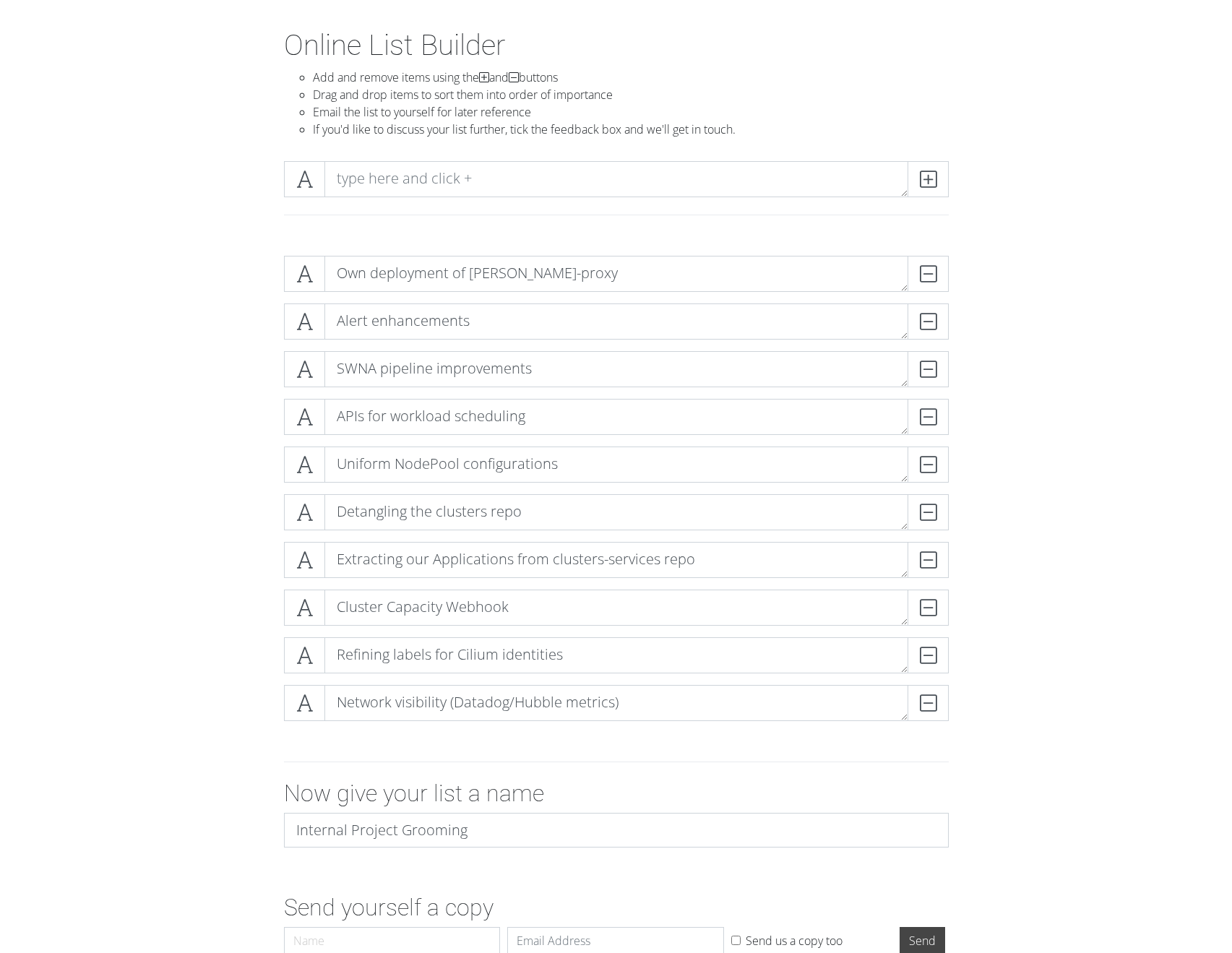
click at [1028, 631] on form "Own deployment of kube-proxy DELETE Alert enhancements DELETE SWNA pipeline imp…" at bounding box center [616, 602] width 1232 height 717
click at [1110, 397] on form "Own deployment of kube-proxy DELETE Alert enhancements DELETE SWNA pipeline imp…" at bounding box center [616, 602] width 1232 height 717
click at [518, 616] on textarea "Cluster Capacity Webhook" at bounding box center [616, 607] width 584 height 36
click at [1023, 641] on div "Own deployment of kube-proxy DELETE Alert enhancements DELETE SWNA pipeline imp…" at bounding box center [616, 494] width 824 height 500
click at [927, 507] on div "DELETE" at bounding box center [919, 511] width 58 height 36
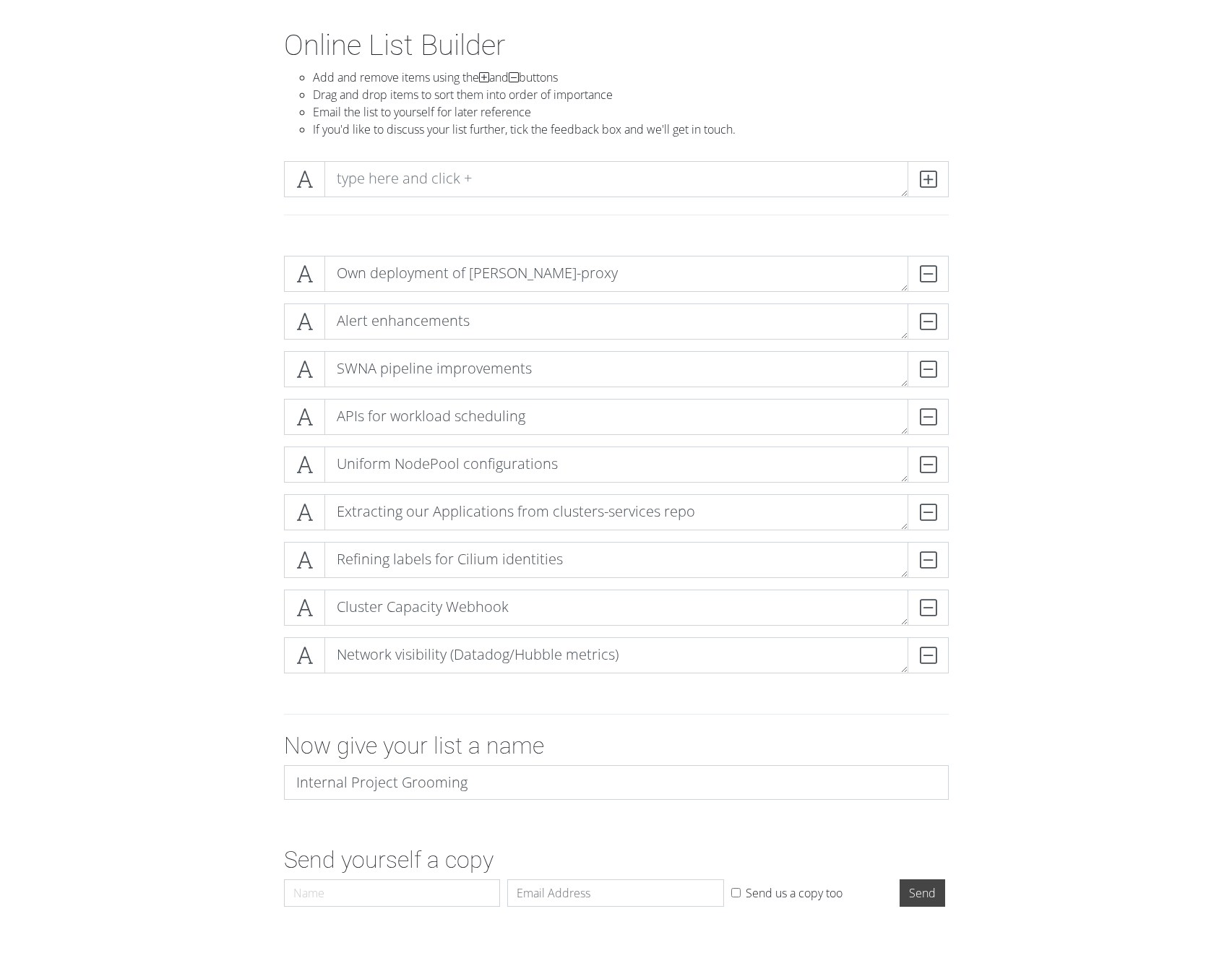
click at [1126, 707] on form "Own deployment of kube-proxy DELETE Alert enhancements DELETE SWNA pipeline imp…" at bounding box center [616, 578] width 1232 height 668
drag, startPoint x: 387, startPoint y: 558, endPoint x: 372, endPoint y: 559, distance: 15.0
click at [372, 559] on textarea "Refining labels for Cilium identities" at bounding box center [616, 559] width 584 height 36
type textarea "Refine labels for Cilium identities"
click at [426, 272] on textarea "Own deployment of kube-proxy" at bounding box center [616, 273] width 584 height 36
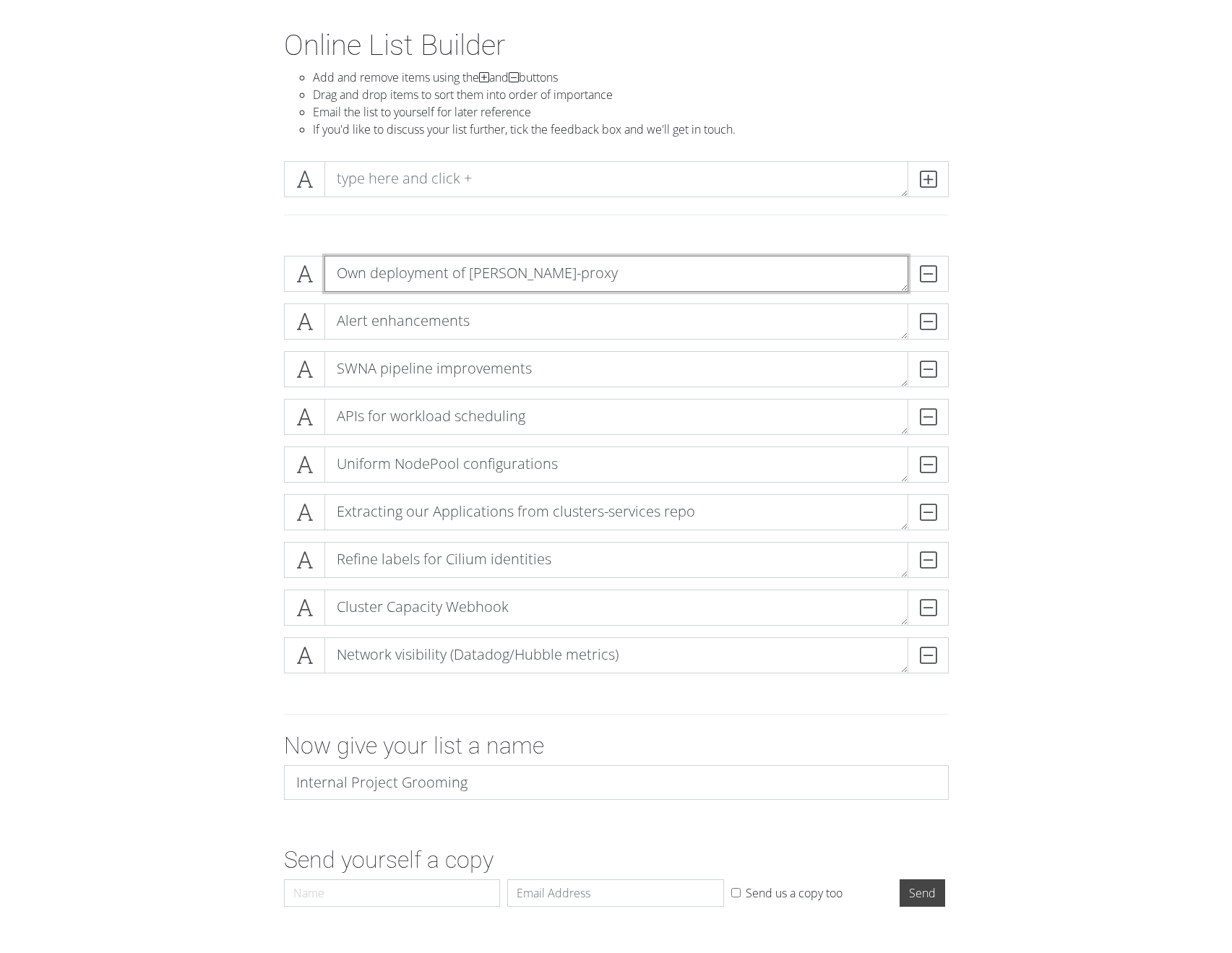
click at [426, 272] on textarea "Own deployment of kube-proxy" at bounding box center [616, 273] width 584 height 36
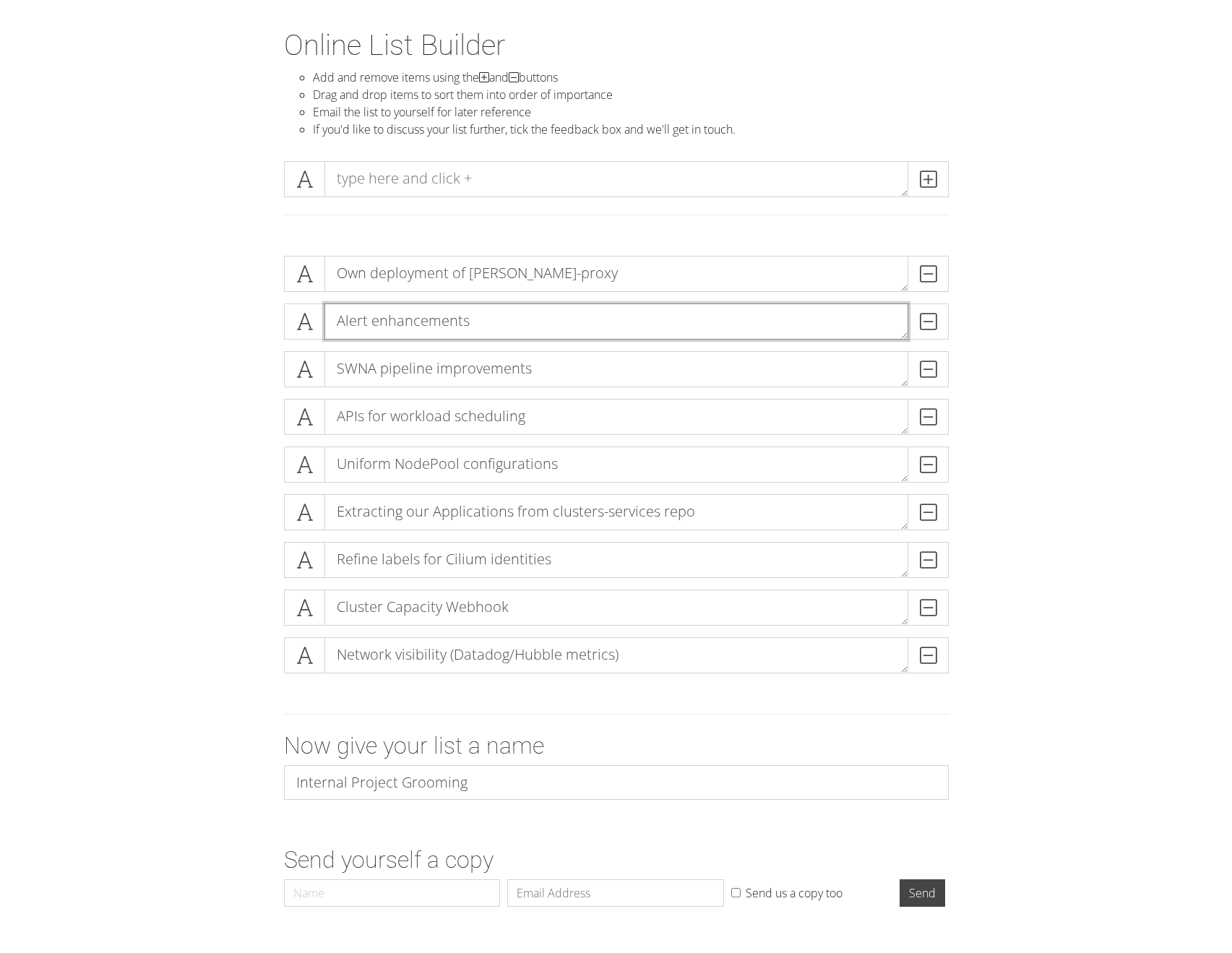
click at [397, 329] on textarea "Alert enhancements" at bounding box center [616, 321] width 584 height 36
click at [502, 373] on textarea "SWNA pipeline improvements" at bounding box center [616, 368] width 584 height 36
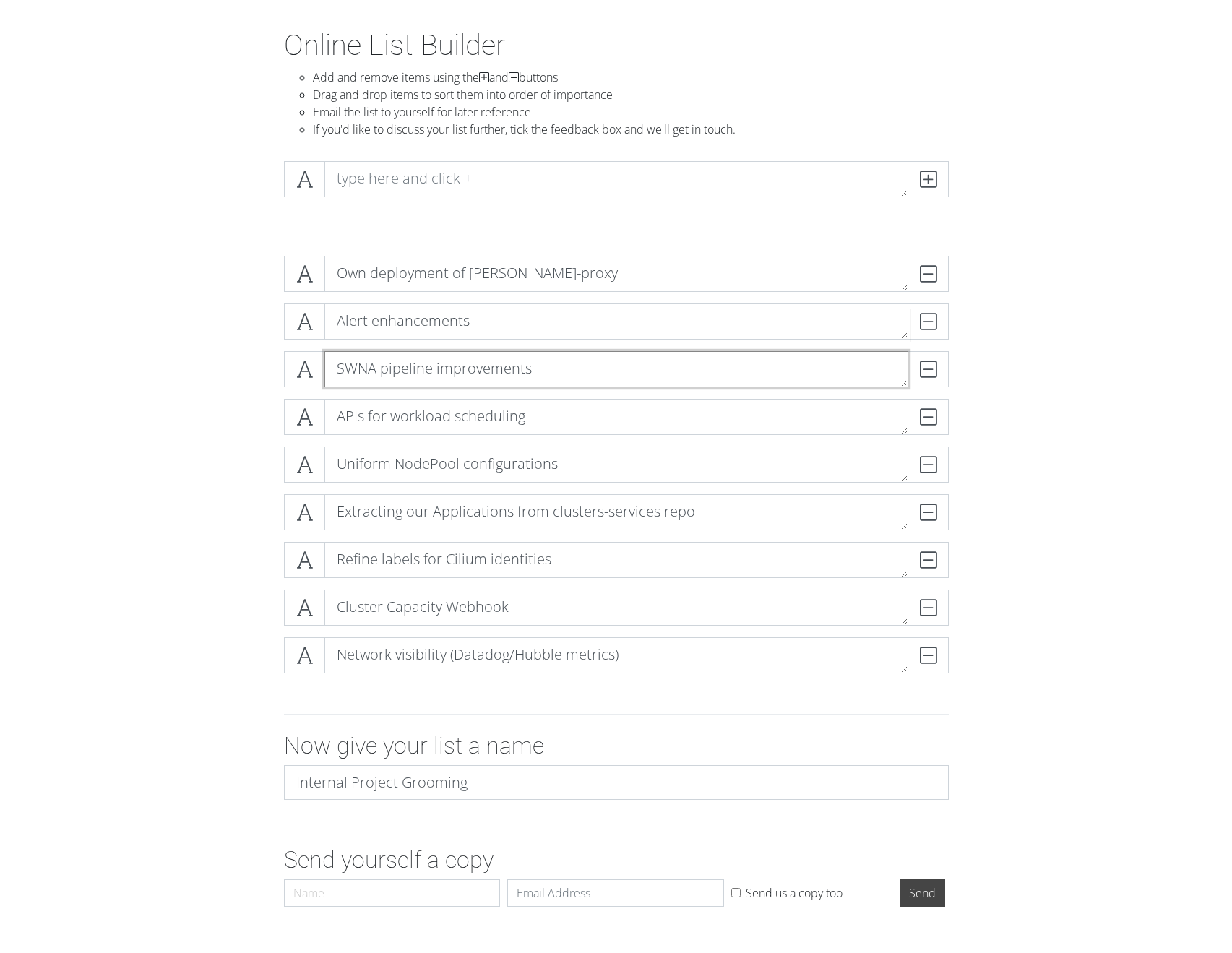
click at [502, 373] on textarea "SWNA pipeline improvements" at bounding box center [616, 368] width 584 height 36
click at [436, 423] on textarea "APIs for workload scheduling" at bounding box center [616, 416] width 584 height 36
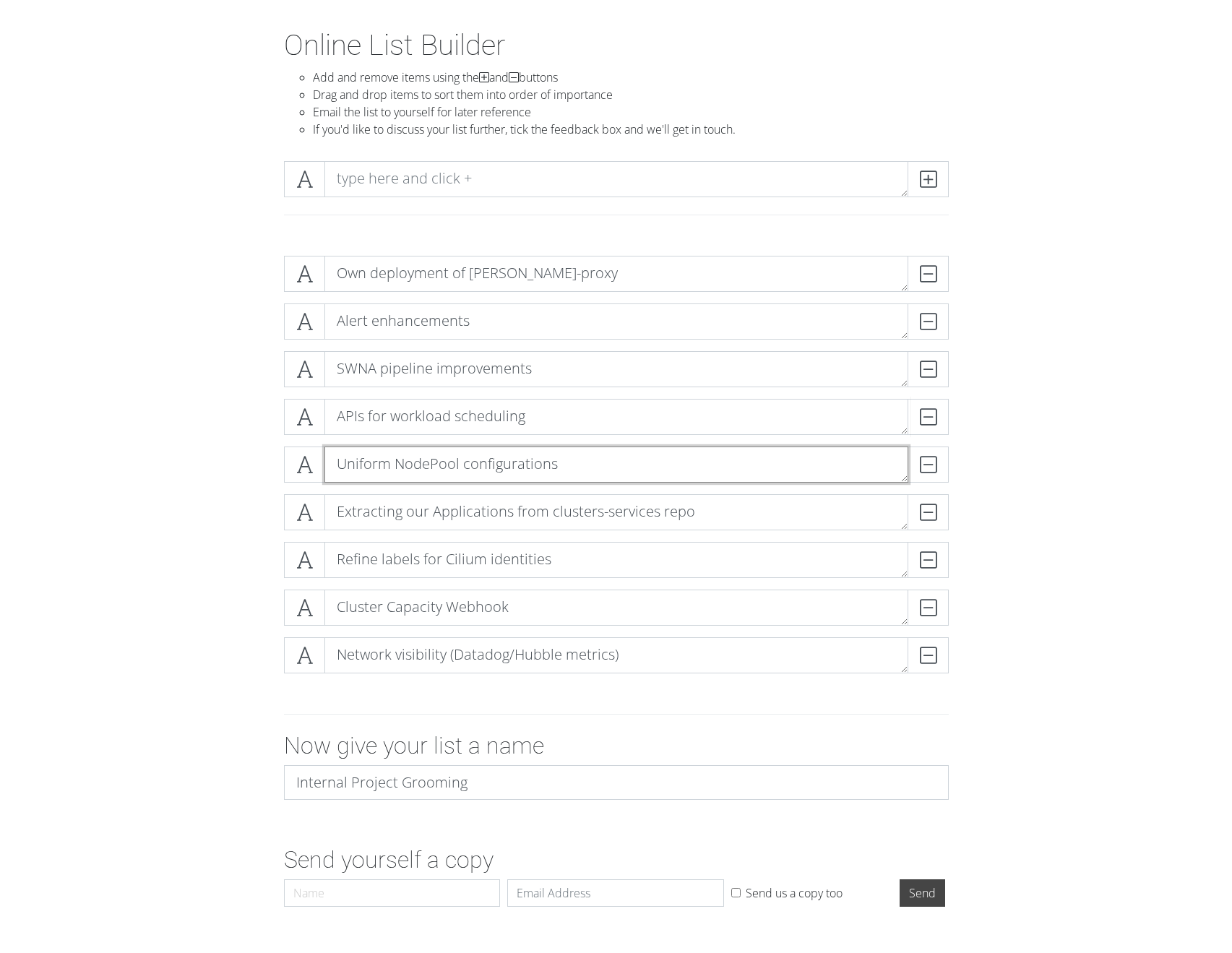
click at [365, 460] on textarea "Uniform NodePool configurations" at bounding box center [616, 464] width 584 height 36
click at [453, 456] on textarea "Uniform NodePool configurations" at bounding box center [616, 464] width 584 height 36
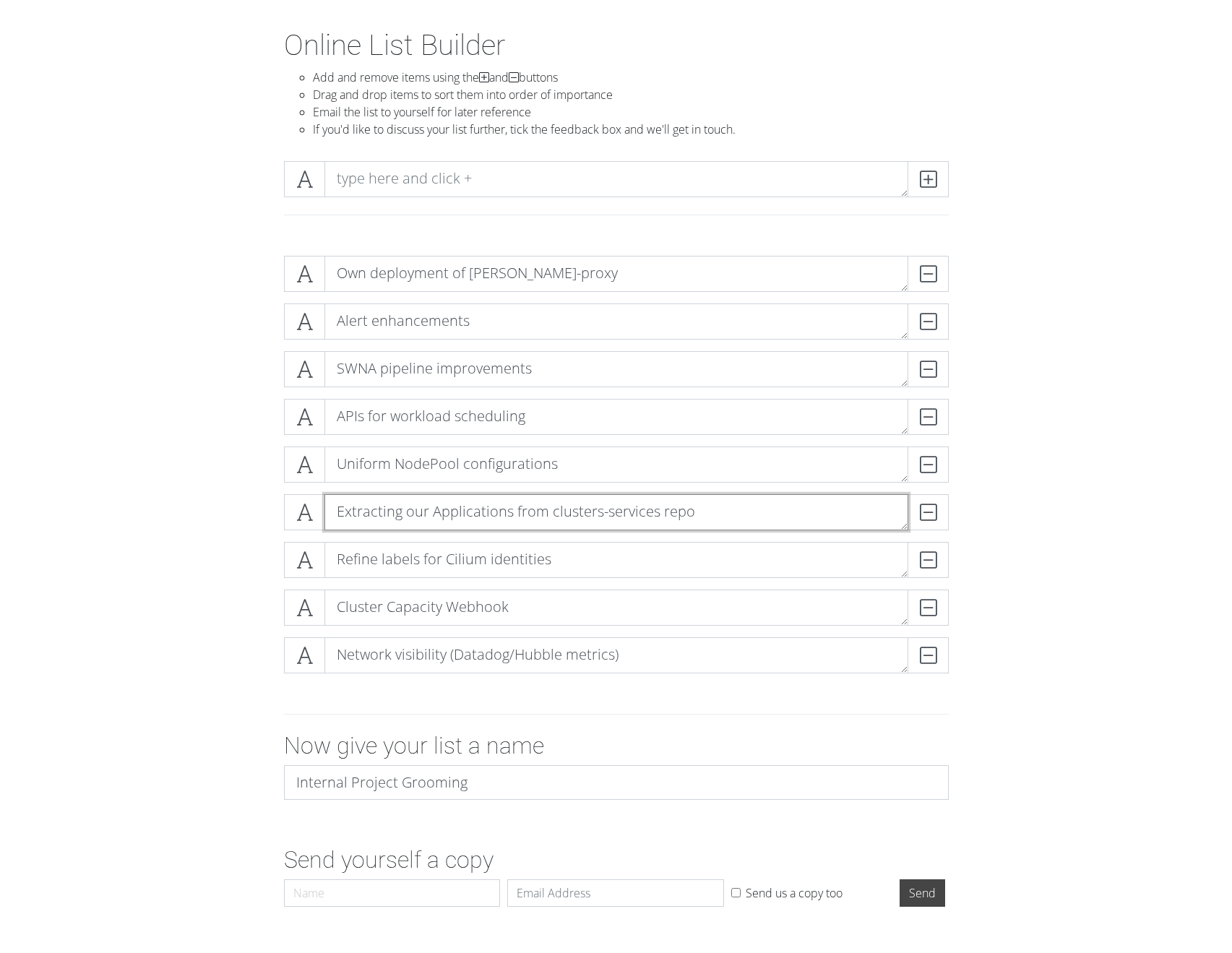
click at [364, 513] on textarea "Extracting our Applications from clusters-services repo" at bounding box center [616, 511] width 584 height 36
click at [364, 512] on textarea "Extracting our Applications from clusters-services repo" at bounding box center [616, 511] width 584 height 36
click at [370, 555] on textarea "Refine labels for Cilium identities" at bounding box center [616, 559] width 584 height 36
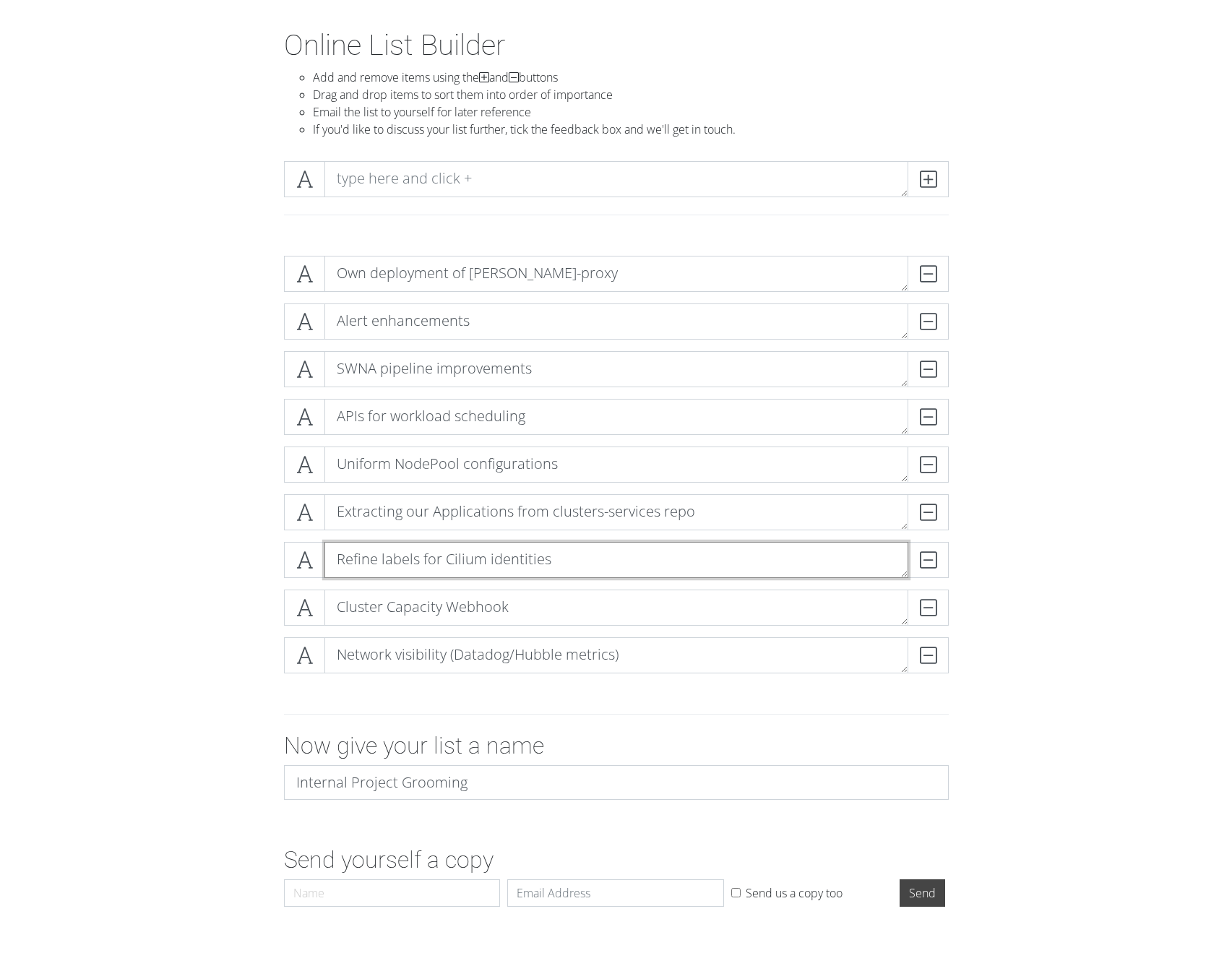
click at [370, 555] on textarea "Refine labels for Cilium identities" at bounding box center [616, 559] width 584 height 36
click at [373, 555] on textarea "Refine labels for Cilium identities" at bounding box center [616, 559] width 584 height 36
click at [368, 606] on textarea "Cluster Capacity Webhook" at bounding box center [616, 607] width 584 height 36
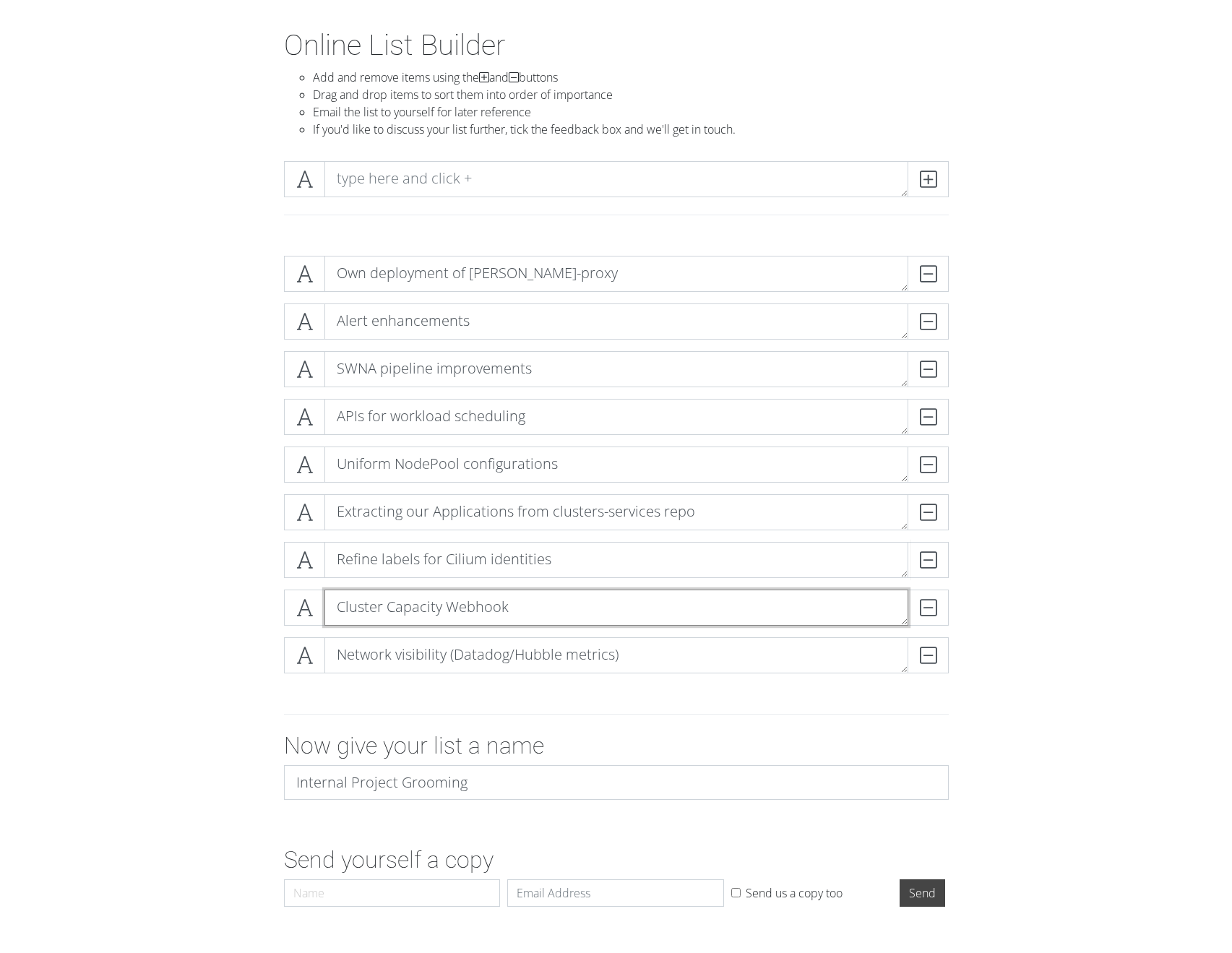
click at [368, 606] on textarea "Cluster Capacity Webhook" at bounding box center [616, 607] width 584 height 36
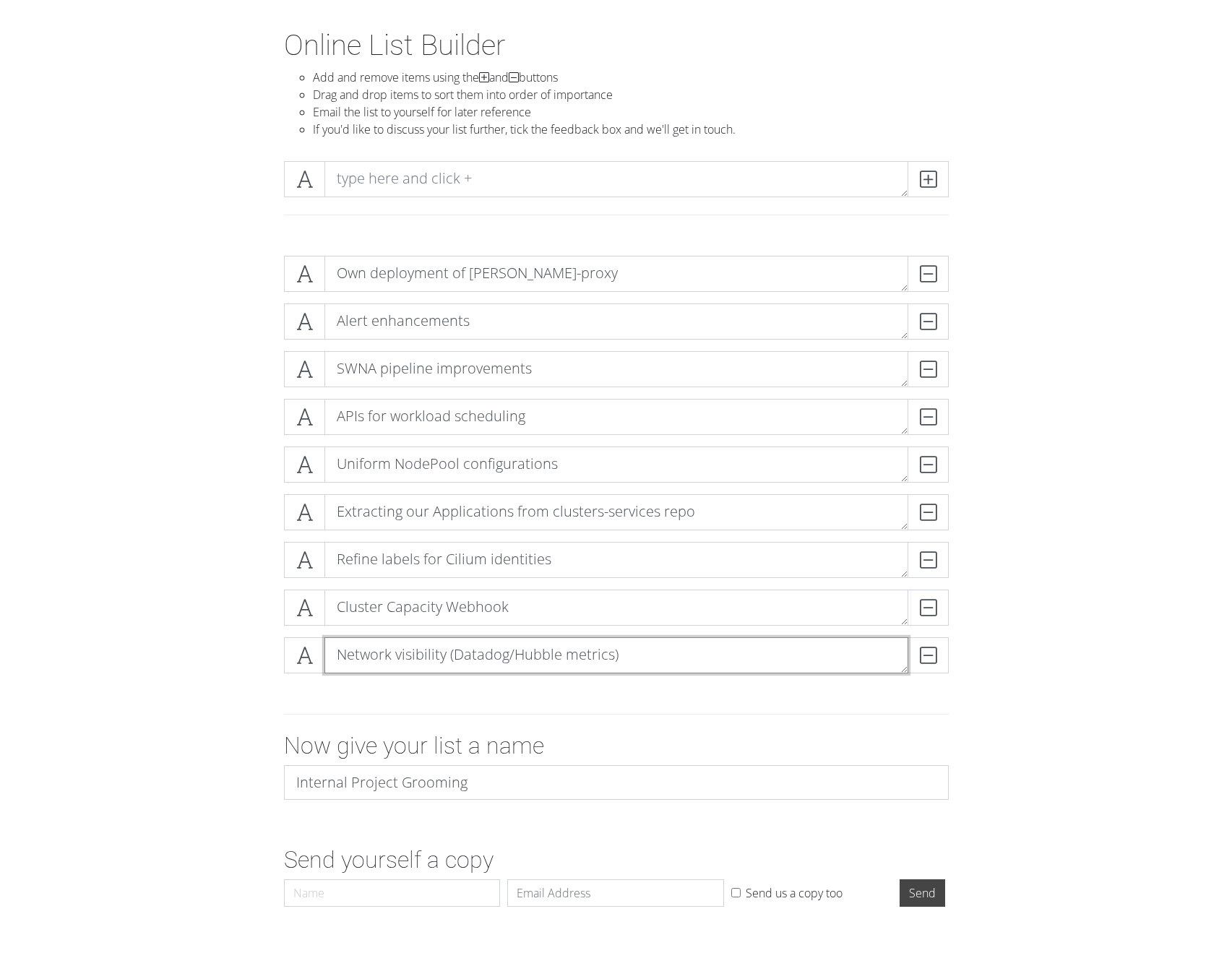
click at [376, 648] on textarea "Network visibility (Datadog/Hubble metrics)" at bounding box center [616, 654] width 584 height 36
click at [378, 648] on textarea "Network visibility (Datadog/Hubble metrics)" at bounding box center [616, 654] width 584 height 36
click at [514, 651] on textarea "Network visibility (Datadog/Hubble metrics)" at bounding box center [616, 654] width 584 height 36
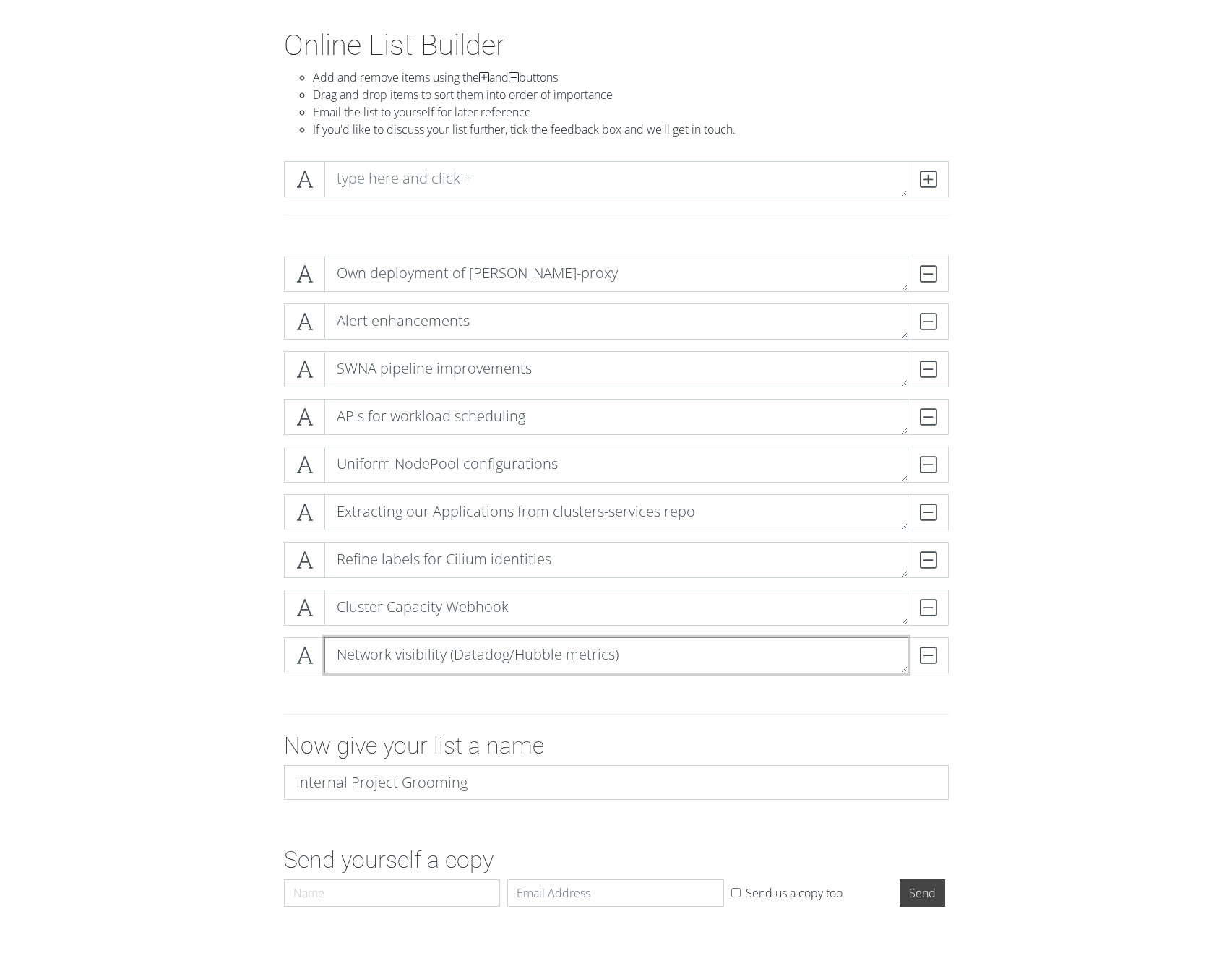
click at [514, 651] on textarea "Network visibility (Datadog/Hubble metrics)" at bounding box center [616, 654] width 584 height 36
